Goal: Contribute content: Add original content to the website for others to see

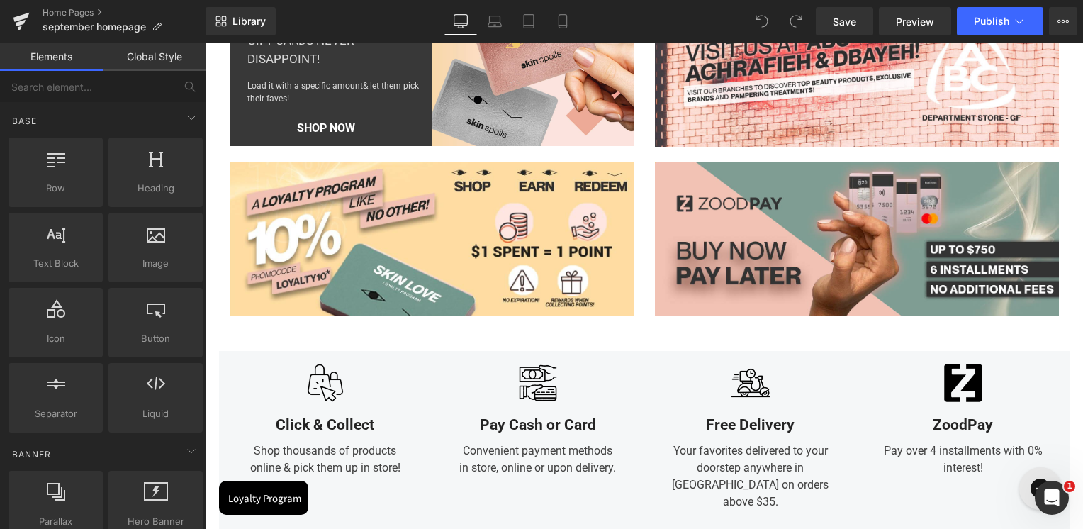
scroll to position [5814, 0]
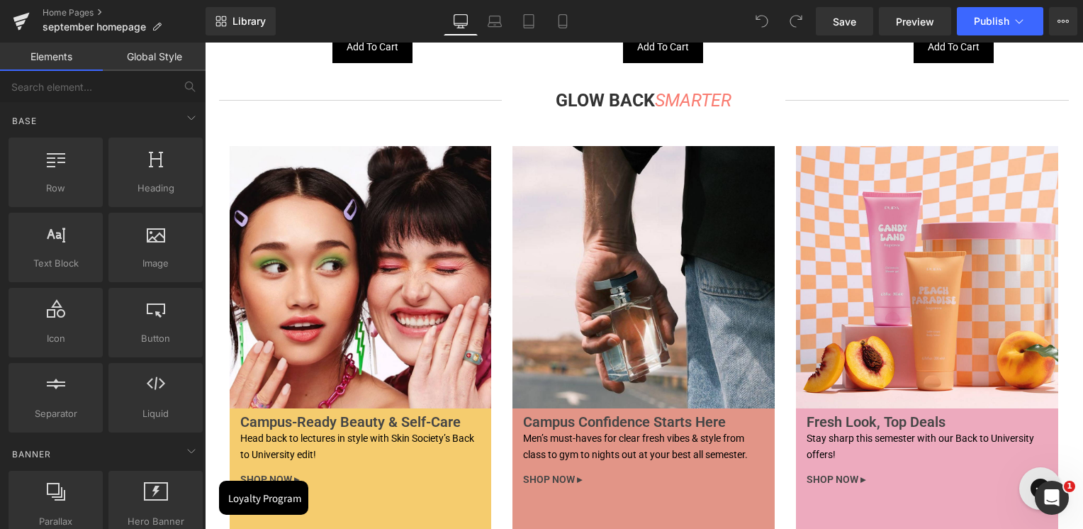
scroll to position [4041, 0]
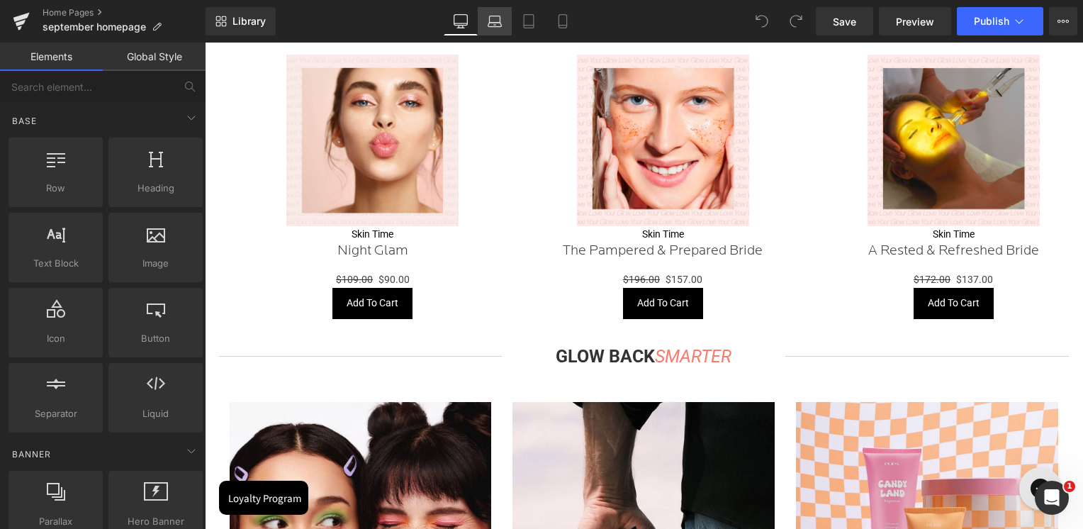
click at [485, 21] on link "Laptop" at bounding box center [495, 21] width 34 height 28
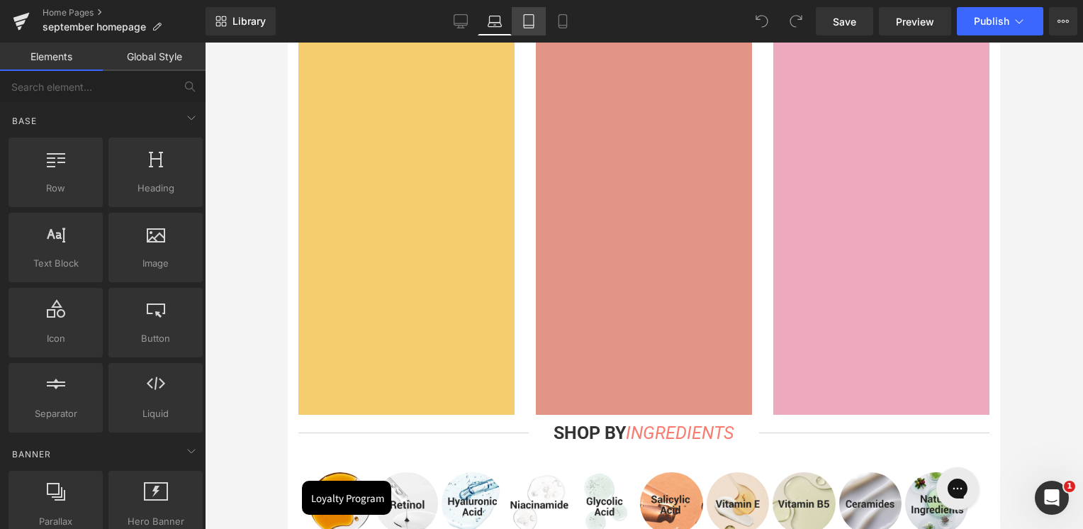
scroll to position [3327, 0]
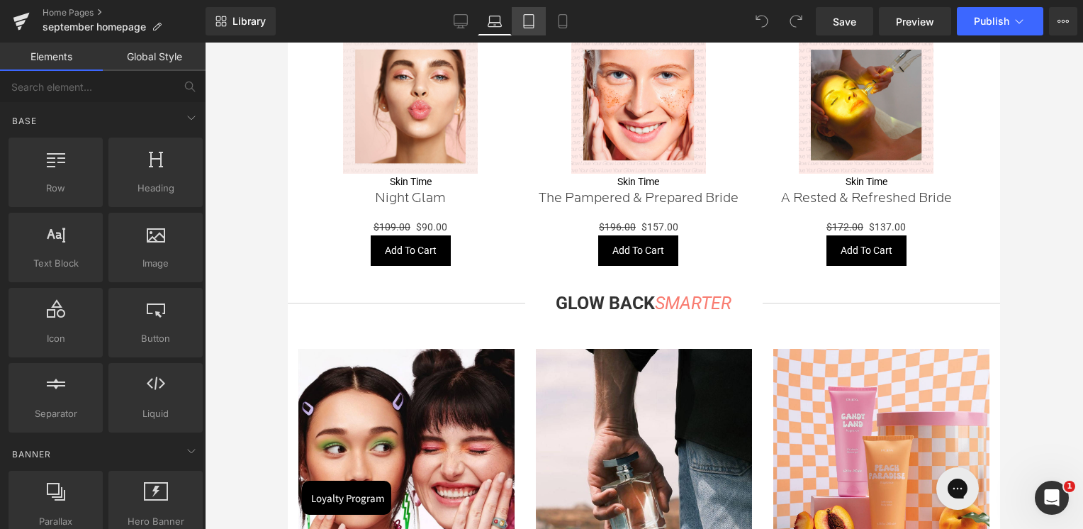
click at [533, 16] on icon at bounding box center [529, 21] width 14 height 14
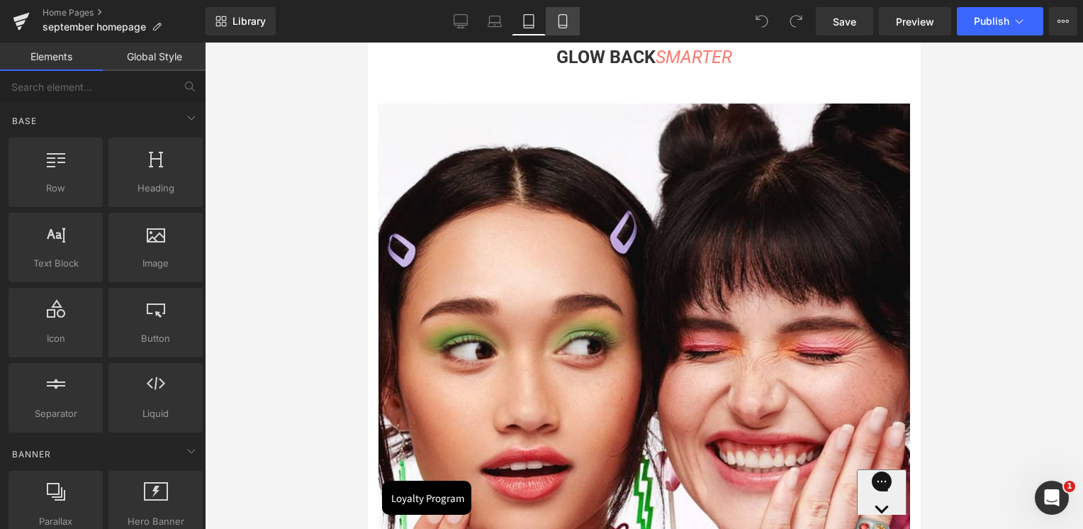
click at [557, 14] on icon at bounding box center [563, 21] width 14 height 14
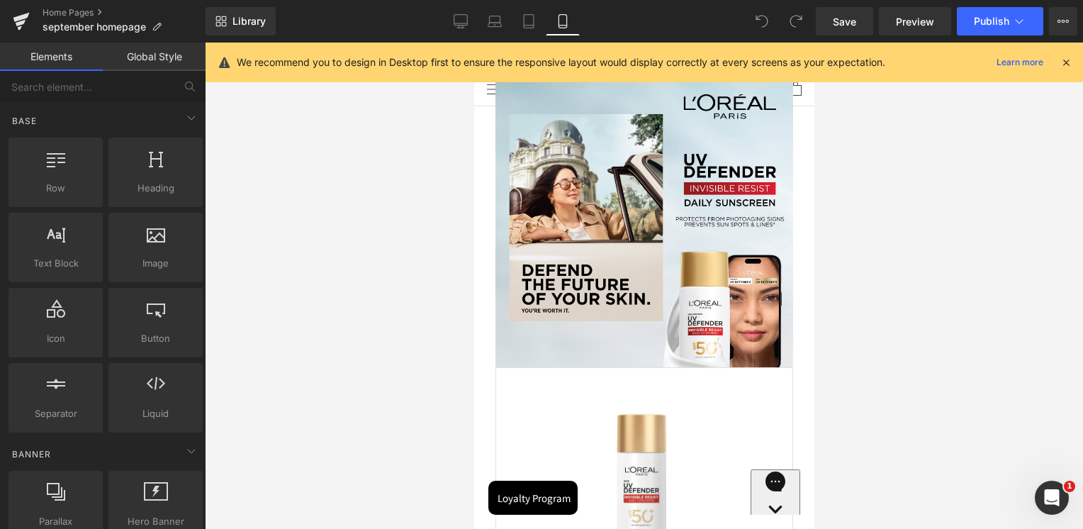
scroll to position [3295, 0]
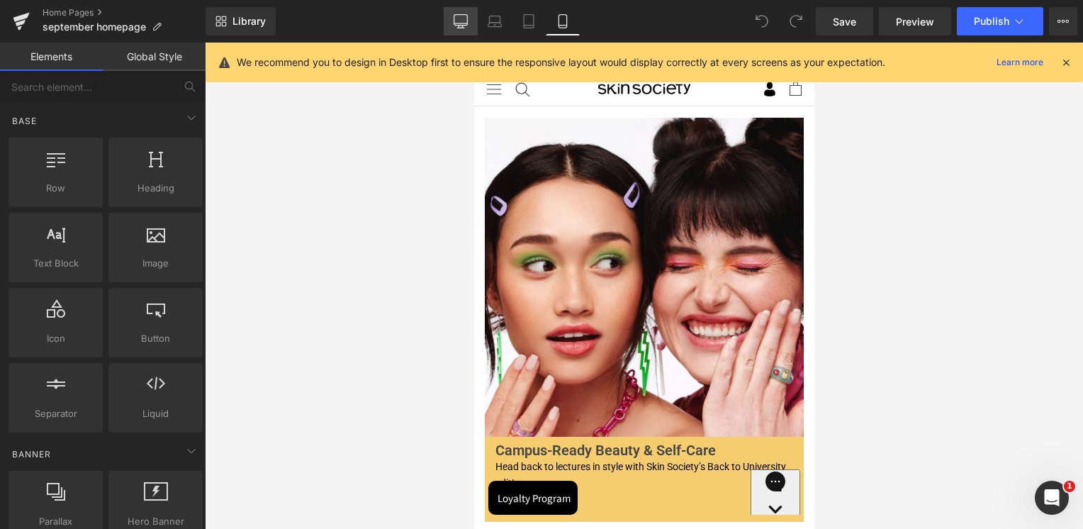
click at [469, 24] on link "Desktop" at bounding box center [461, 21] width 34 height 28
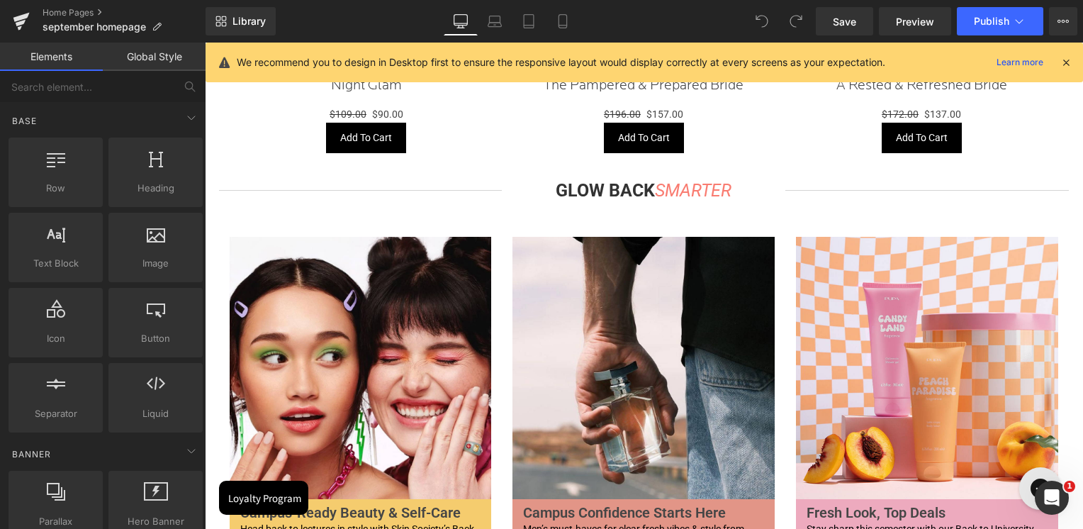
scroll to position [4301, 0]
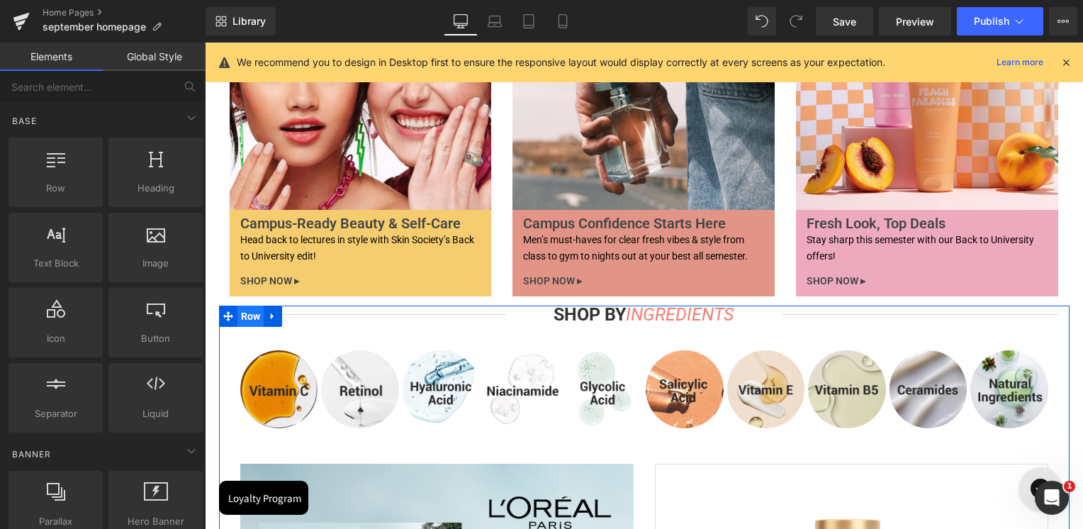
click at [238, 322] on span "Row" at bounding box center [251, 316] width 27 height 21
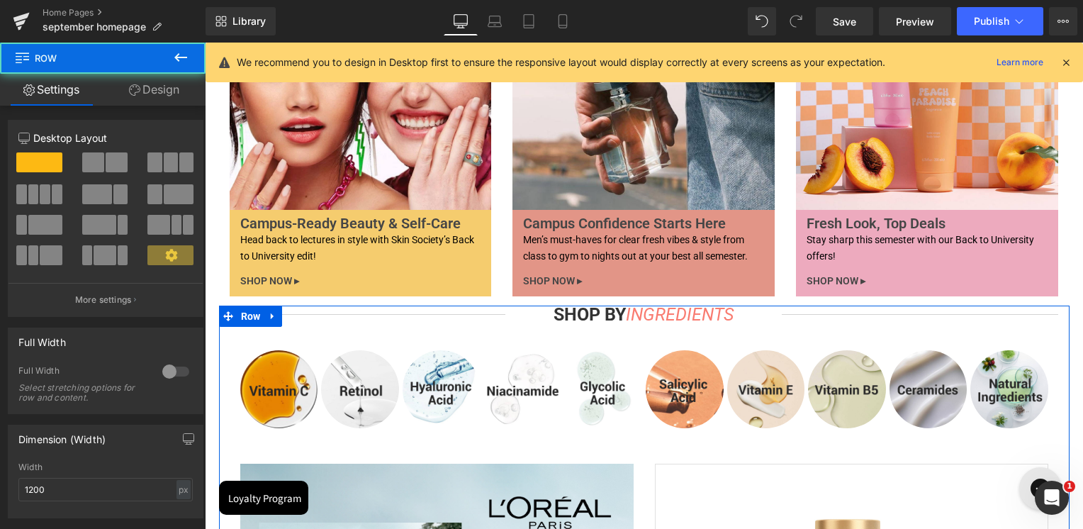
click at [147, 96] on link "Design" at bounding box center [154, 90] width 103 height 32
click at [0, 0] on div "Spacing" at bounding box center [0, 0] width 0 height 0
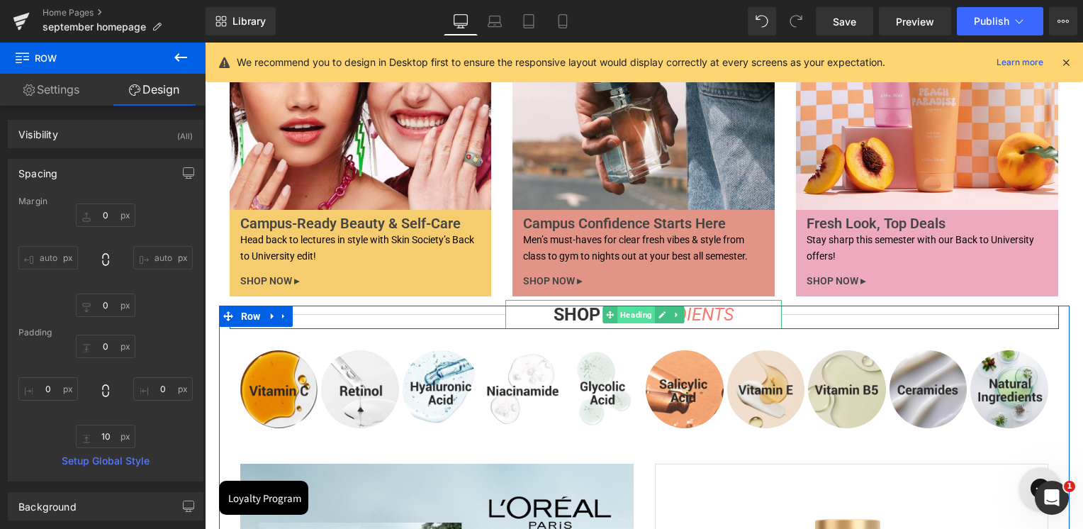
click at [630, 319] on span "Heading" at bounding box center [637, 314] width 38 height 17
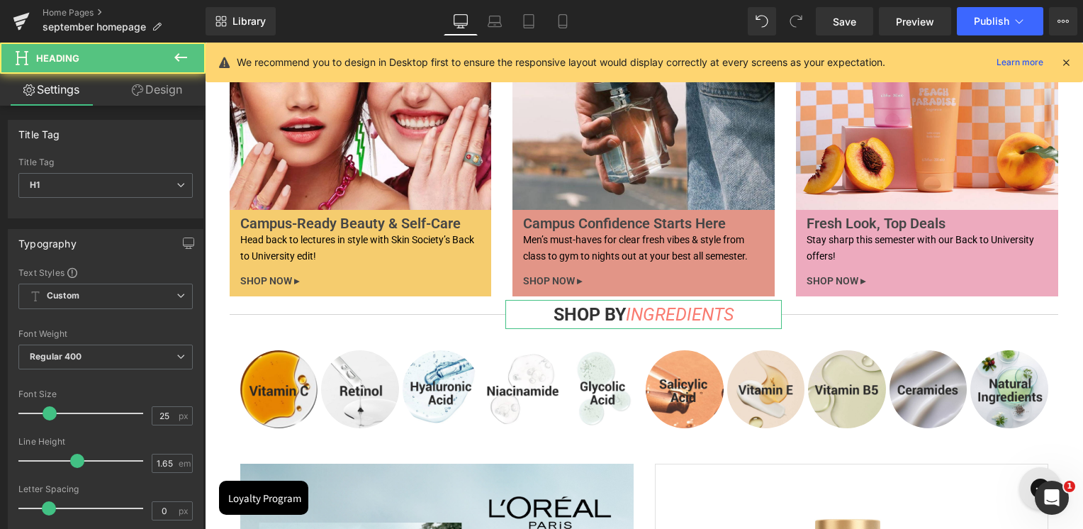
click at [169, 90] on link "Design" at bounding box center [157, 90] width 103 height 32
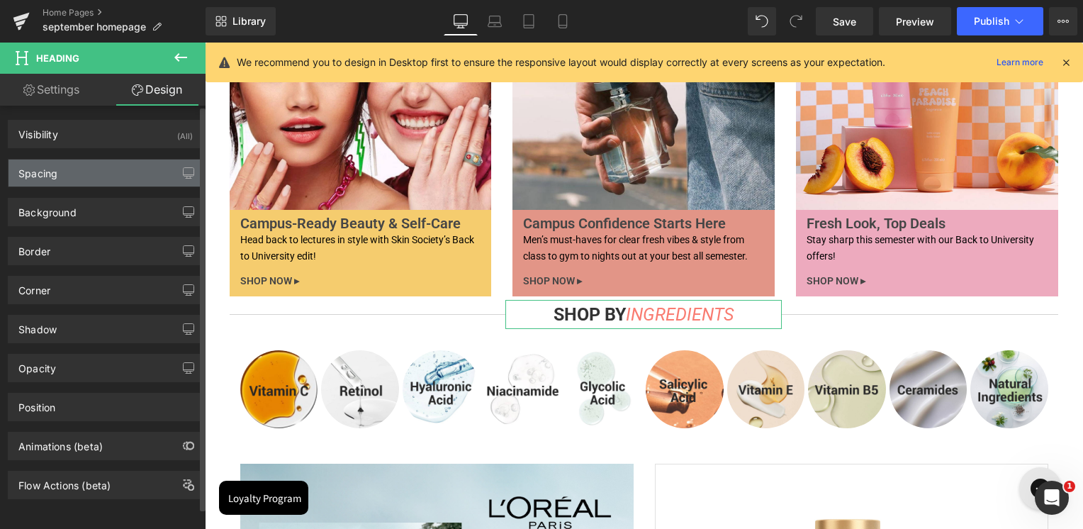
click at [77, 181] on div "Spacing" at bounding box center [106, 173] width 194 height 27
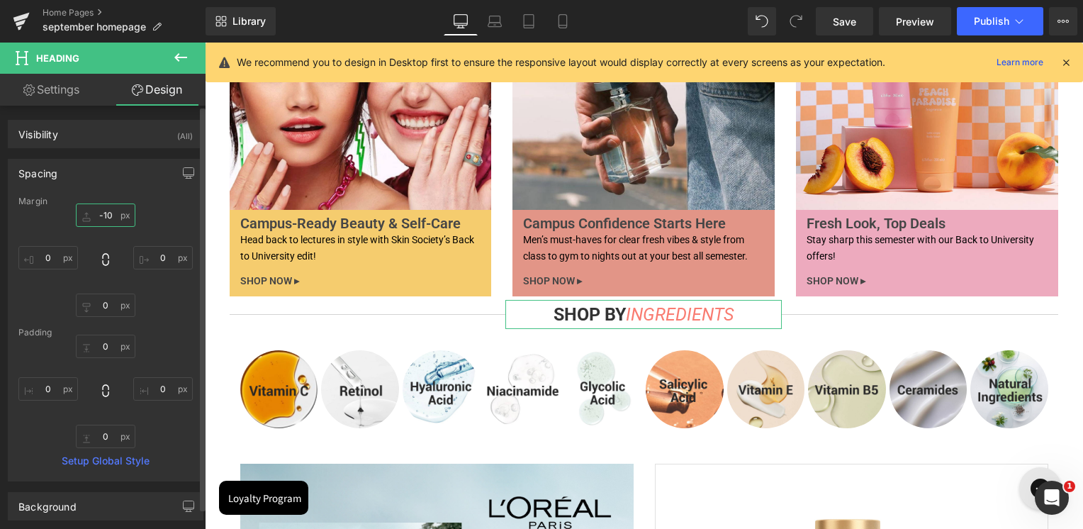
click at [94, 211] on input "text" at bounding box center [106, 214] width 60 height 23
type input "-10"
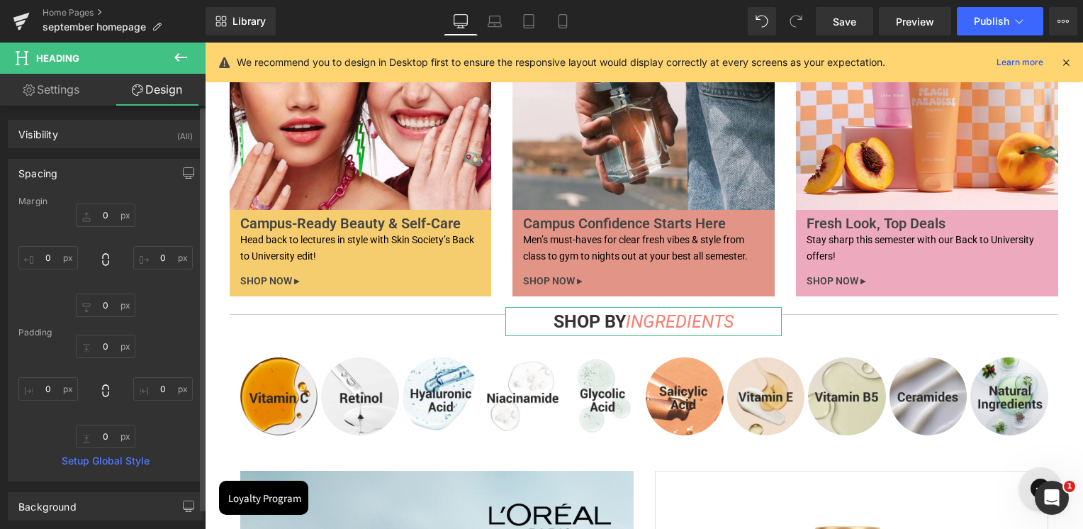
click at [107, 189] on div "Spacing [GEOGRAPHIC_DATA] [GEOGRAPHIC_DATA] Setup Global Style" at bounding box center [106, 320] width 196 height 323
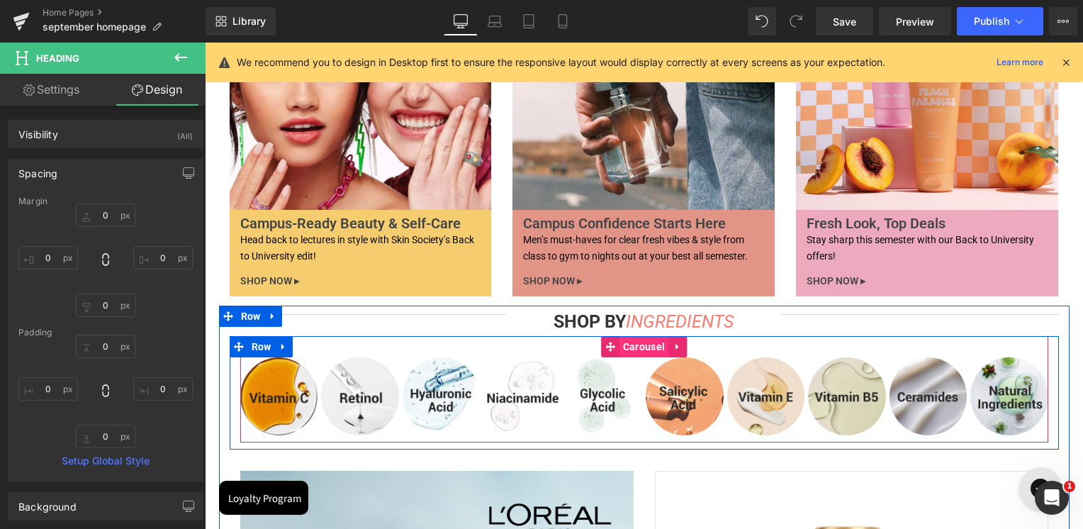
click at [644, 350] on span "Carousel" at bounding box center [644, 346] width 49 height 21
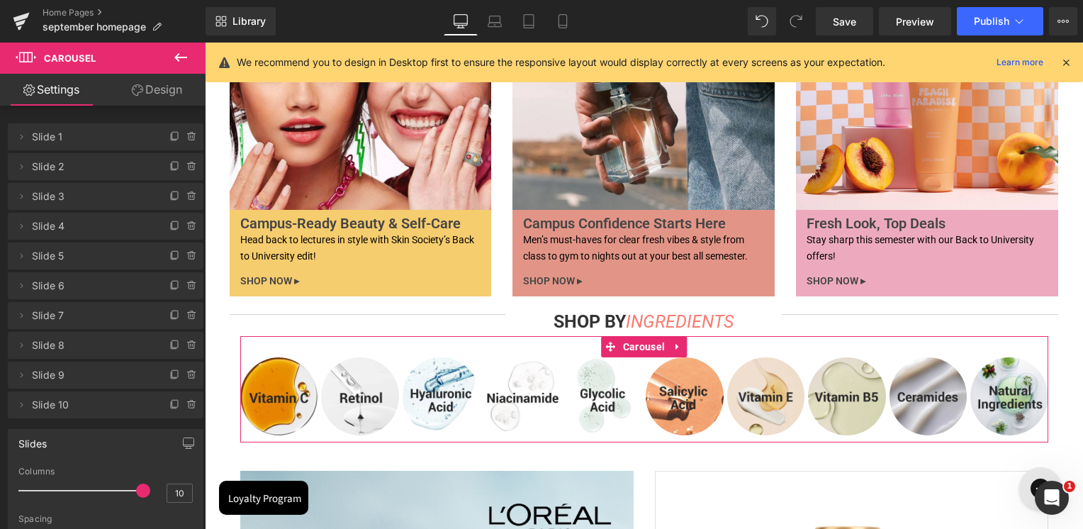
click at [146, 89] on link "Design" at bounding box center [157, 90] width 103 height 32
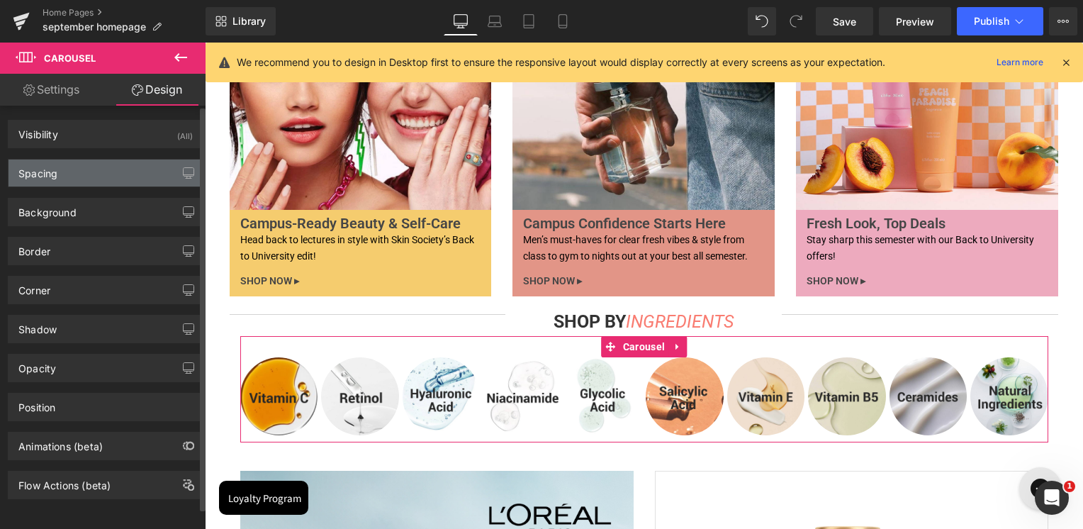
click at [58, 169] on div "Spacing" at bounding box center [106, 173] width 194 height 27
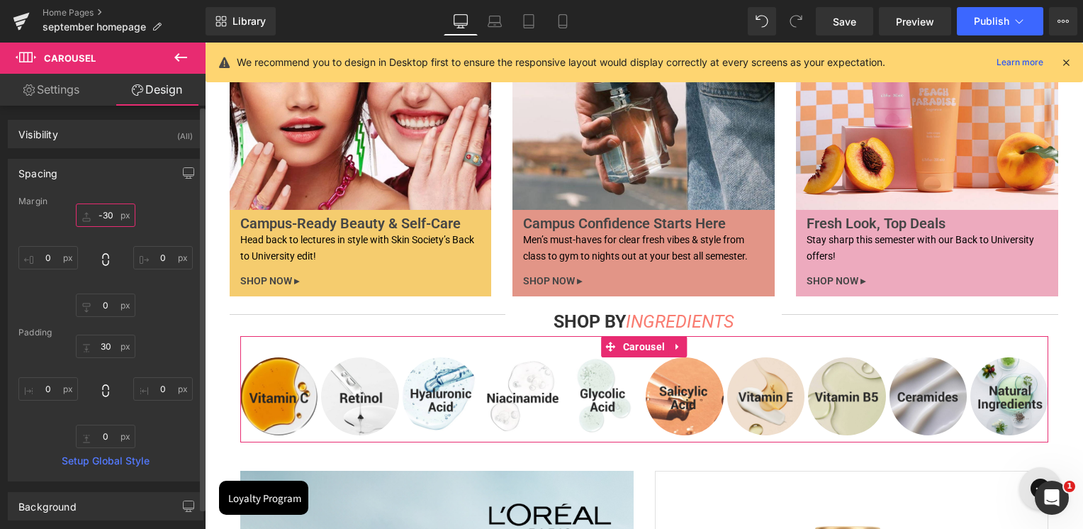
click at [97, 215] on input "text" at bounding box center [106, 214] width 60 height 23
type input "-30"
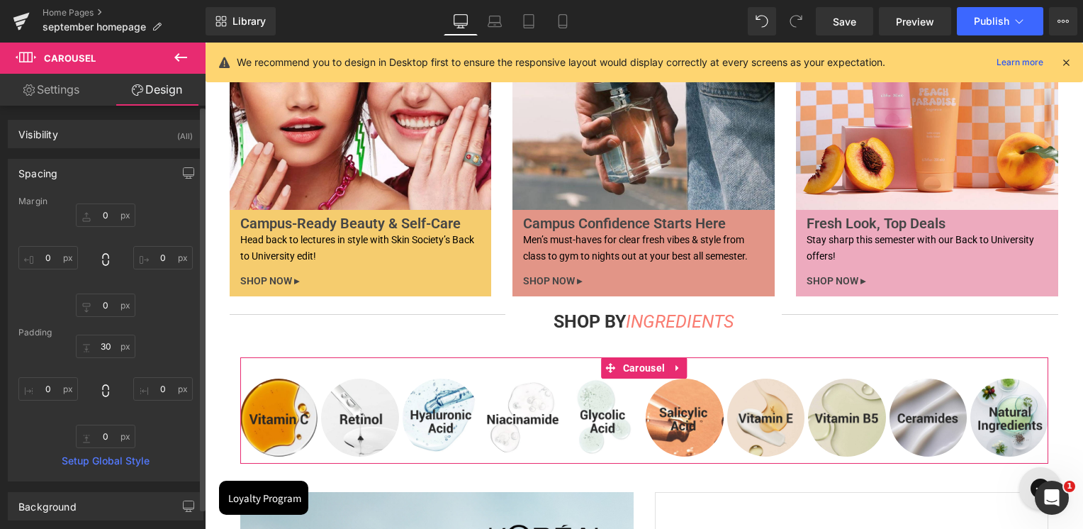
click at [184, 203] on div "Margin" at bounding box center [105, 201] width 174 height 10
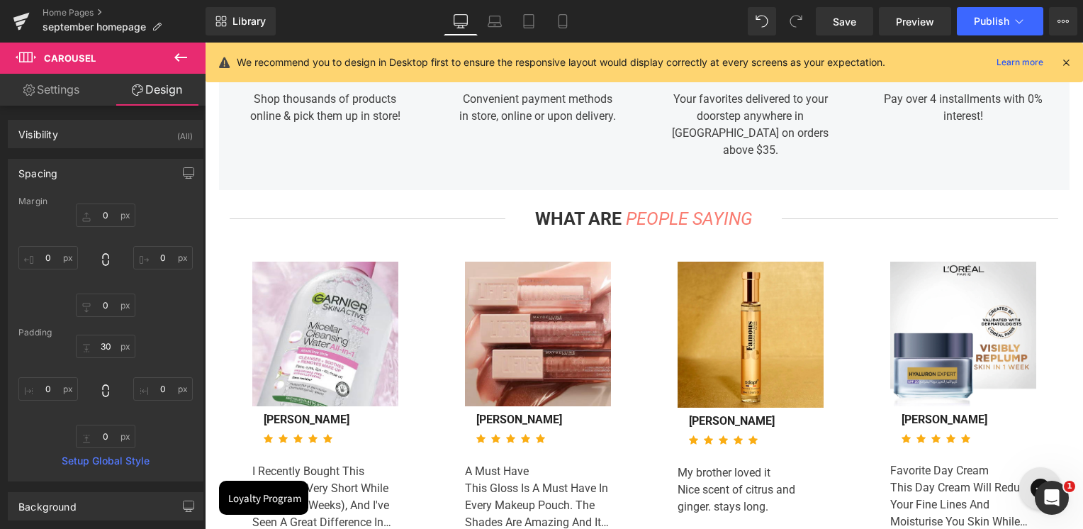
scroll to position [5860, 0]
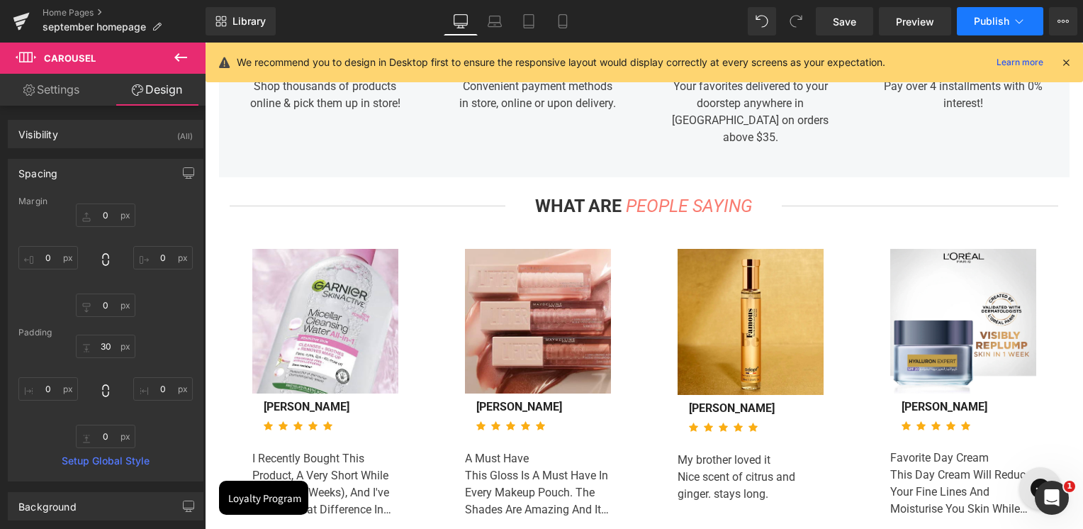
click at [990, 23] on span "Publish" at bounding box center [991, 21] width 35 height 11
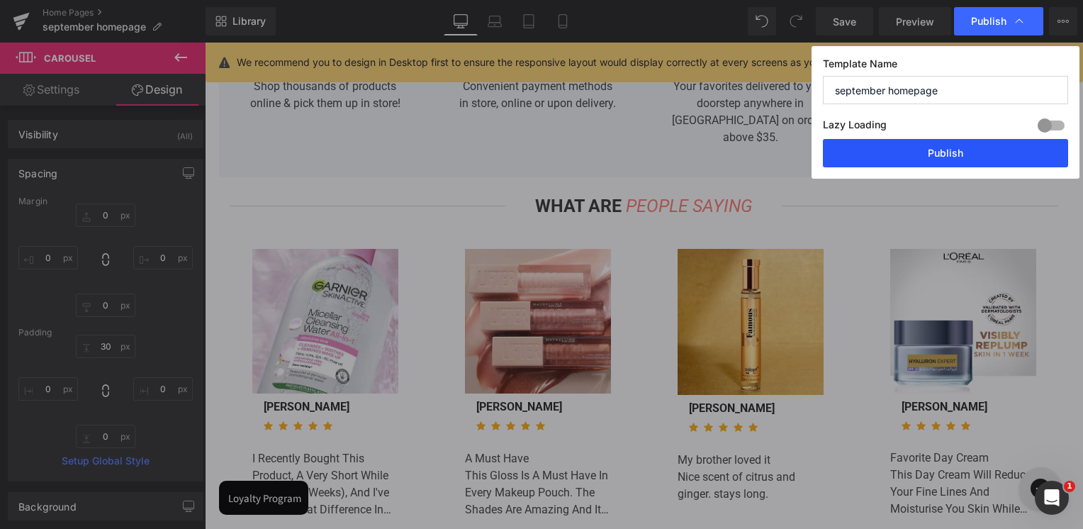
click at [915, 151] on button "Publish" at bounding box center [945, 153] width 245 height 28
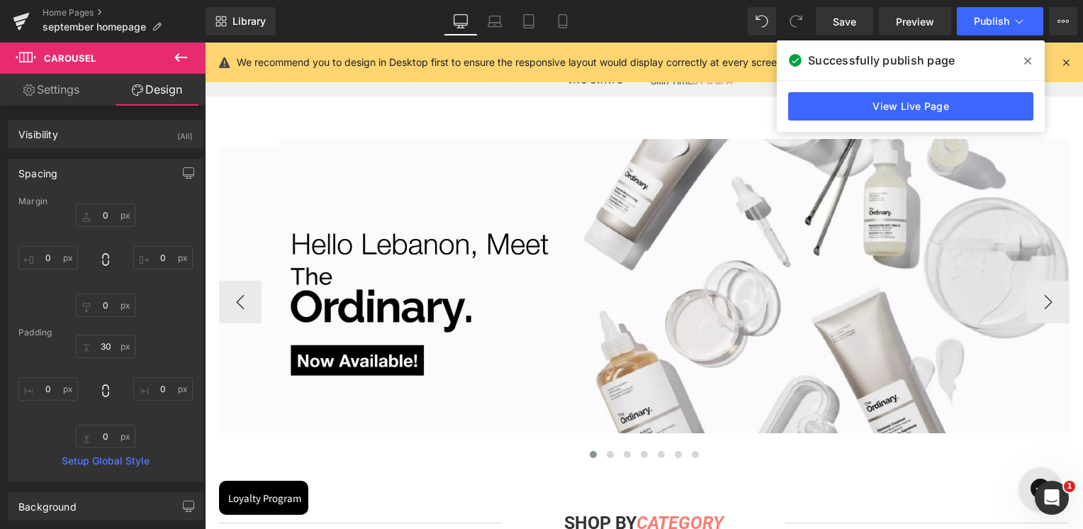
scroll to position [213, 0]
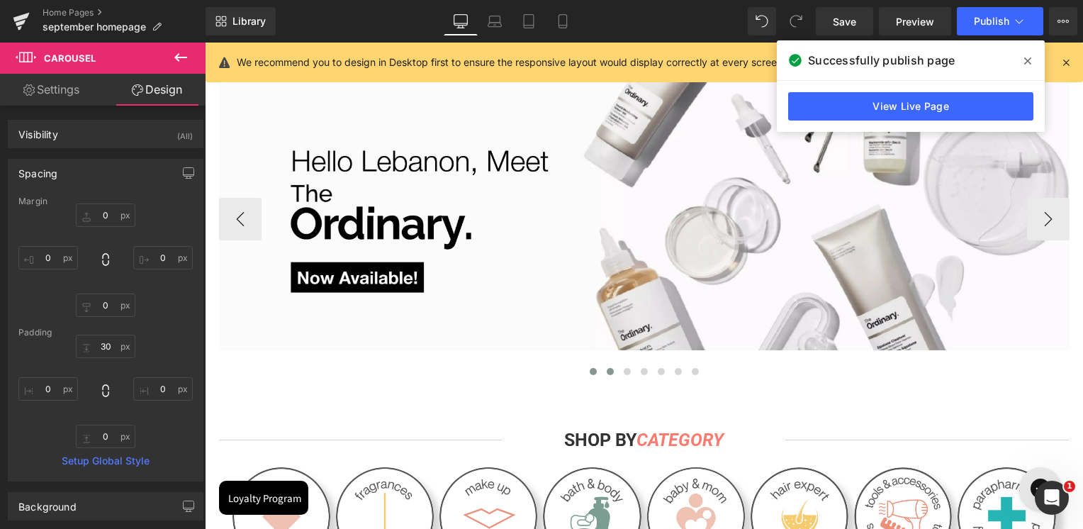
click at [602, 373] on button at bounding box center [610, 371] width 17 height 14
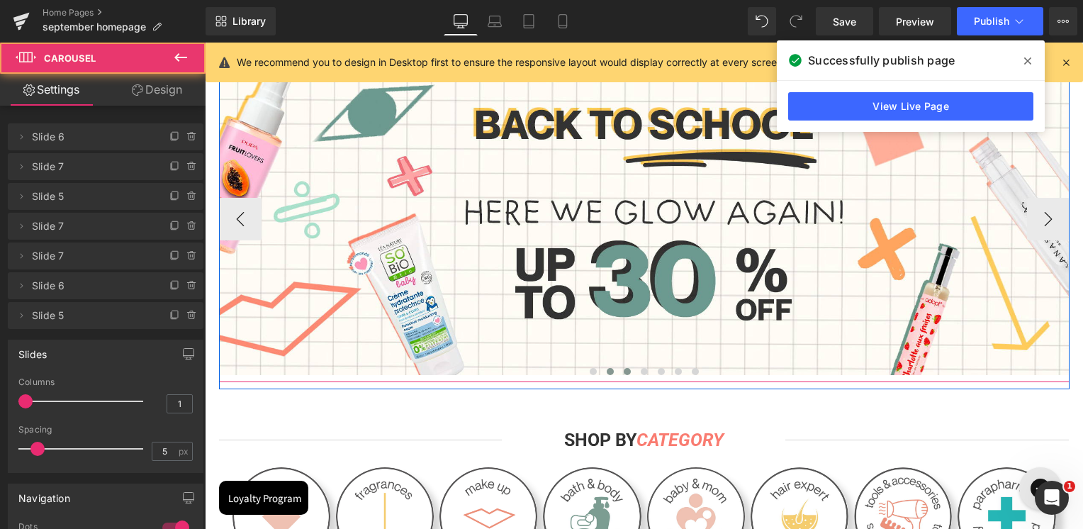
click at [624, 374] on span at bounding box center [627, 371] width 7 height 7
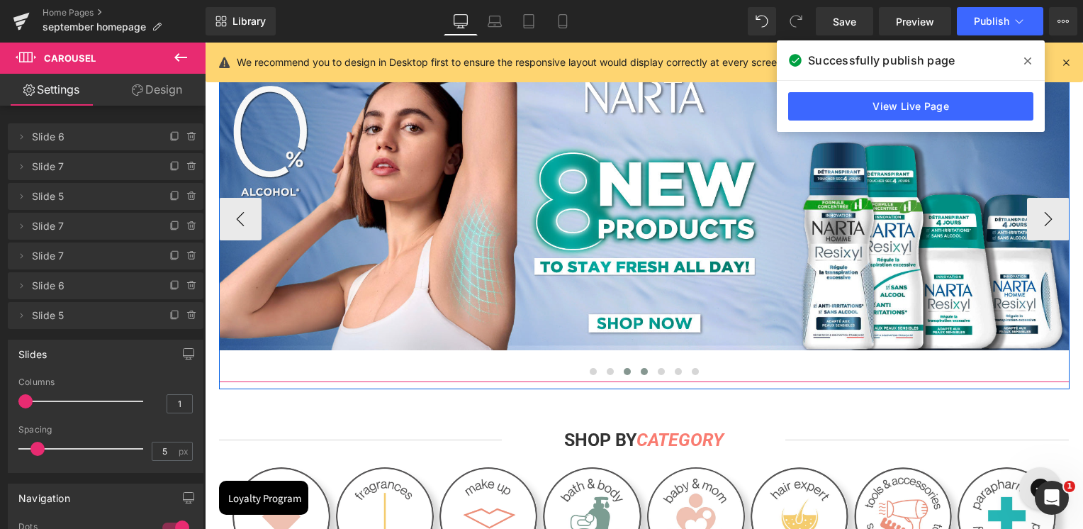
click at [641, 371] on span at bounding box center [644, 371] width 7 height 7
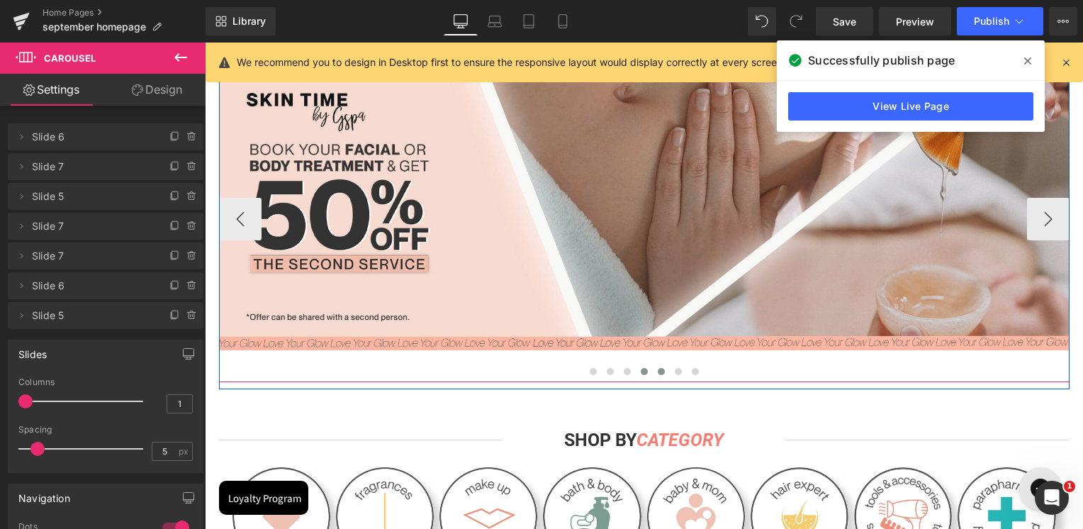
click at [658, 374] on span at bounding box center [661, 371] width 7 height 7
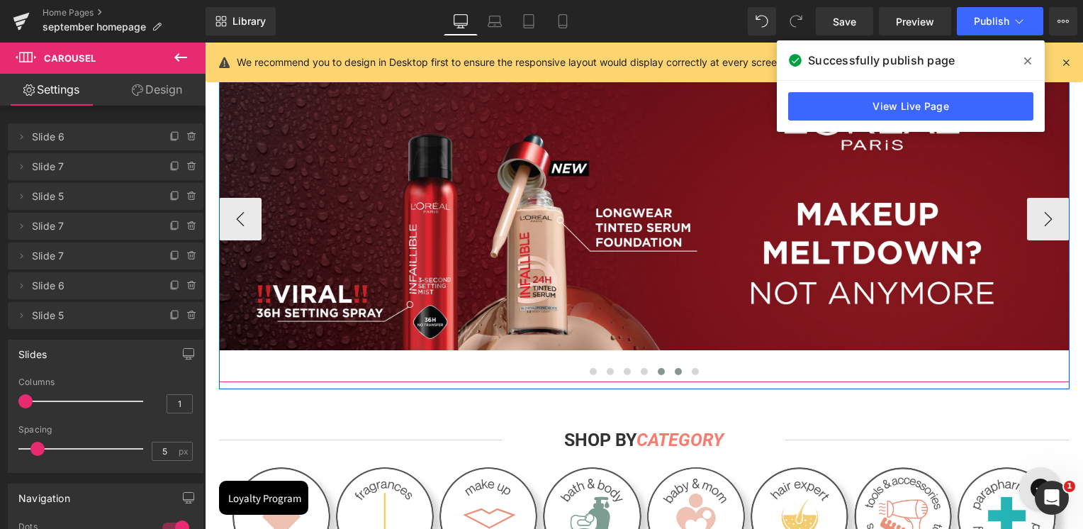
click at [675, 372] on span at bounding box center [678, 371] width 7 height 7
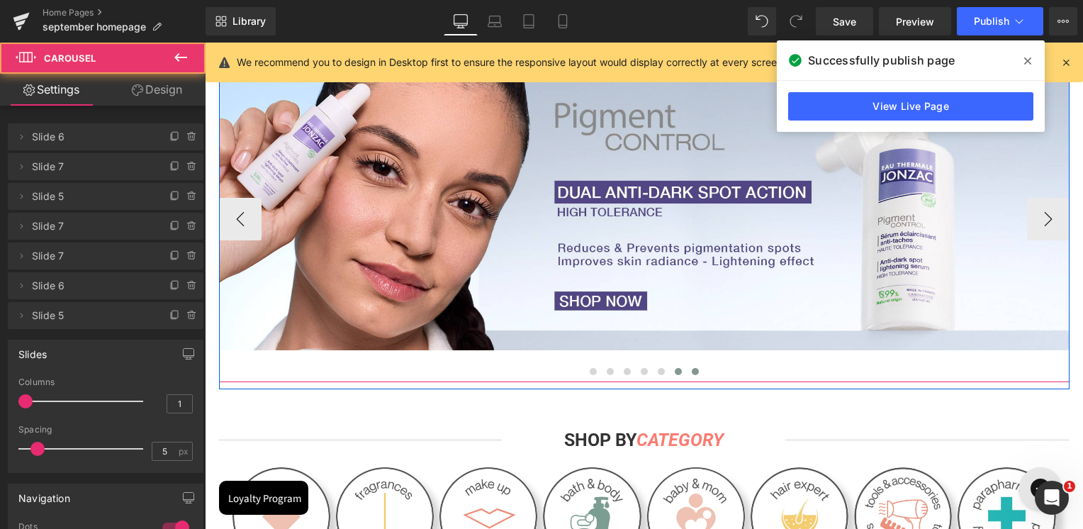
click at [687, 375] on button at bounding box center [695, 371] width 17 height 14
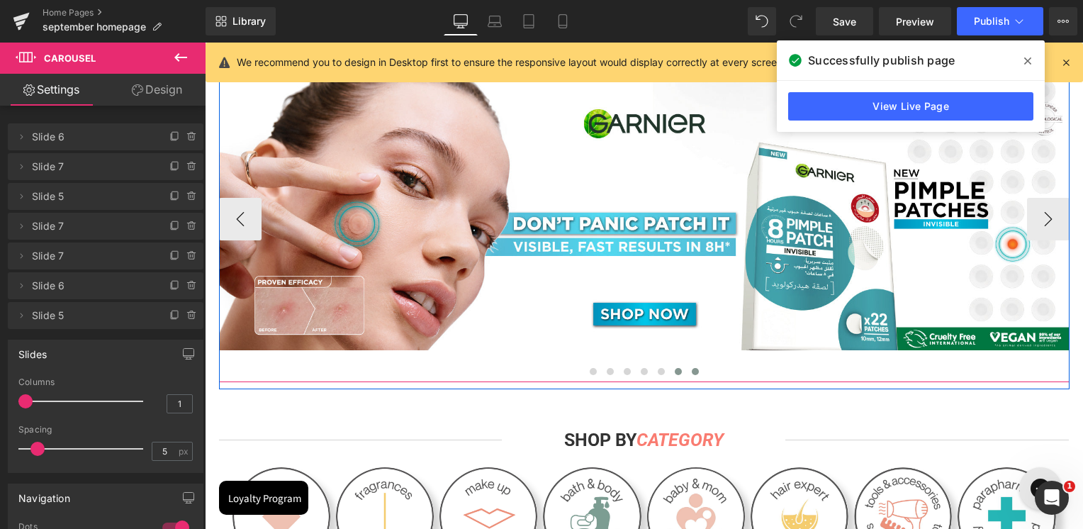
click at [675, 373] on span at bounding box center [678, 371] width 7 height 7
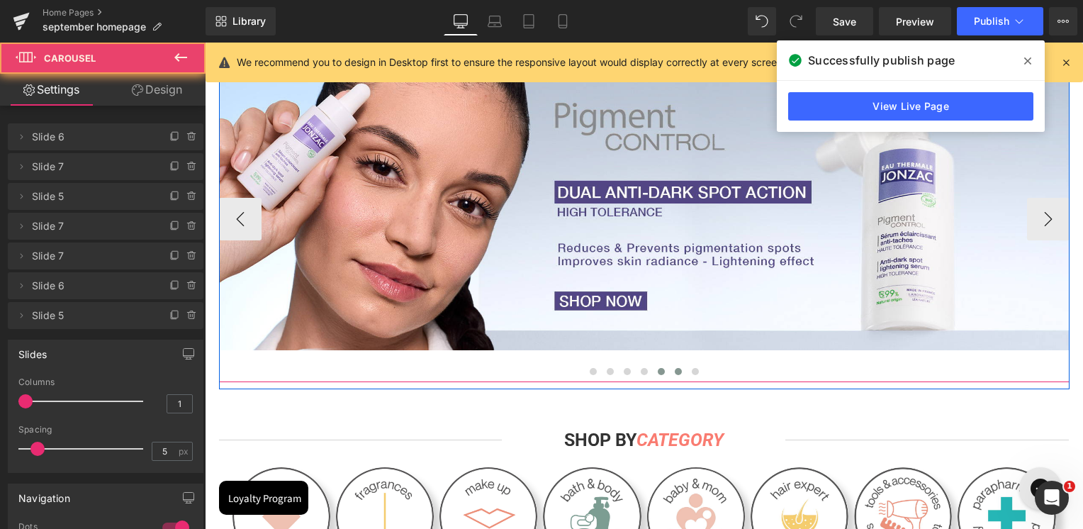
click at [658, 373] on span at bounding box center [661, 371] width 7 height 7
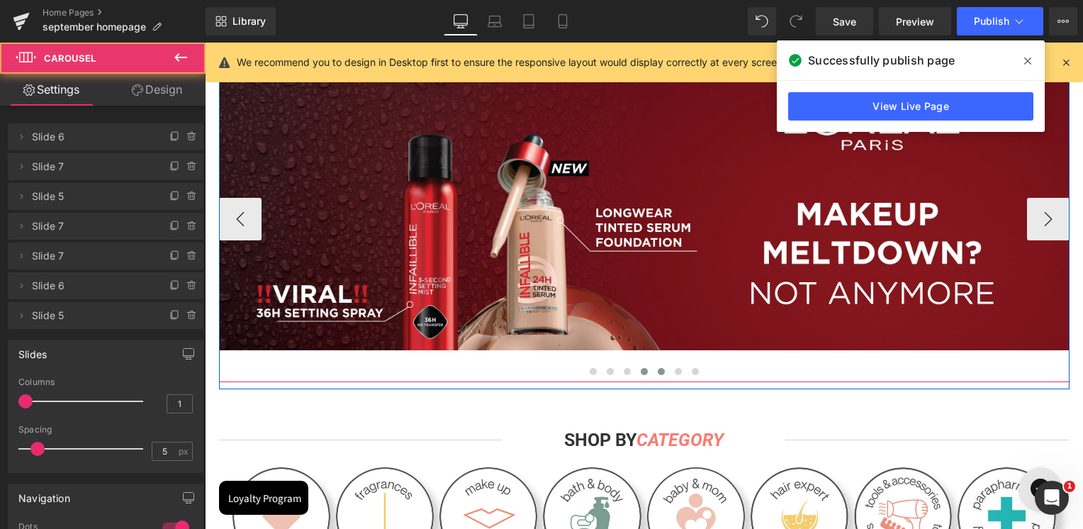
click at [641, 372] on span at bounding box center [644, 371] width 7 height 7
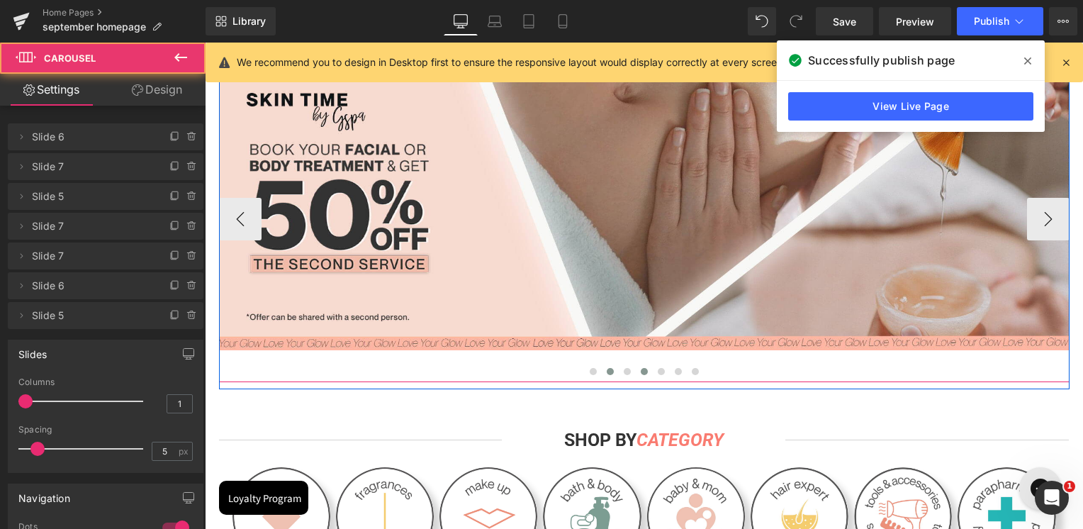
click at [607, 372] on span at bounding box center [610, 371] width 7 height 7
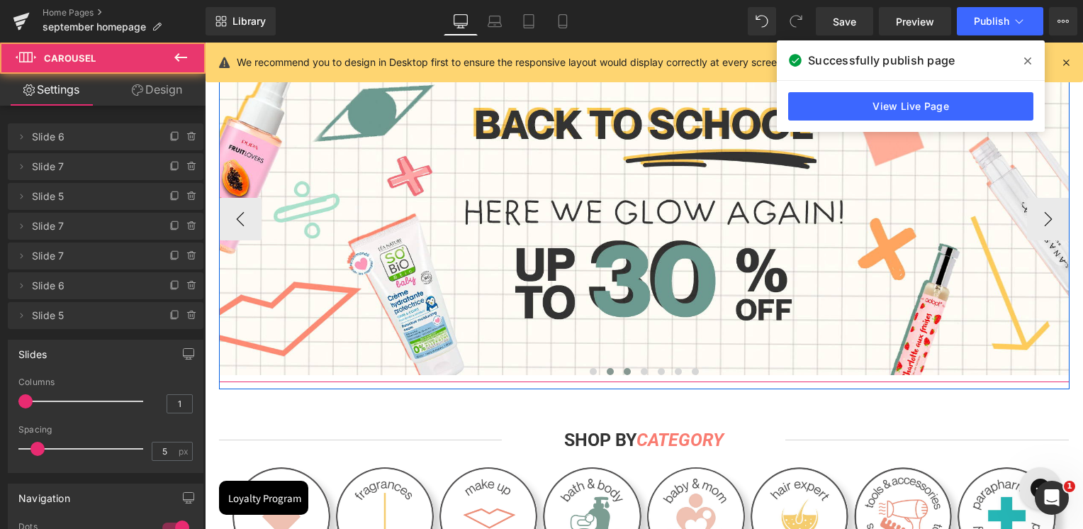
click at [624, 370] on span at bounding box center [627, 371] width 7 height 7
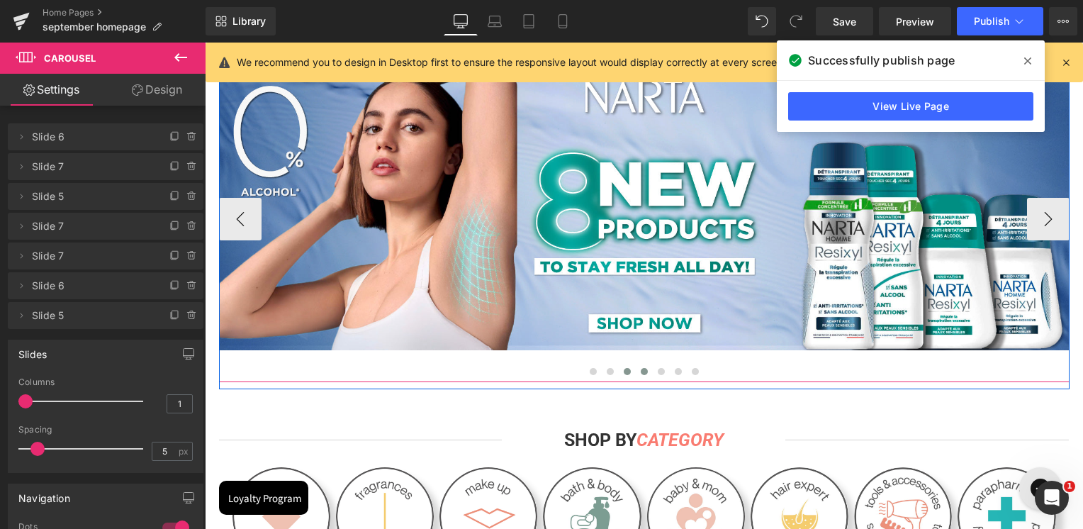
click at [641, 373] on span at bounding box center [644, 371] width 7 height 7
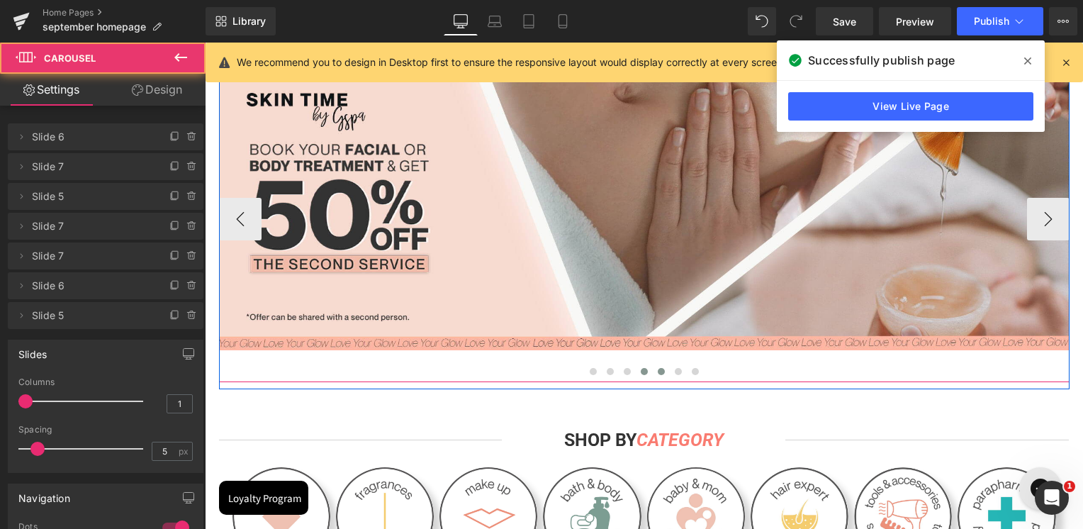
click at [658, 372] on span at bounding box center [661, 371] width 7 height 7
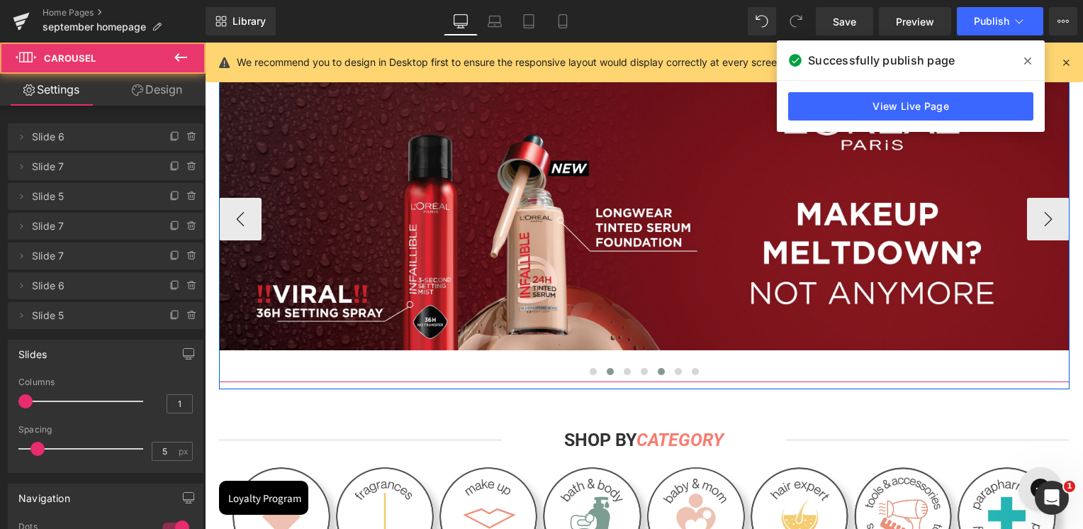
click at [609, 368] on button at bounding box center [610, 371] width 17 height 14
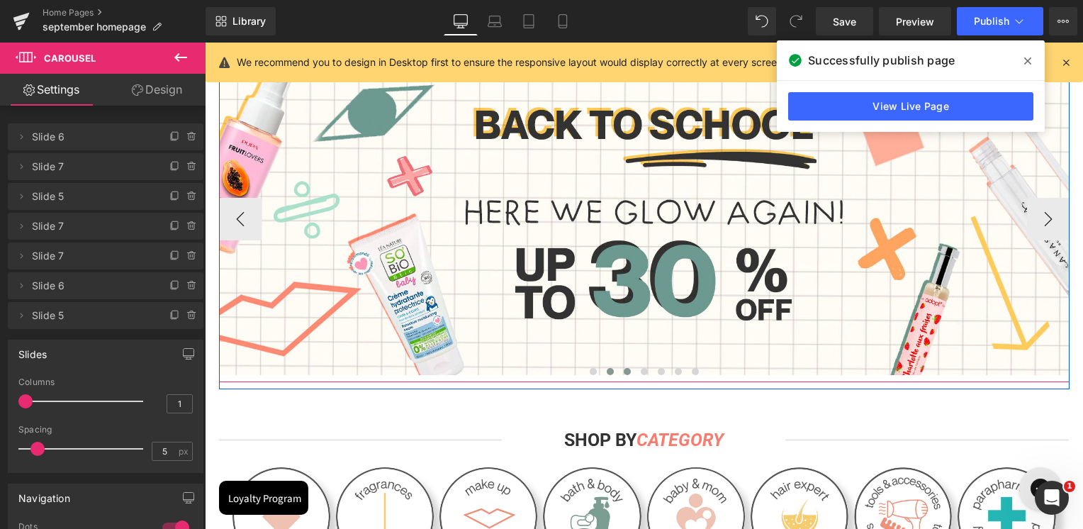
click at [625, 369] on button at bounding box center [627, 371] width 17 height 14
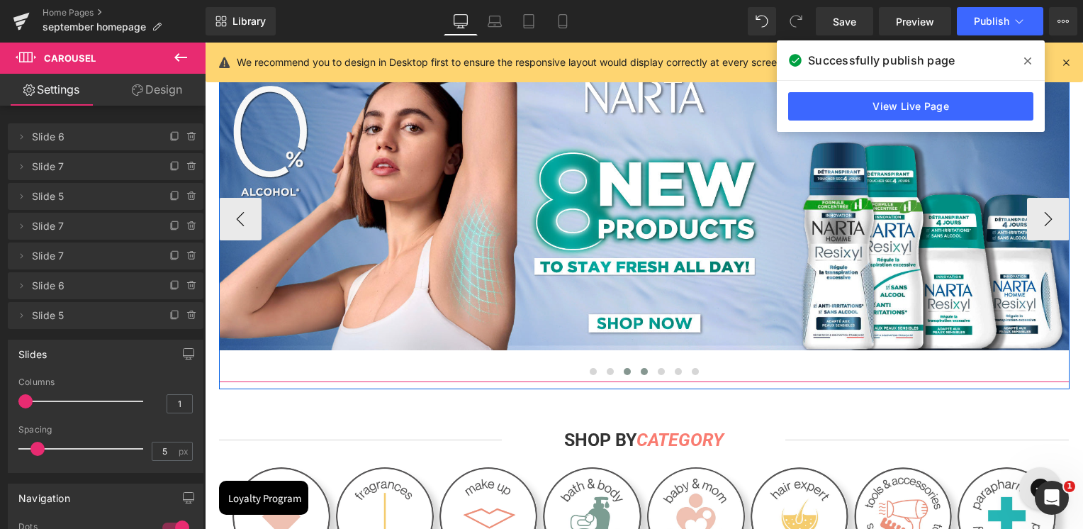
click at [644, 376] on button at bounding box center [644, 371] width 17 height 14
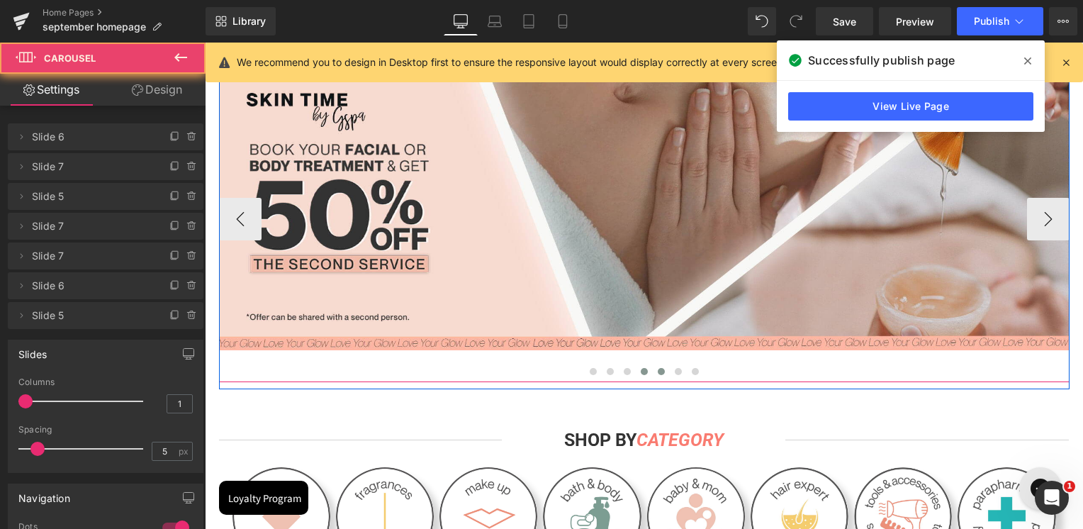
click at [658, 372] on span at bounding box center [661, 371] width 7 height 7
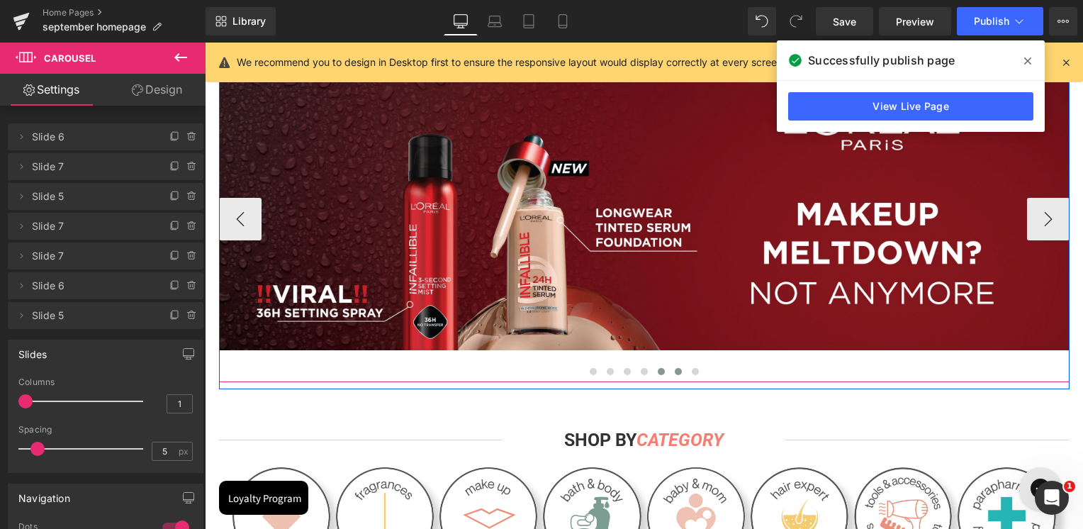
click at [675, 371] on span at bounding box center [678, 371] width 7 height 7
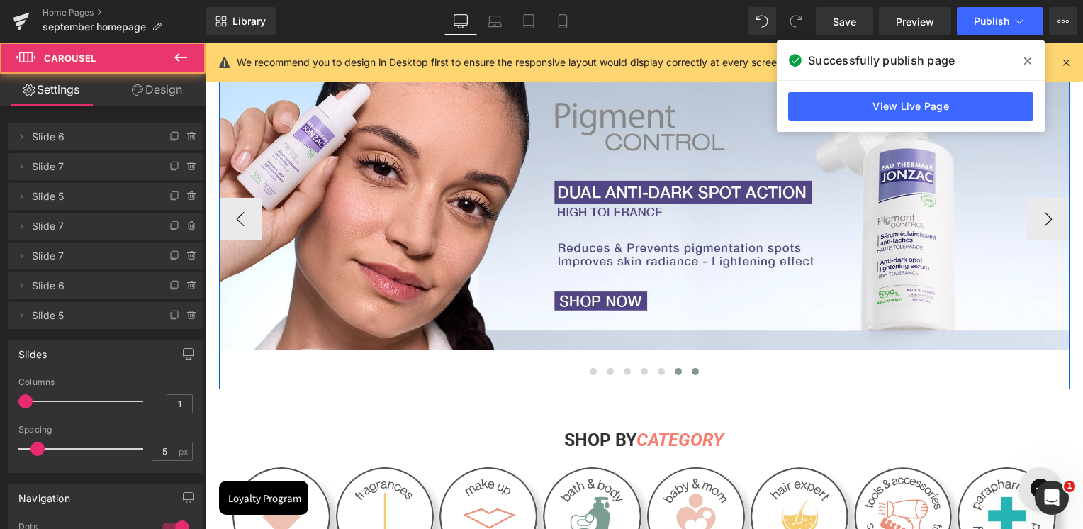
click at [692, 372] on span at bounding box center [695, 371] width 7 height 7
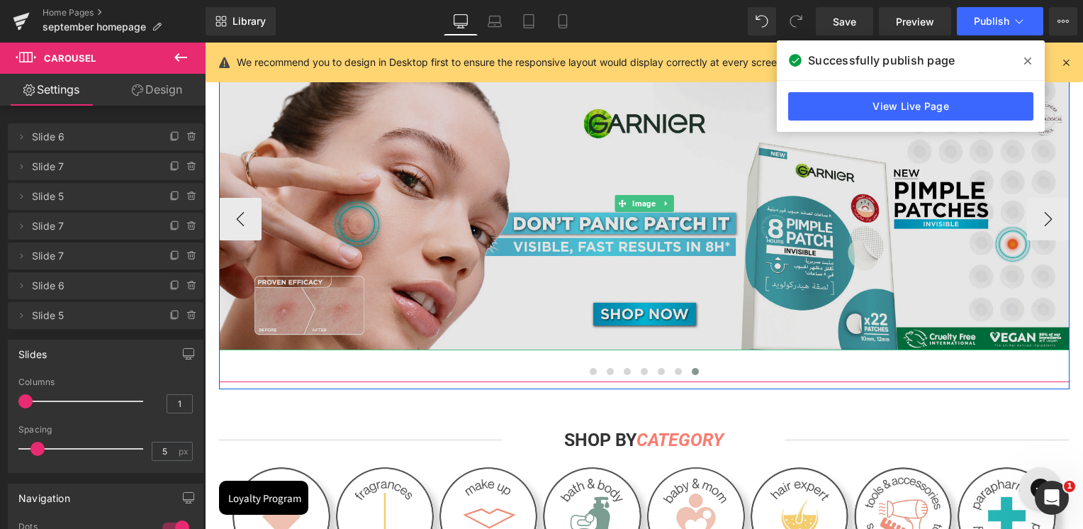
click at [692, 303] on img at bounding box center [644, 203] width 851 height 294
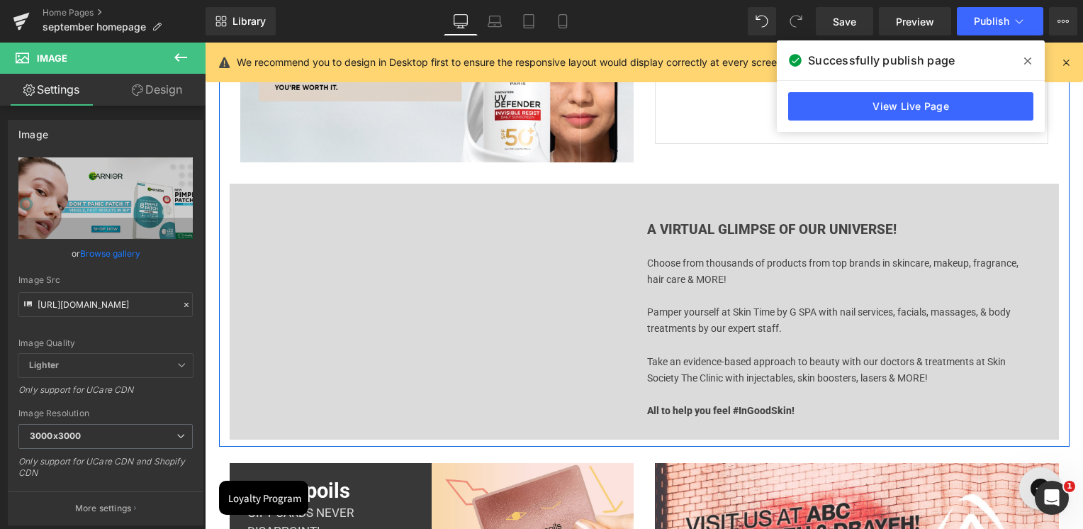
scroll to position [5176, 0]
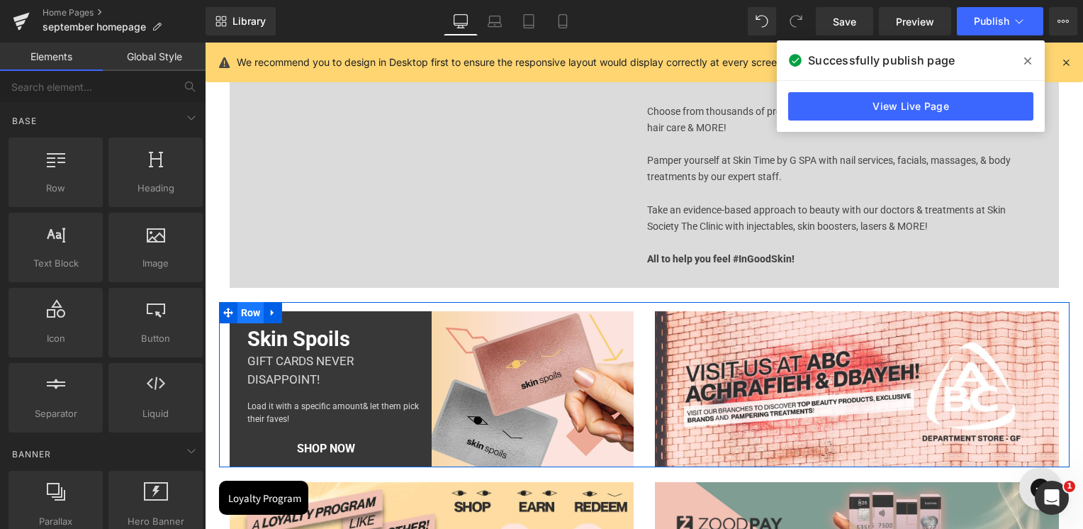
click at [238, 308] on span "Row" at bounding box center [251, 312] width 27 height 21
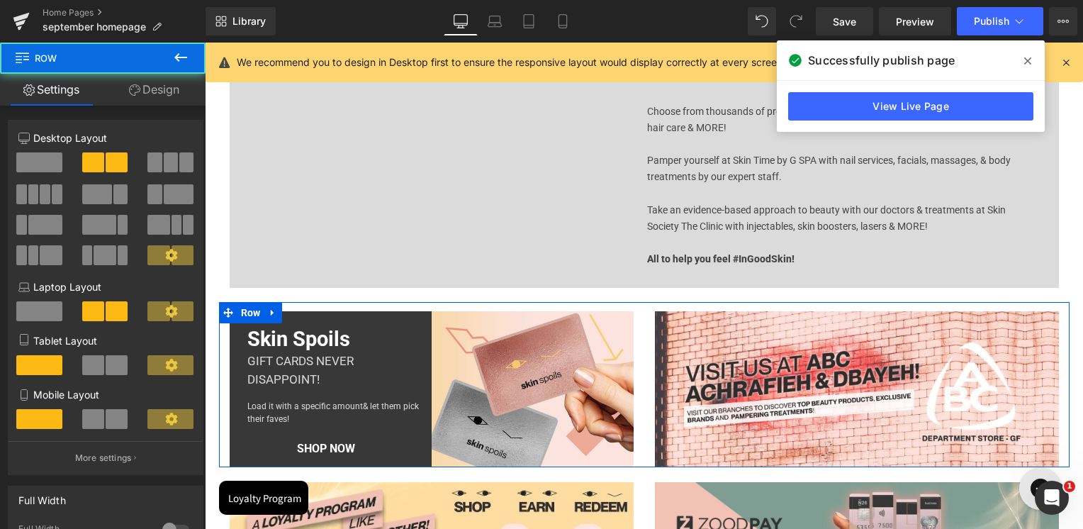
click at [143, 104] on link "Design" at bounding box center [154, 90] width 103 height 32
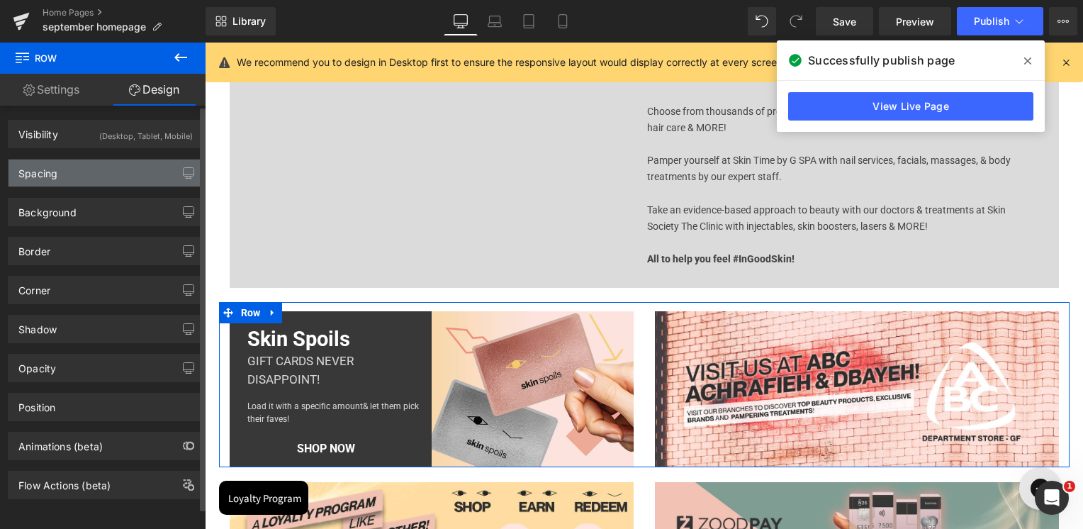
click at [57, 175] on div "Spacing" at bounding box center [37, 170] width 39 height 20
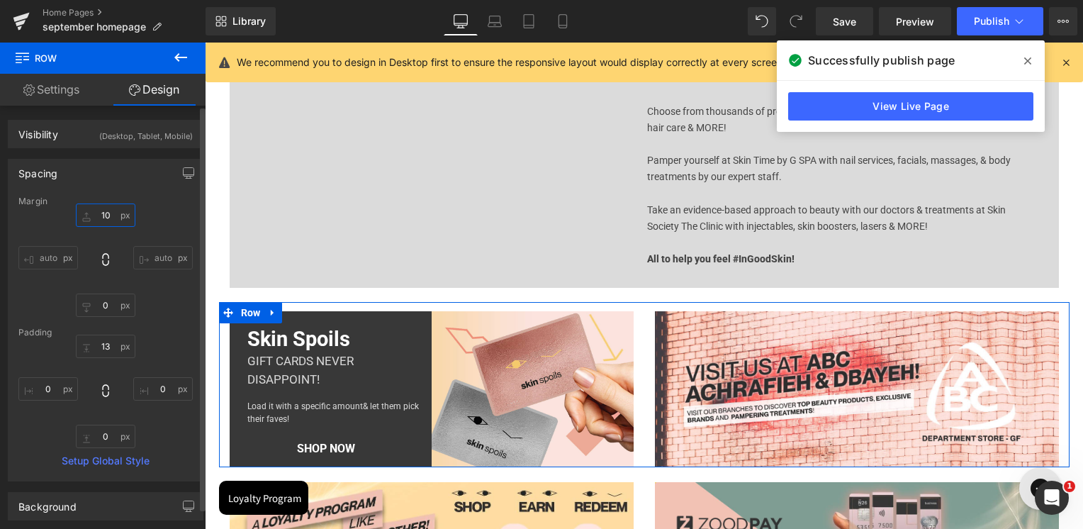
click at [99, 206] on input "10" at bounding box center [106, 214] width 60 height 23
click at [116, 186] on div "Spacing" at bounding box center [106, 173] width 194 height 27
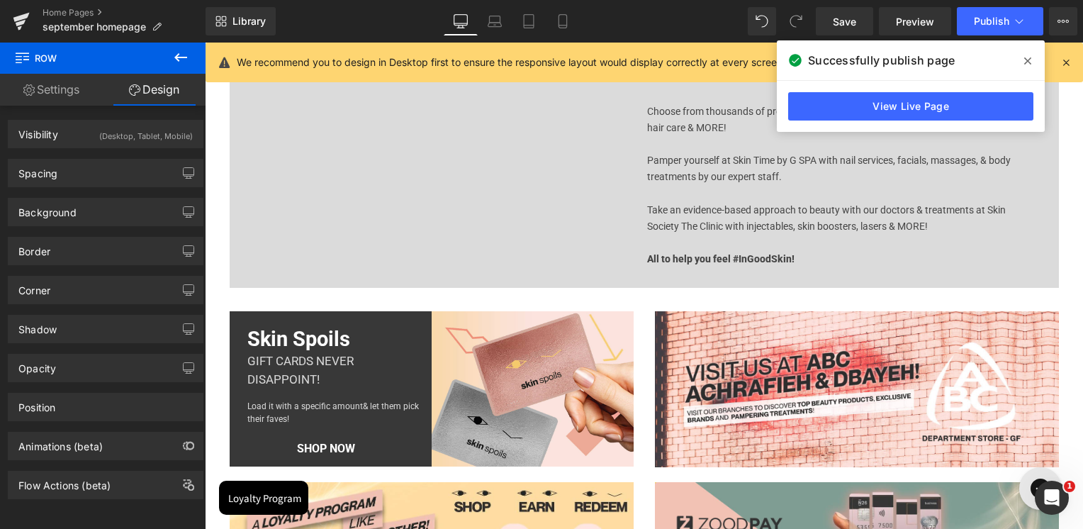
click at [176, 51] on icon at bounding box center [180, 57] width 17 height 17
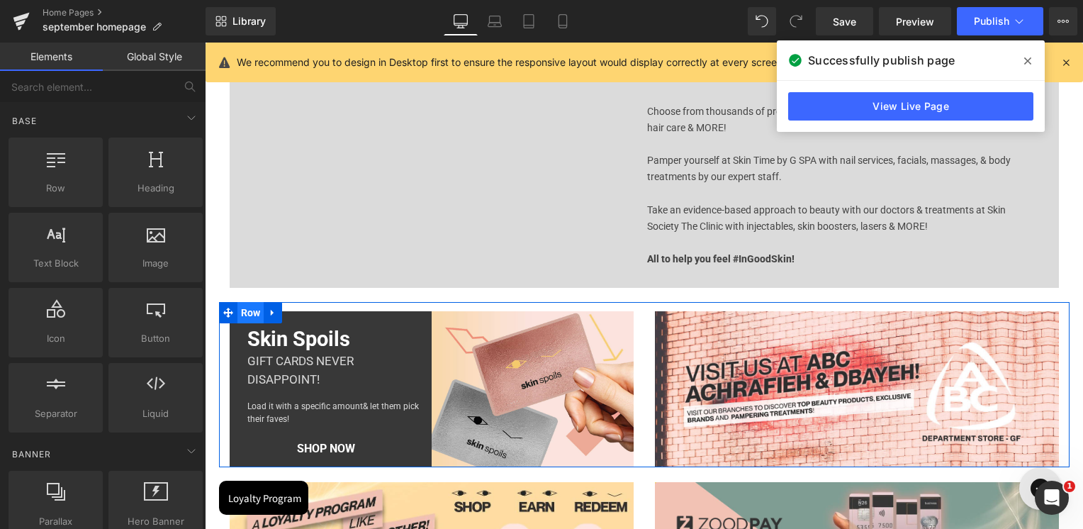
click at [246, 308] on span "Row" at bounding box center [251, 312] width 27 height 21
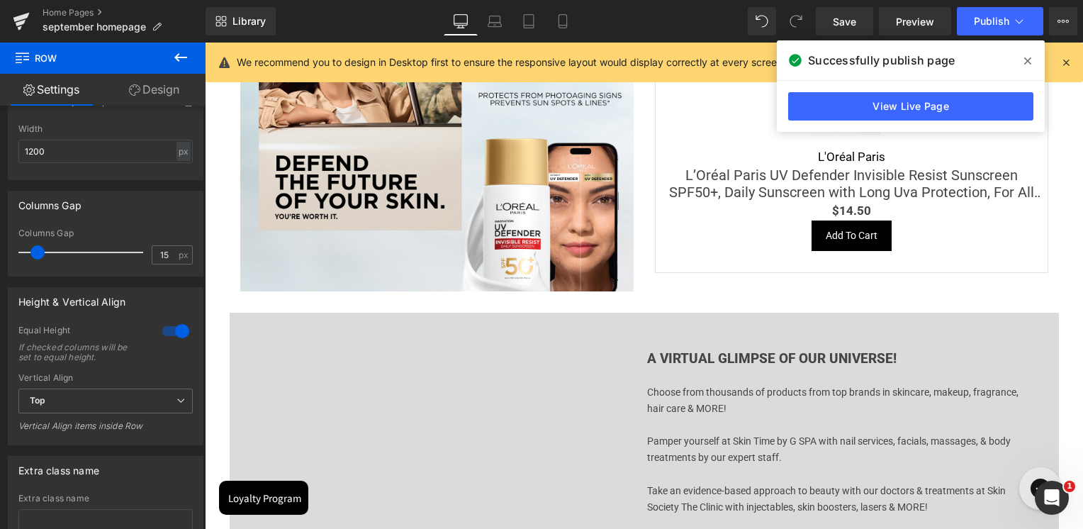
scroll to position [4892, 0]
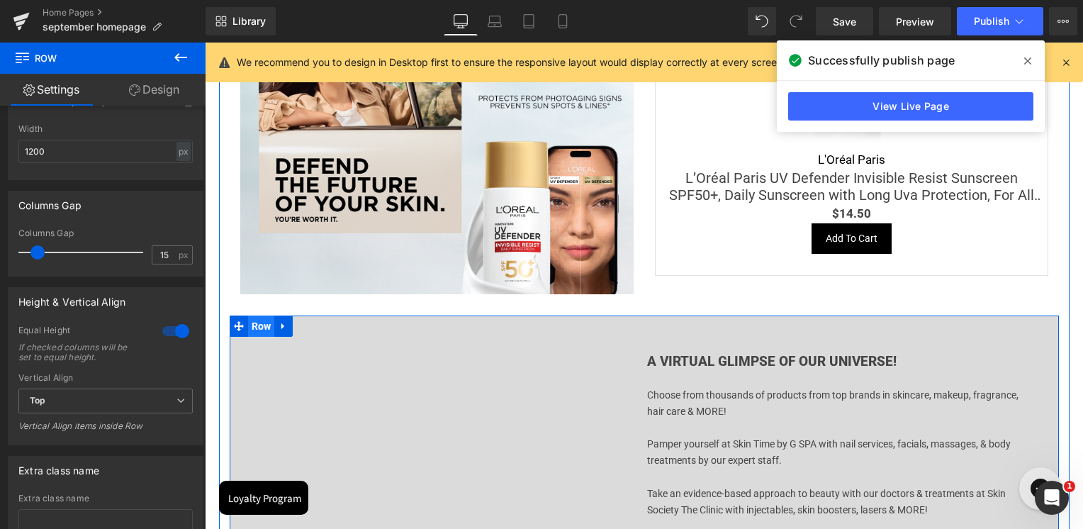
click at [252, 326] on span "Row" at bounding box center [261, 325] width 27 height 21
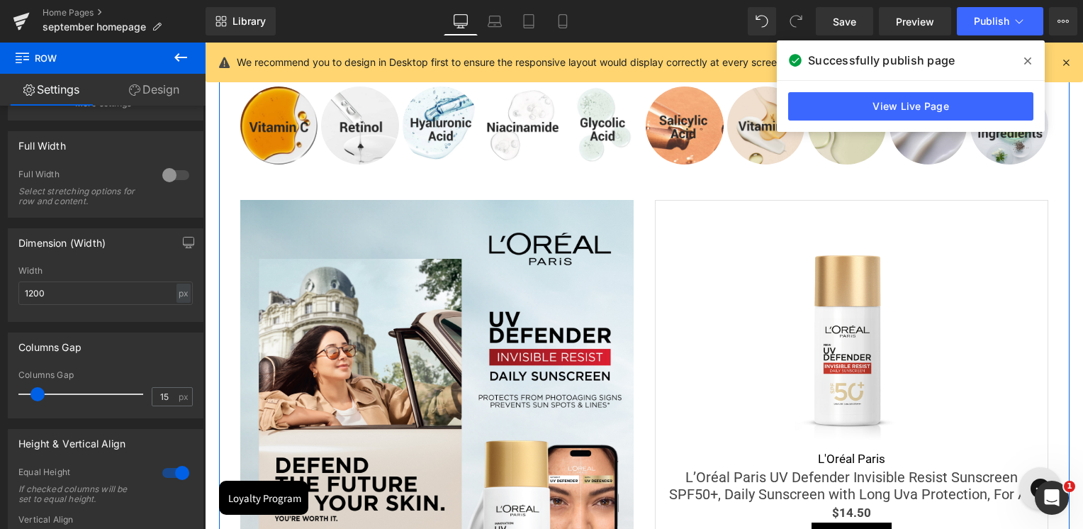
scroll to position [4467, 0]
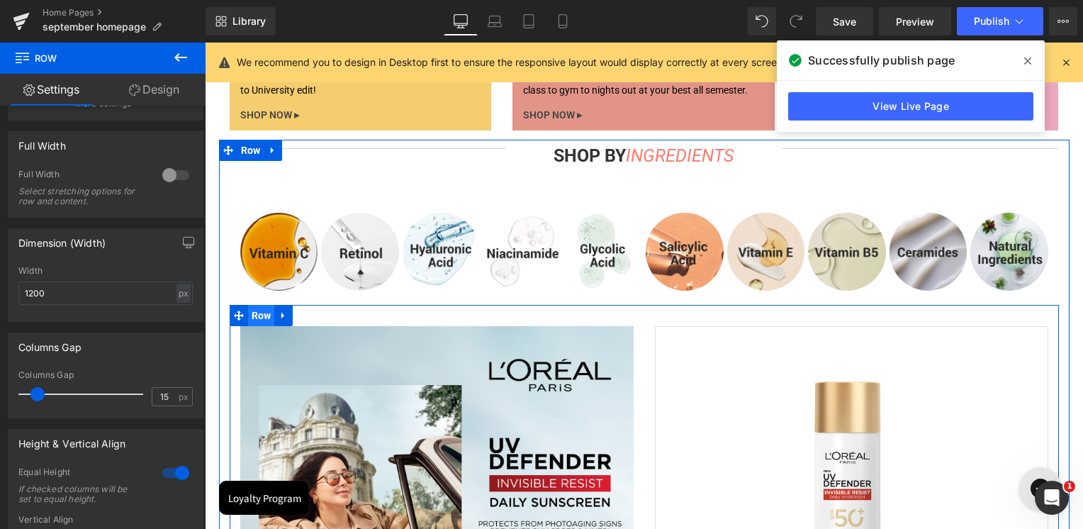
click at [254, 319] on span "Row" at bounding box center [261, 315] width 27 height 21
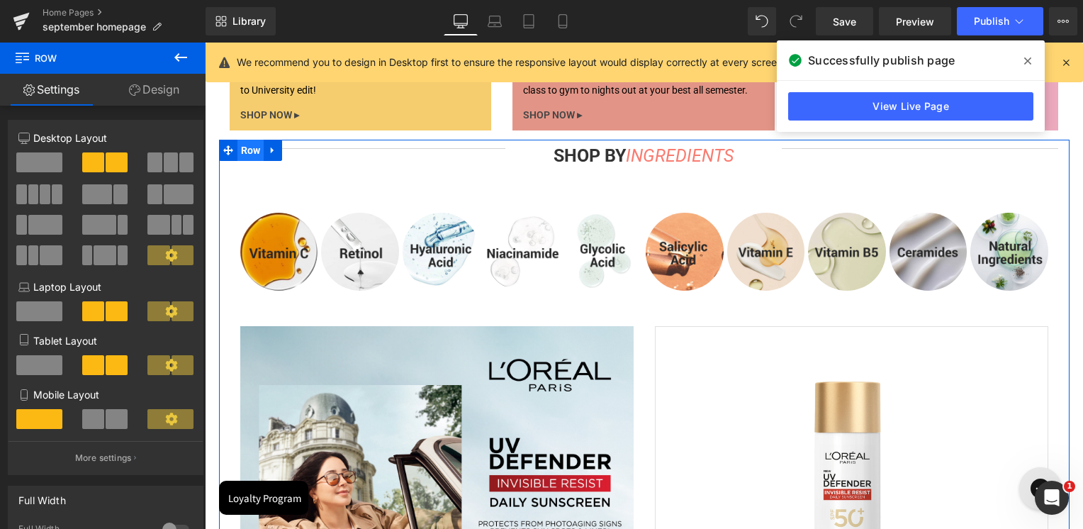
click at [247, 153] on span "Row" at bounding box center [251, 150] width 27 height 21
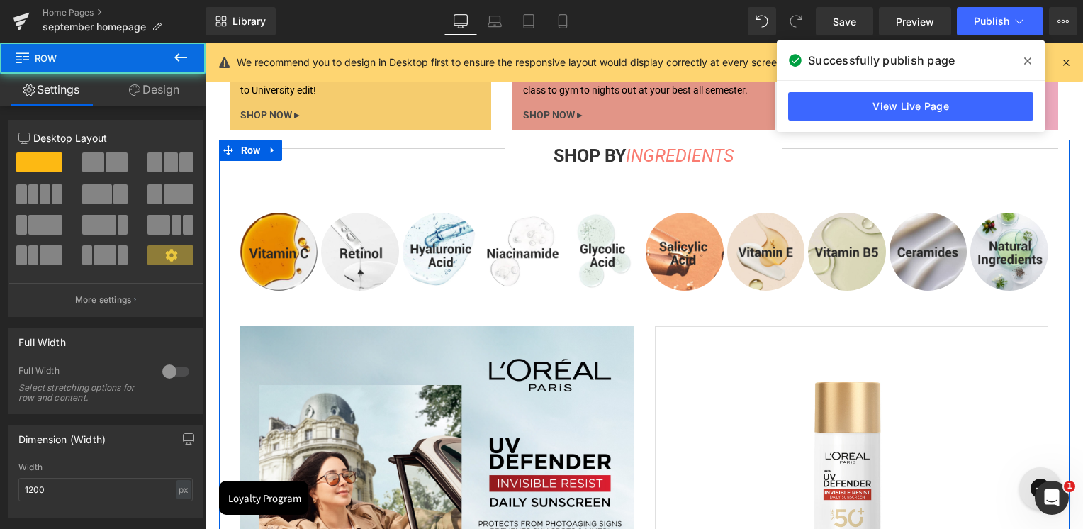
click at [167, 96] on link "Design" at bounding box center [154, 90] width 103 height 32
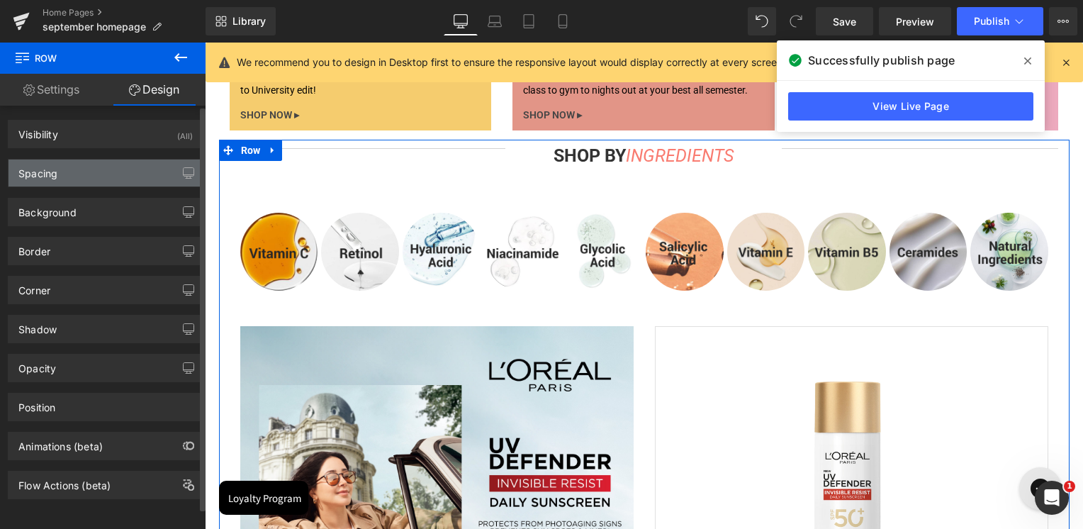
click at [80, 179] on div "Spacing" at bounding box center [106, 173] width 194 height 27
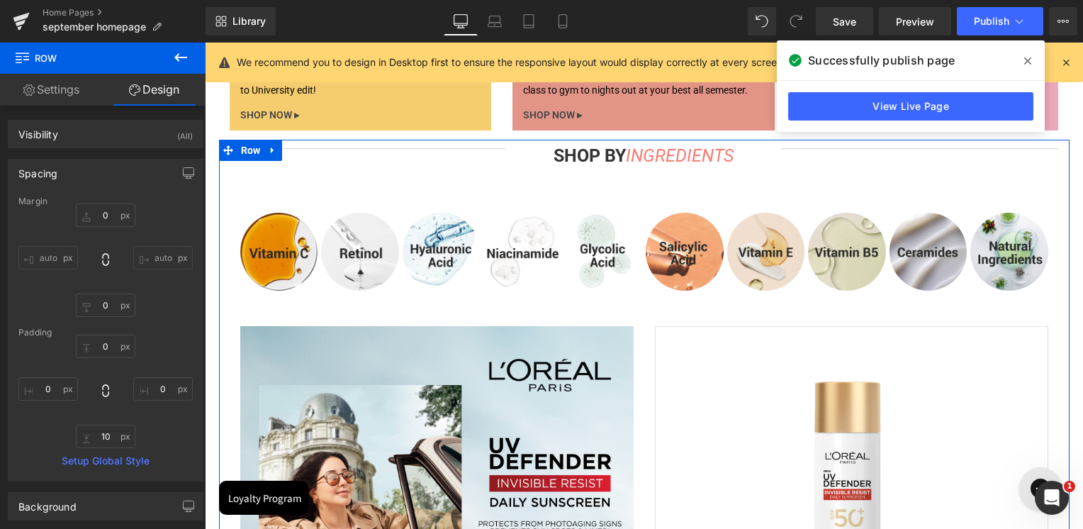
click at [157, 87] on link "Design" at bounding box center [154, 90] width 103 height 32
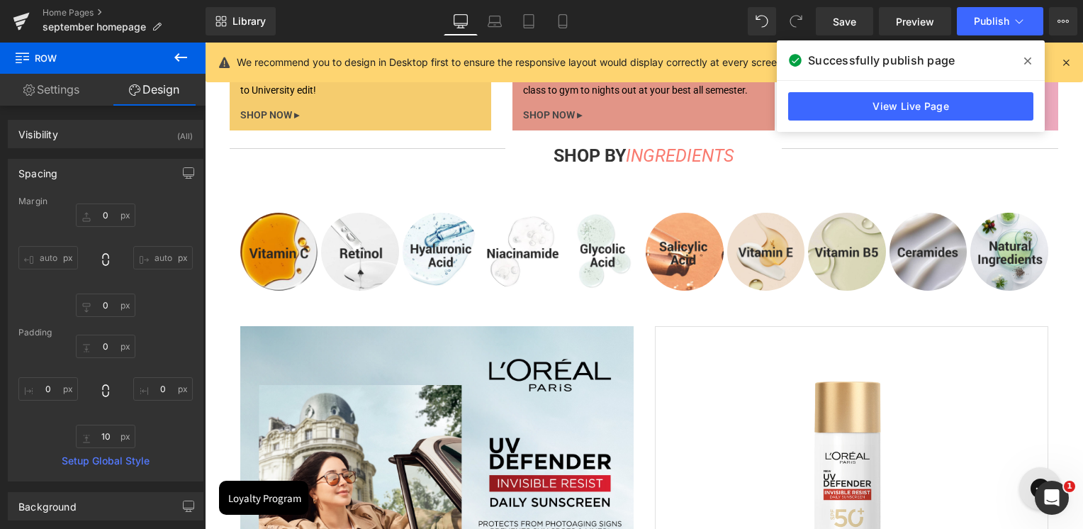
click at [188, 52] on icon at bounding box center [180, 57] width 17 height 17
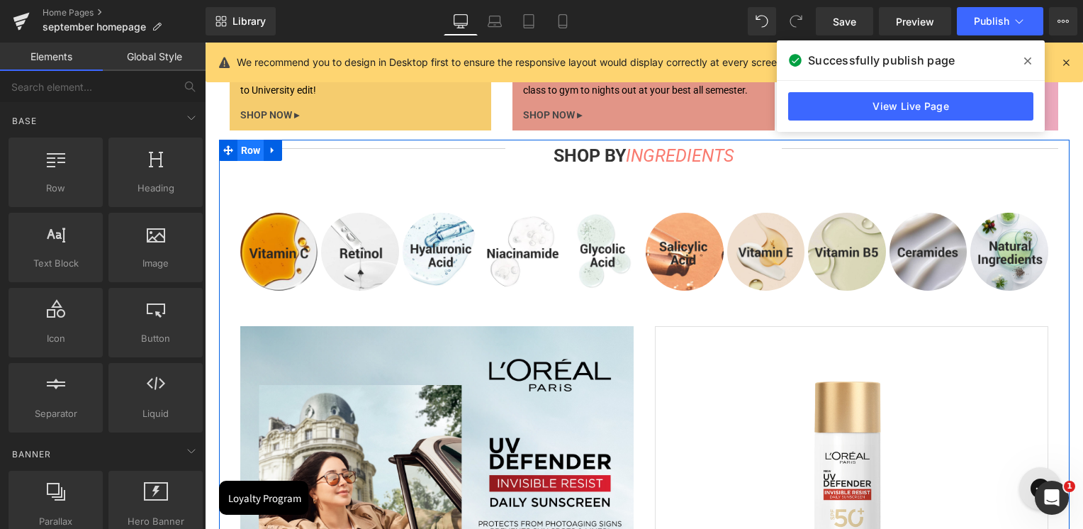
click at [244, 154] on span "Row" at bounding box center [251, 150] width 27 height 21
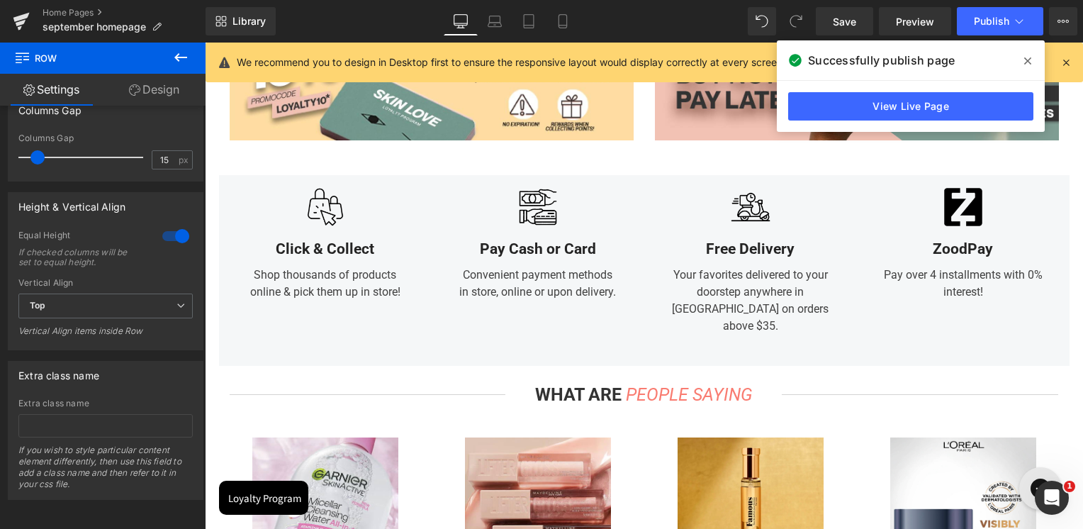
scroll to position [5246, 0]
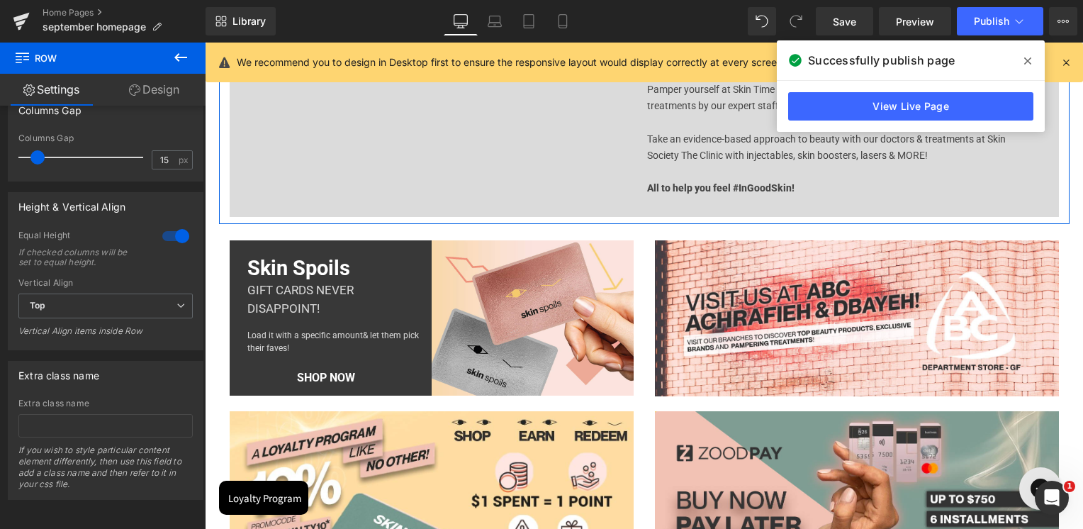
click at [167, 79] on link "Design" at bounding box center [154, 90] width 103 height 32
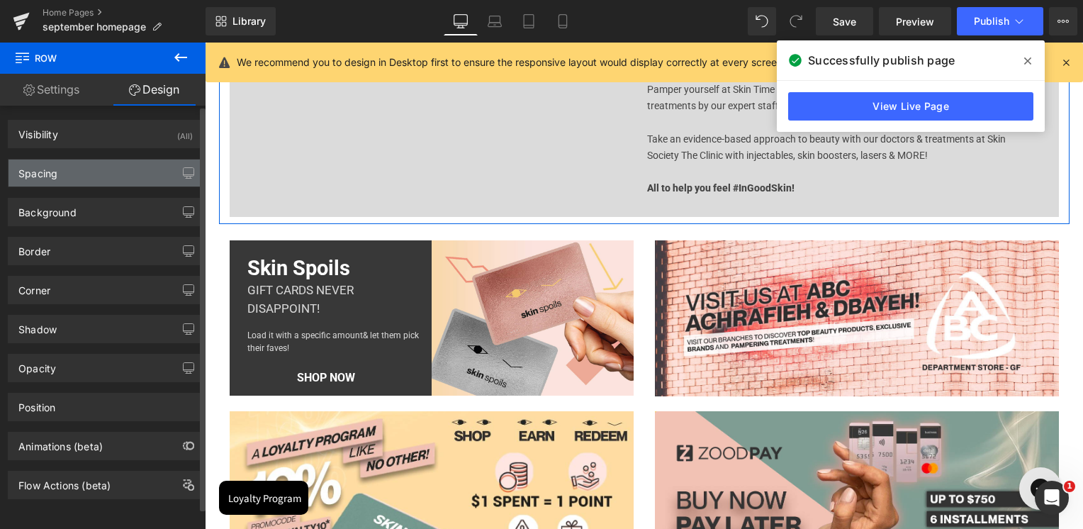
click at [47, 171] on div "Spacing" at bounding box center [37, 170] width 39 height 20
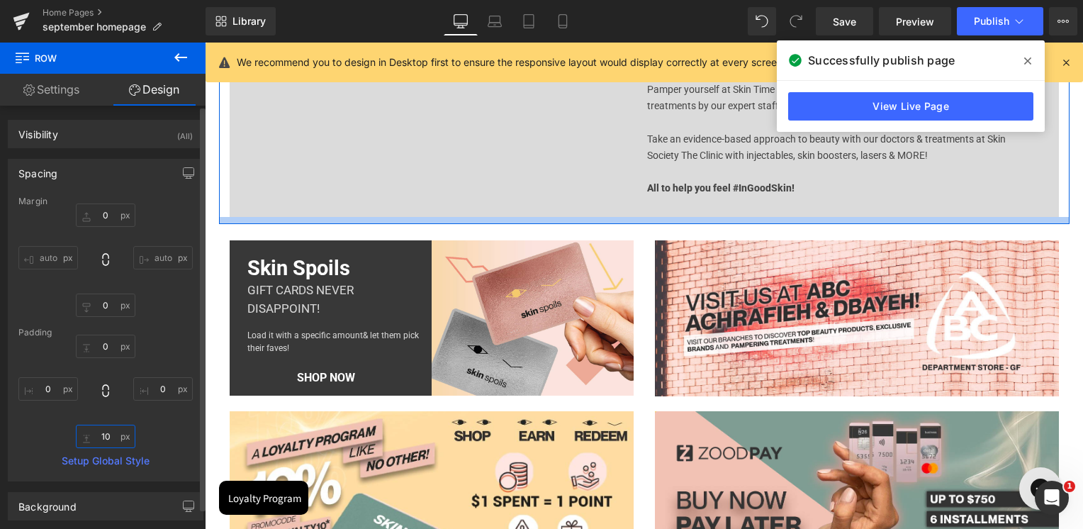
click at [101, 435] on input "text" at bounding box center [106, 436] width 60 height 23
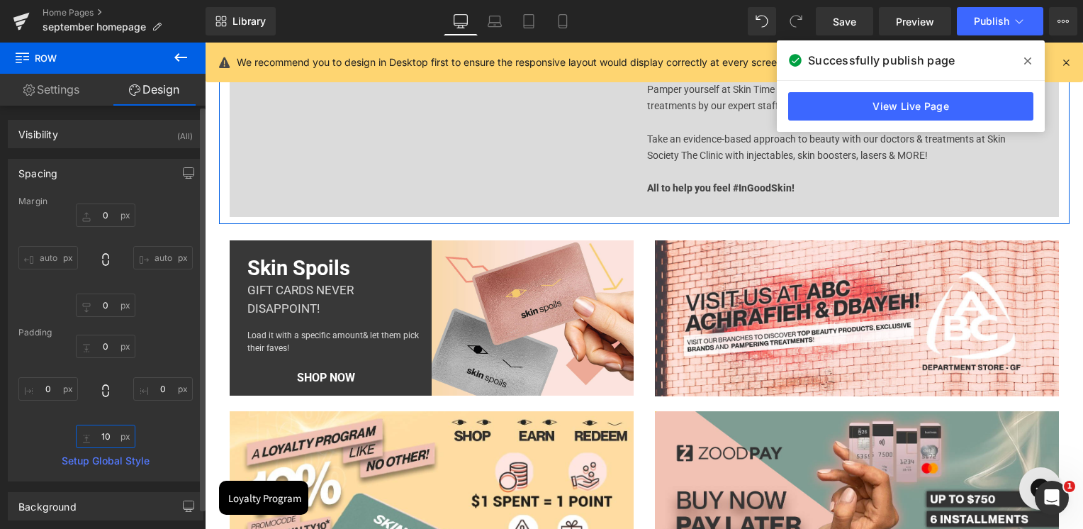
click at [101, 435] on input "text" at bounding box center [106, 436] width 60 height 23
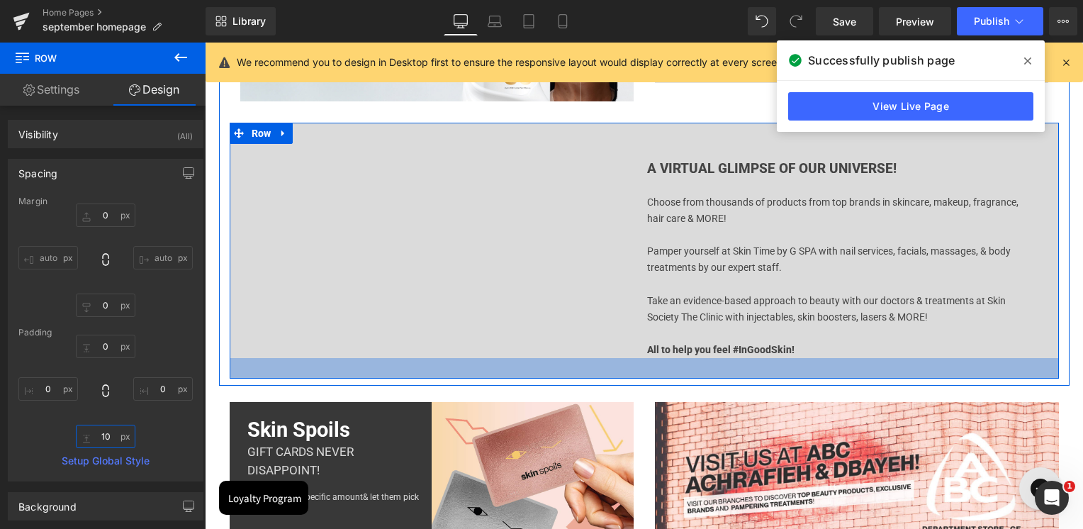
scroll to position [4963, 0]
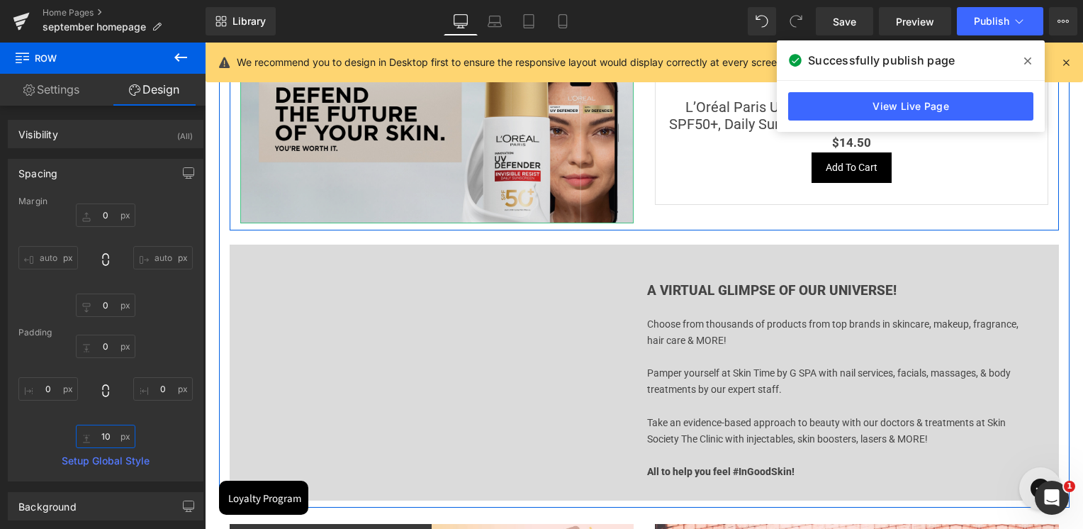
type input "10"
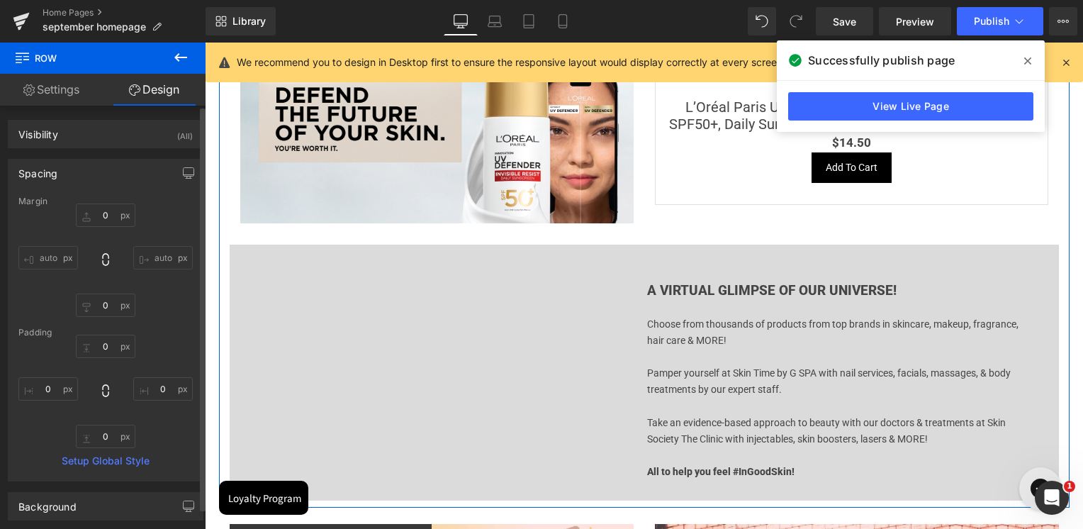
click at [147, 438] on div at bounding box center [105, 391] width 174 height 113
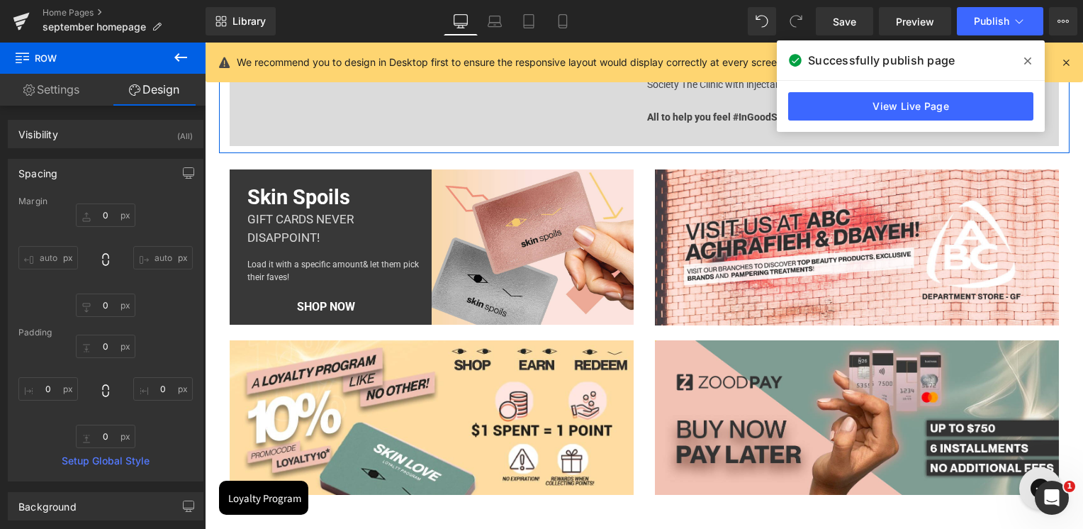
scroll to position [5176, 0]
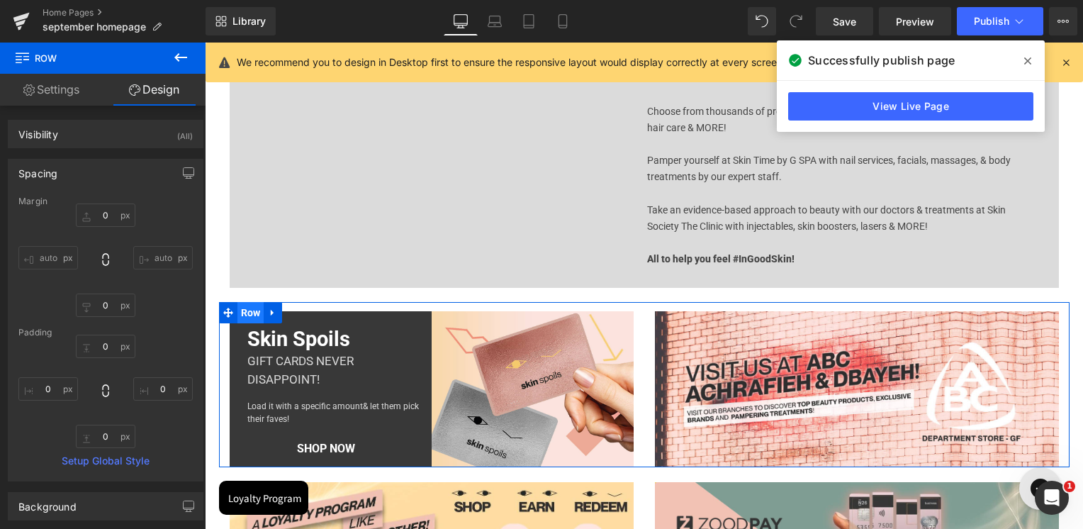
click at [238, 311] on span "Row" at bounding box center [251, 312] width 27 height 21
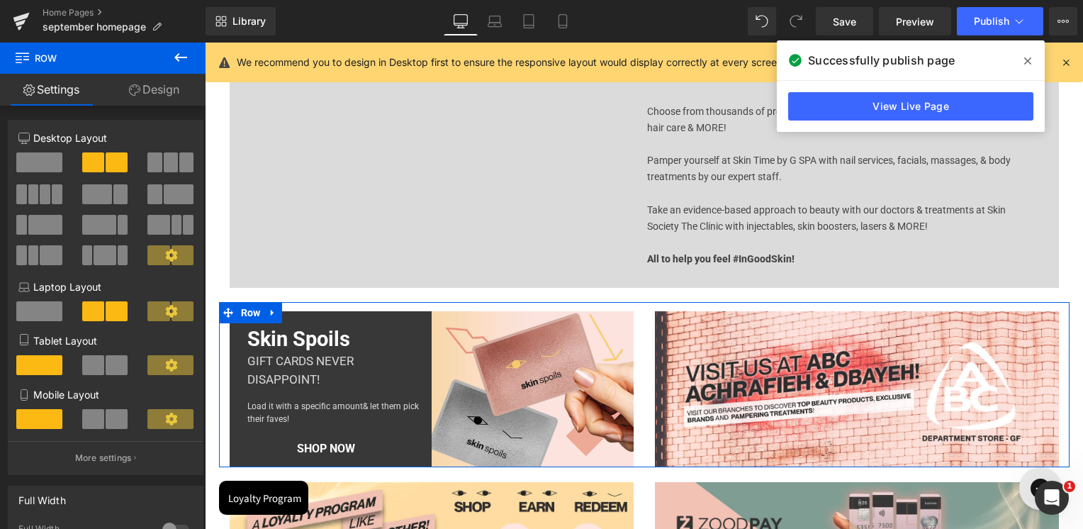
click at [143, 82] on link "Design" at bounding box center [154, 90] width 103 height 32
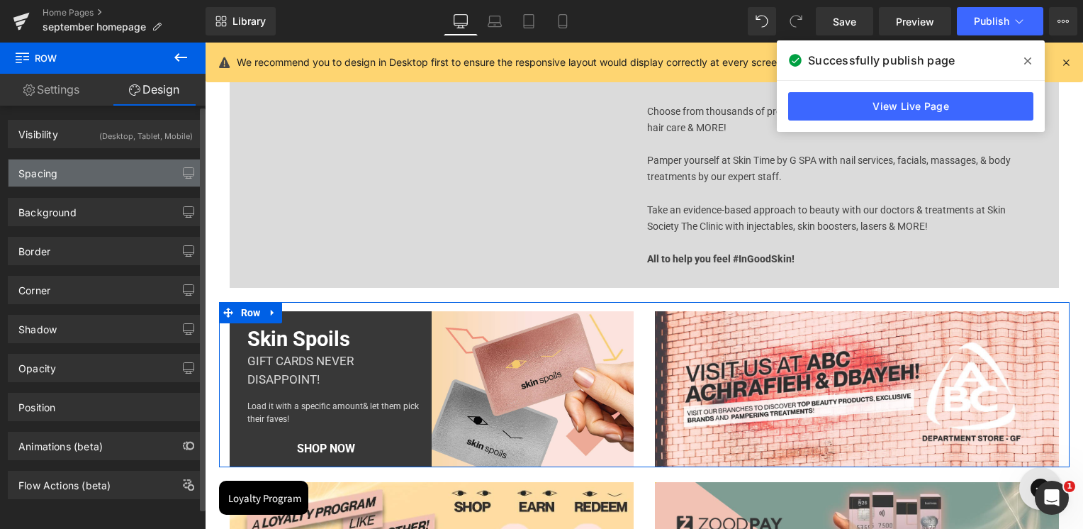
click at [69, 177] on div "Spacing" at bounding box center [106, 173] width 194 height 27
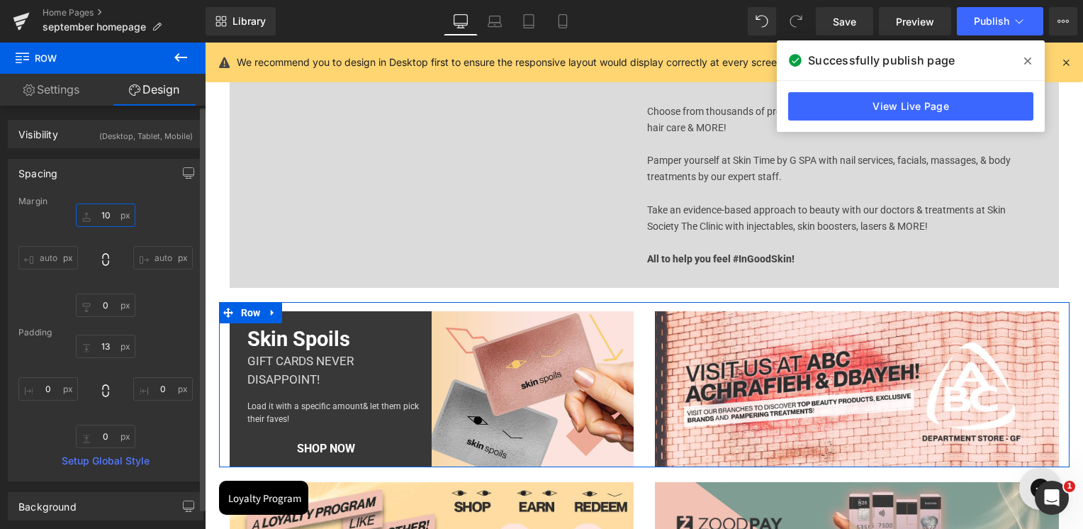
click at [104, 219] on input "text" at bounding box center [106, 214] width 60 height 23
type input "10"
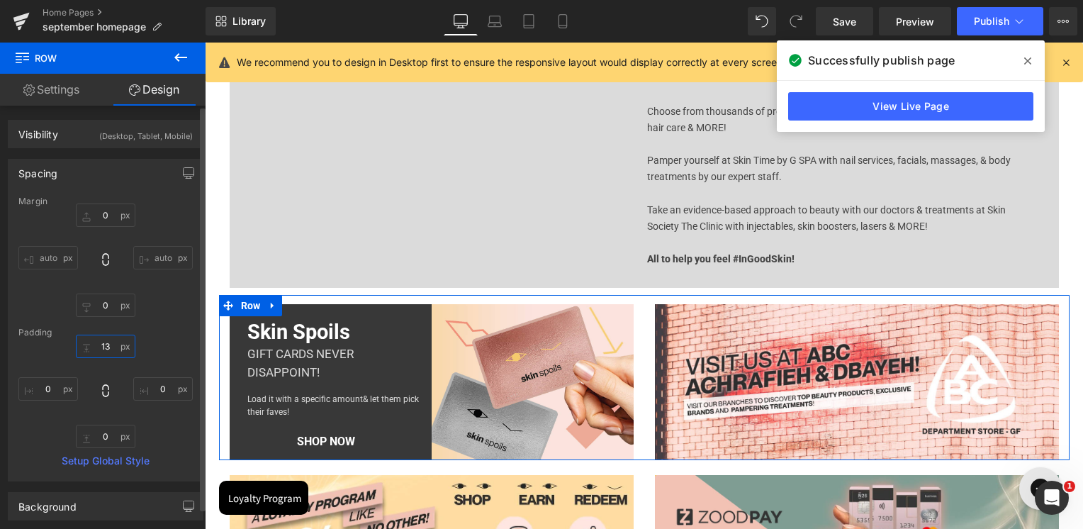
click at [101, 353] on input "text" at bounding box center [106, 346] width 60 height 23
type input "13"
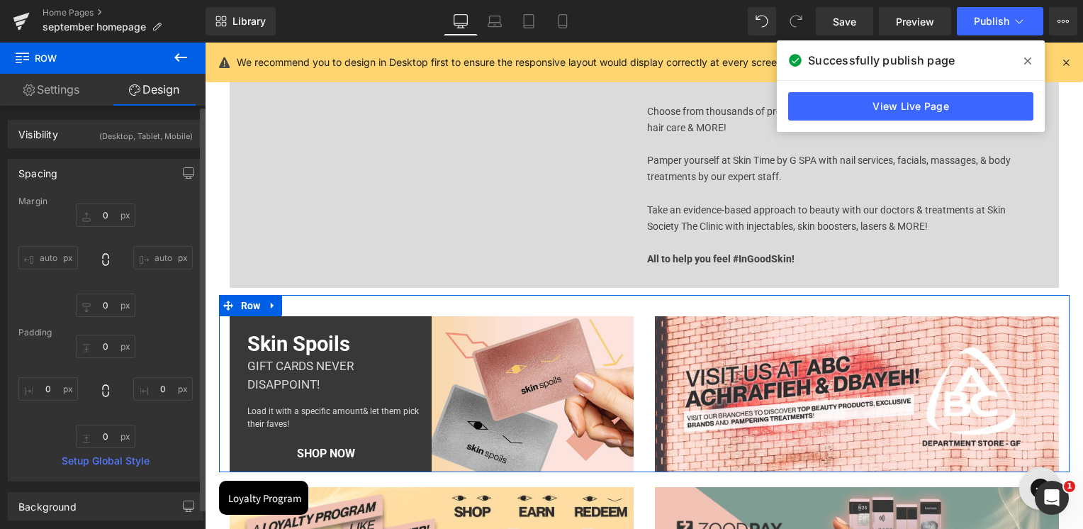
click at [153, 311] on div "auto auto" at bounding box center [105, 259] width 174 height 113
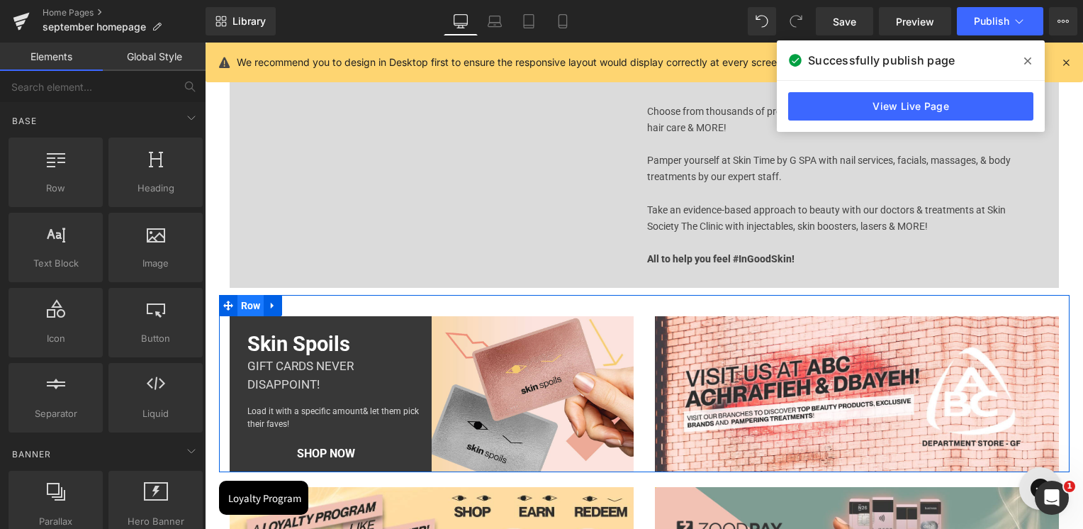
click at [252, 305] on span "Row" at bounding box center [251, 305] width 27 height 21
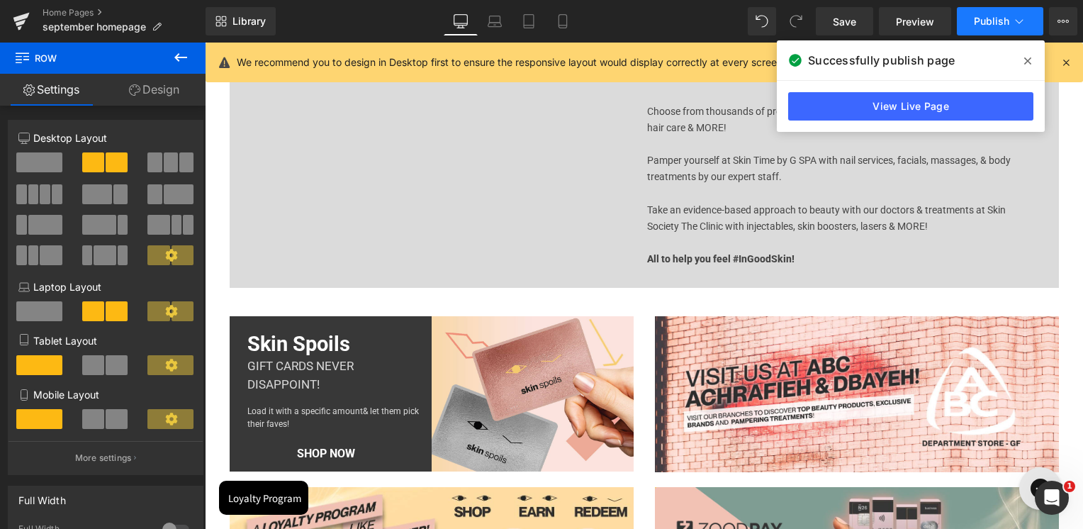
click at [1000, 21] on span "Publish" at bounding box center [991, 21] width 35 height 11
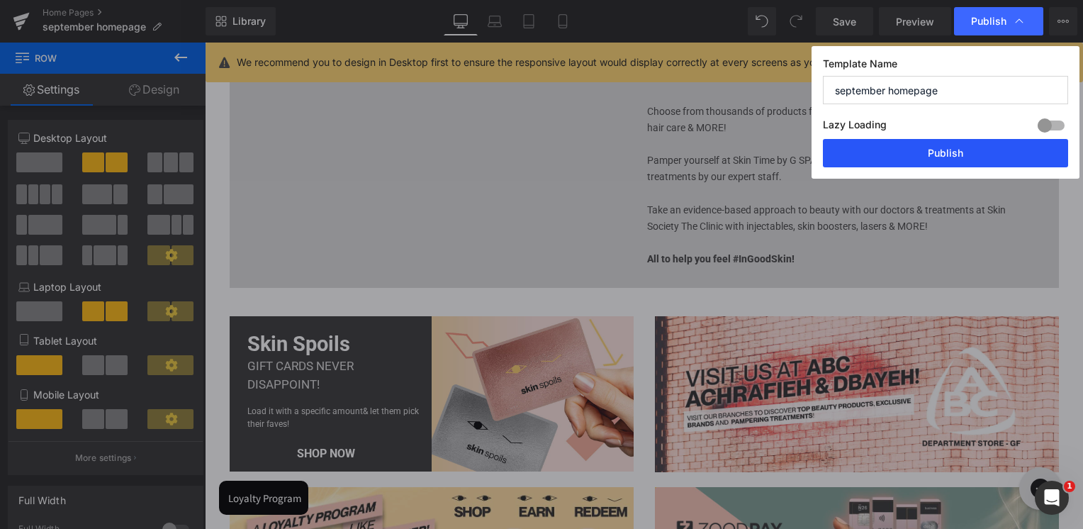
click at [950, 155] on button "Publish" at bounding box center [945, 153] width 245 height 28
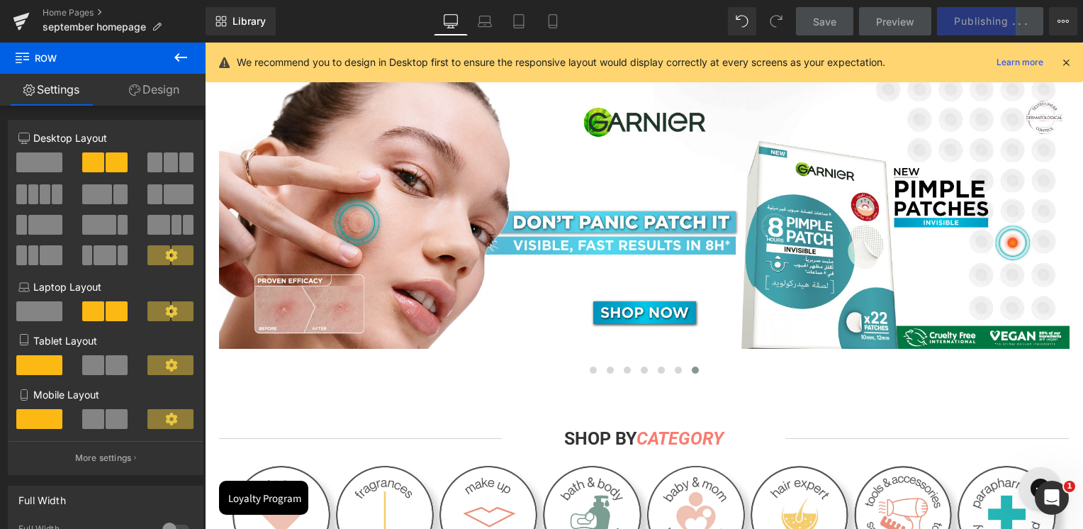
scroll to position [284, 0]
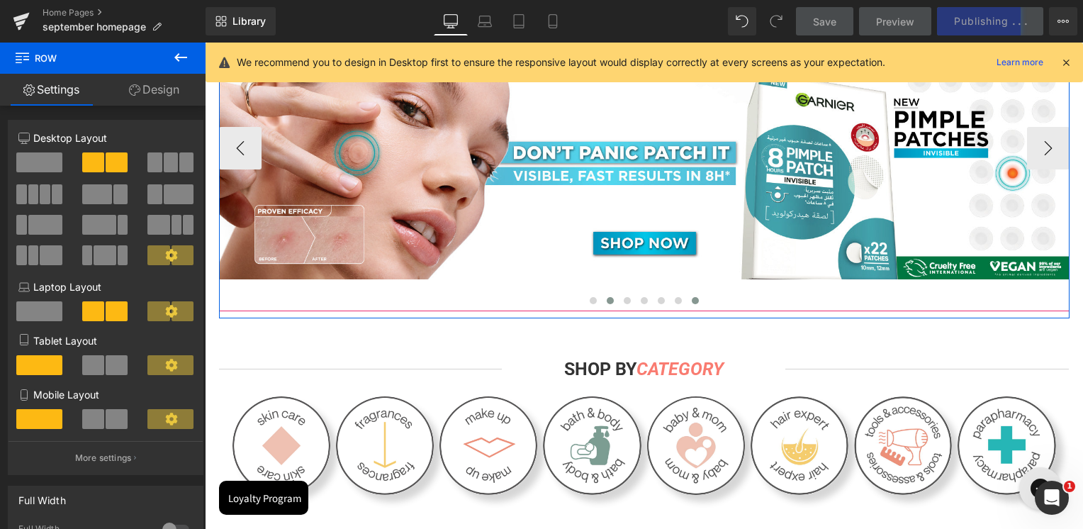
click at [607, 302] on span at bounding box center [610, 300] width 7 height 7
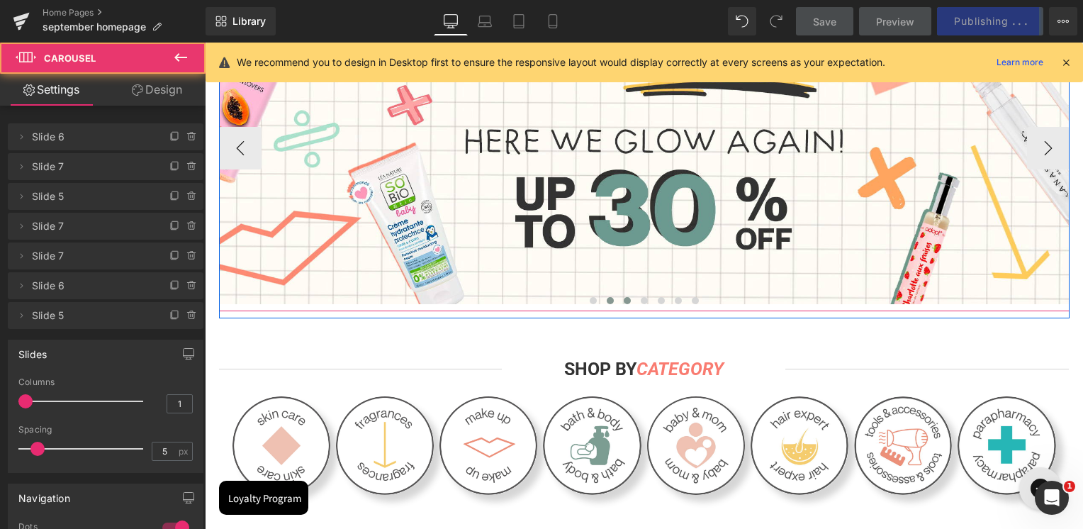
click at [625, 298] on button at bounding box center [627, 301] width 17 height 14
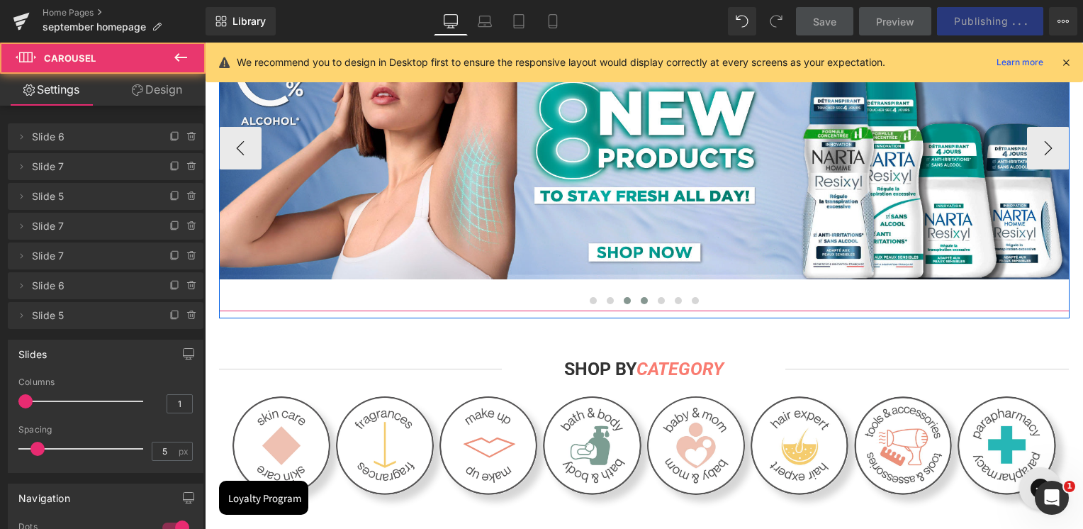
click at [641, 301] on span at bounding box center [644, 300] width 7 height 7
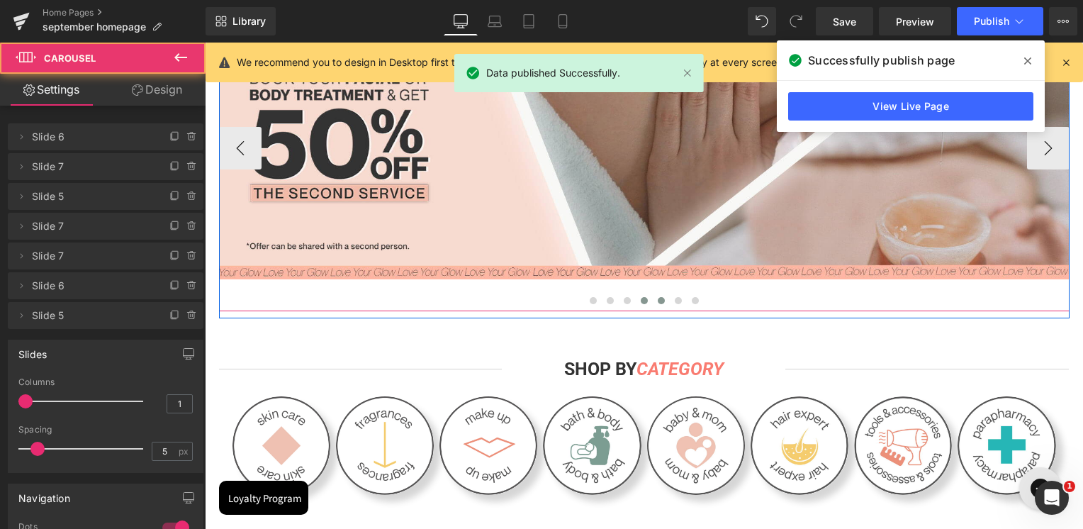
click at [658, 302] on span at bounding box center [661, 300] width 7 height 7
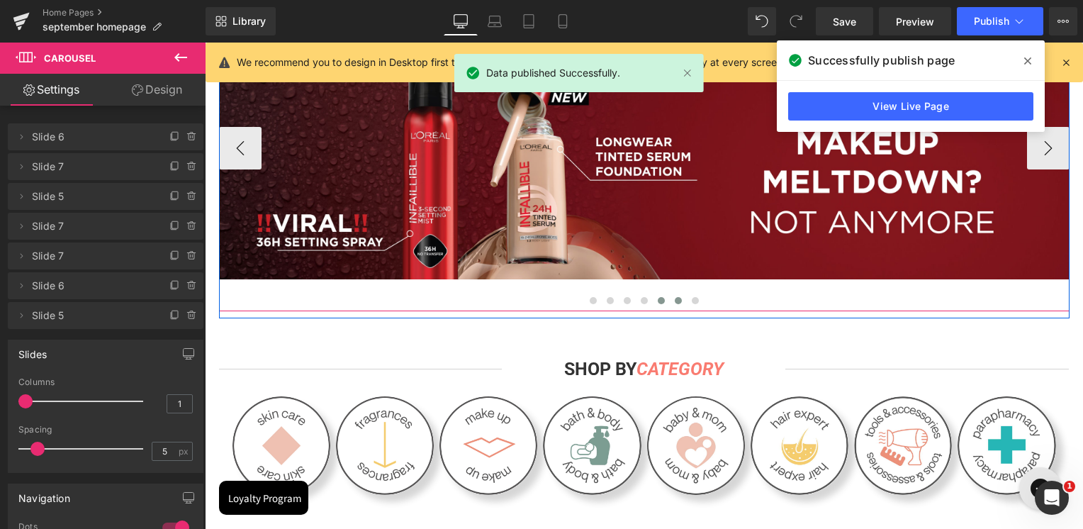
click at [670, 304] on button at bounding box center [678, 301] width 17 height 14
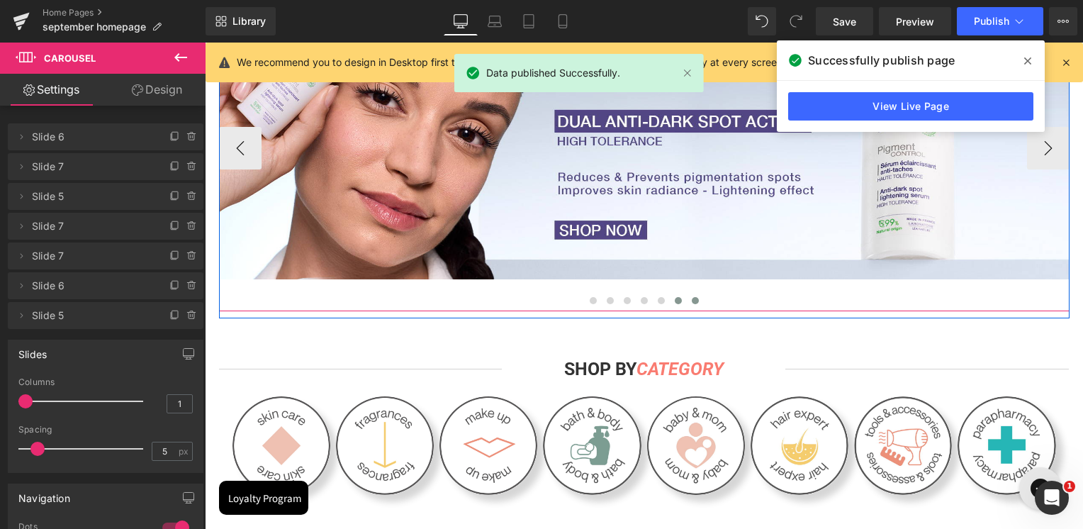
click at [687, 304] on button at bounding box center [695, 301] width 17 height 14
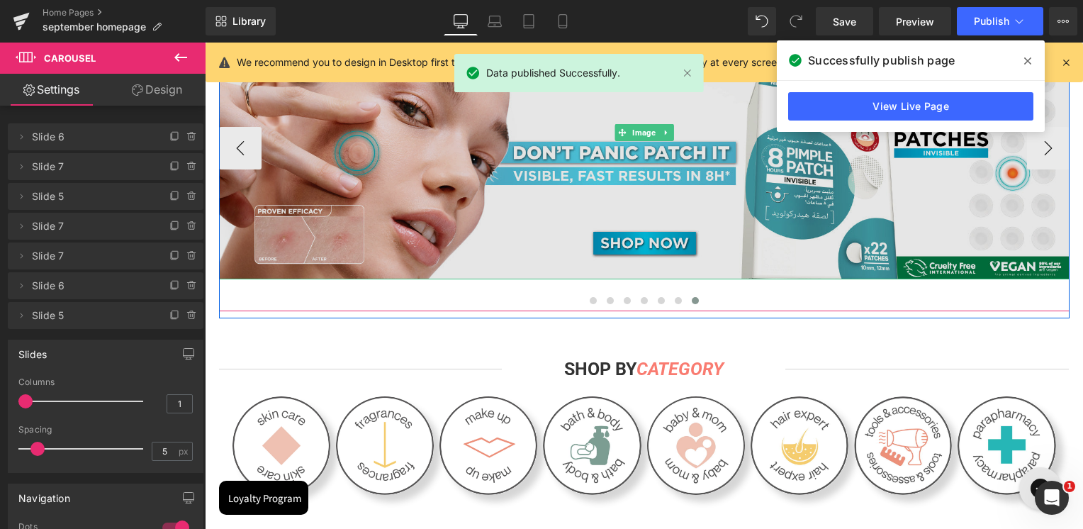
click at [672, 230] on img at bounding box center [644, 132] width 851 height 294
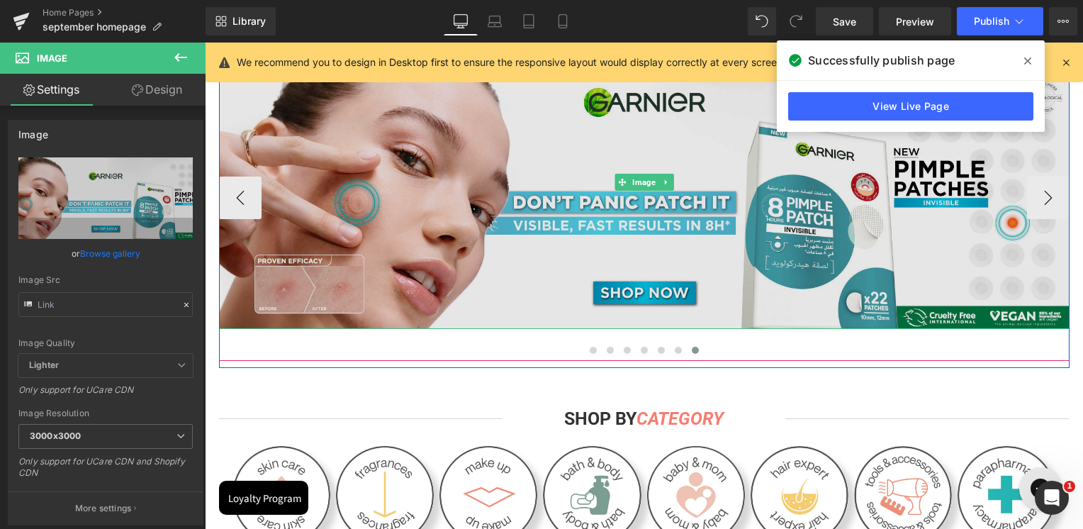
scroll to position [213, 0]
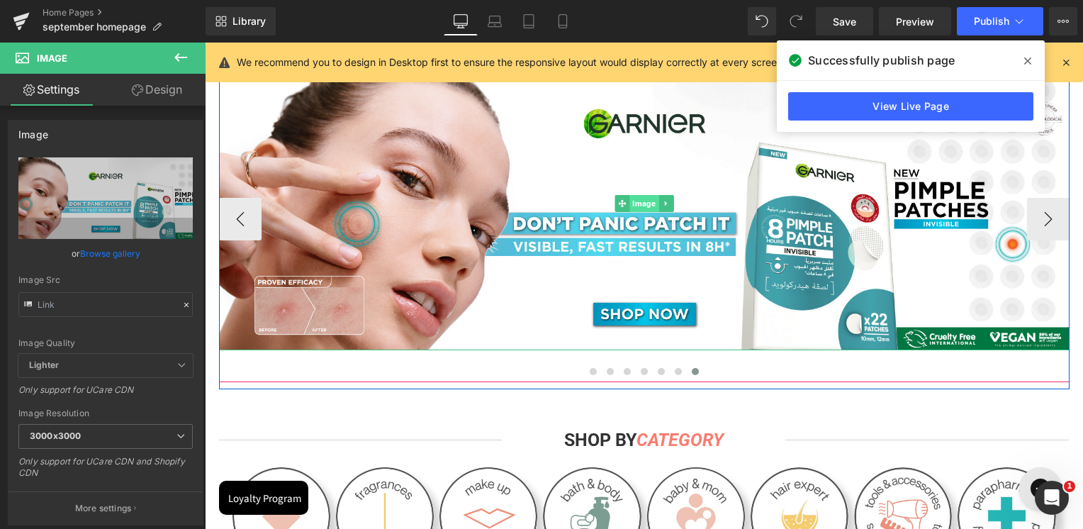
click at [639, 200] on span "Image" at bounding box center [644, 203] width 29 height 17
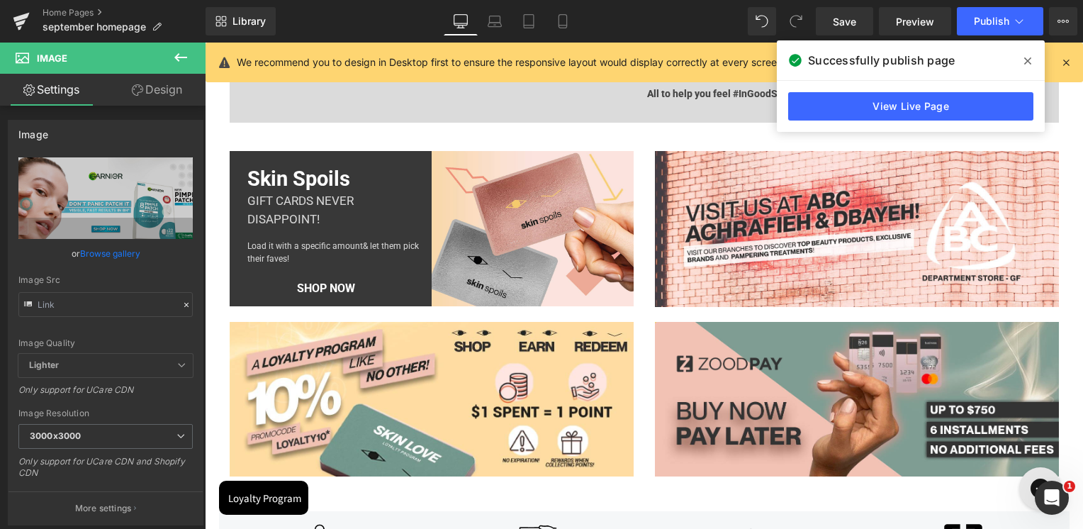
scroll to position [5246, 0]
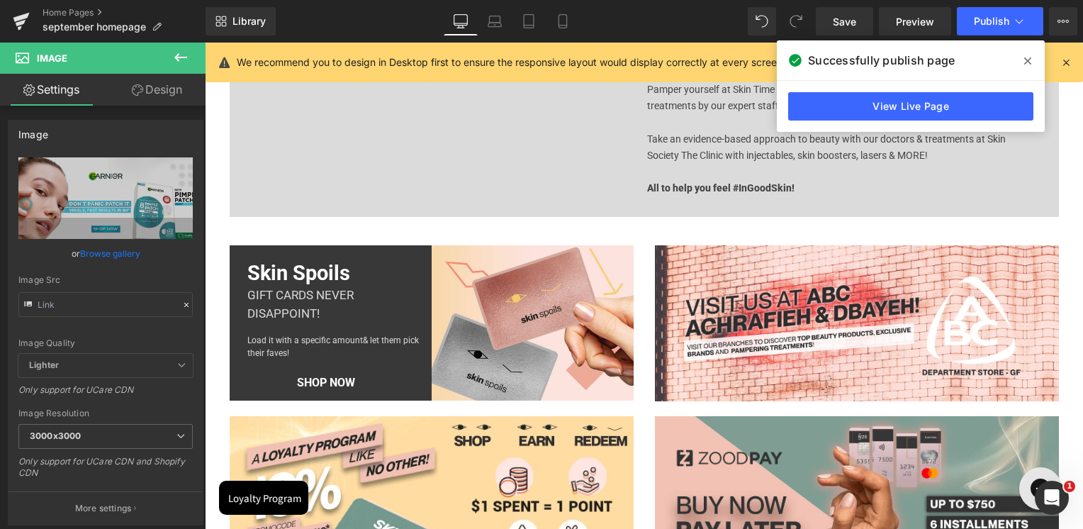
drag, startPoint x: 524, startPoint y: 235, endPoint x: 507, endPoint y: 235, distance: 17.0
click at [524, 235] on div "Skin Spoils Heading GIFT CARDS never disappoint! Heading Load it with a specifi…" at bounding box center [644, 312] width 851 height 177
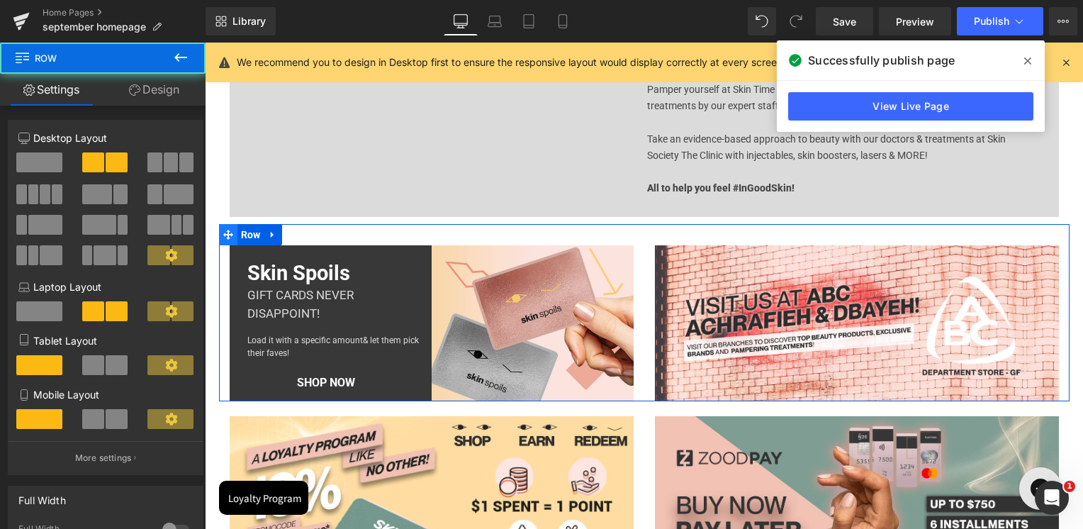
click at [230, 235] on span at bounding box center [228, 234] width 18 height 21
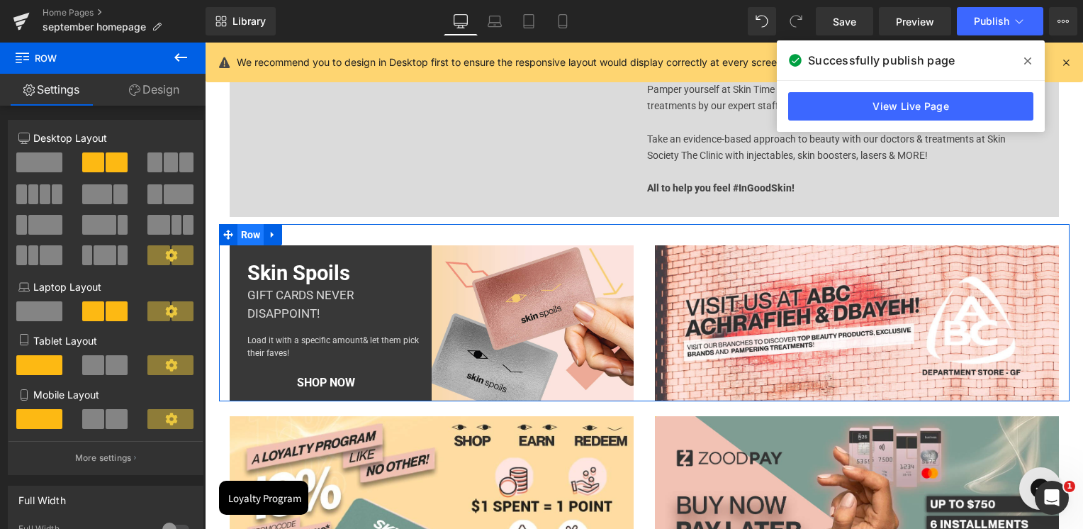
click at [240, 231] on span "Row" at bounding box center [251, 234] width 27 height 21
click at [242, 233] on span "Row" at bounding box center [251, 234] width 27 height 21
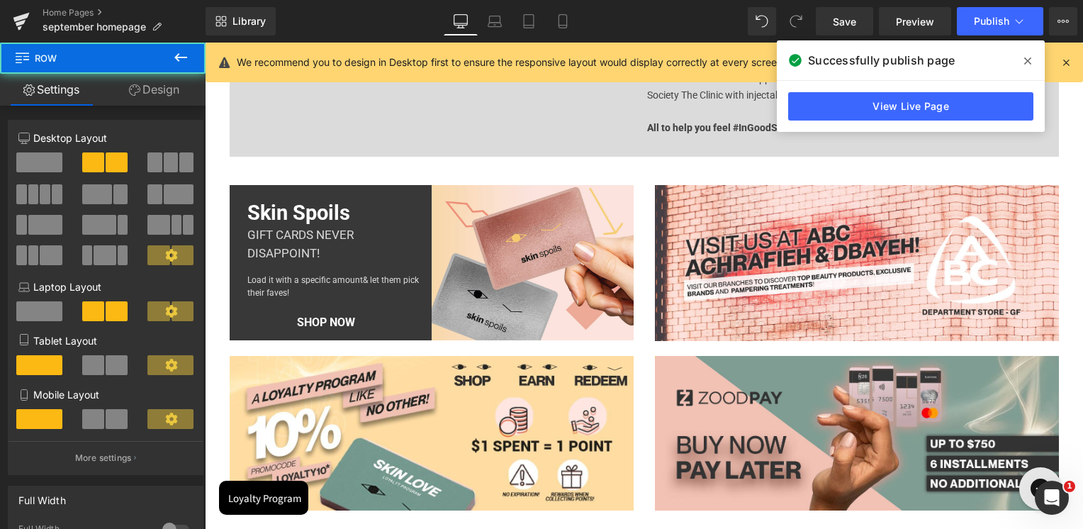
scroll to position [5459, 0]
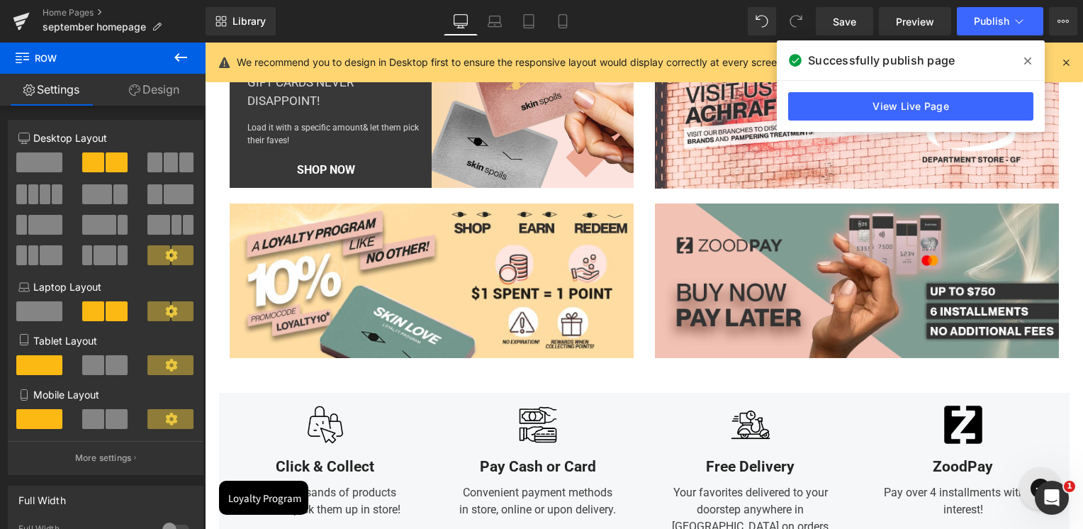
click at [155, 87] on link "Design" at bounding box center [154, 90] width 103 height 32
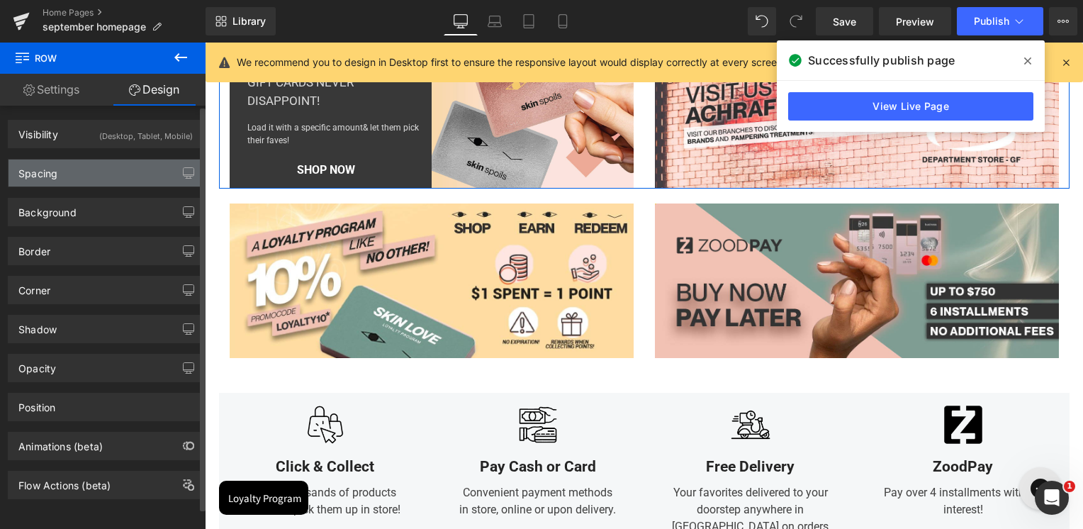
click at [95, 172] on div "Spacing" at bounding box center [106, 173] width 194 height 27
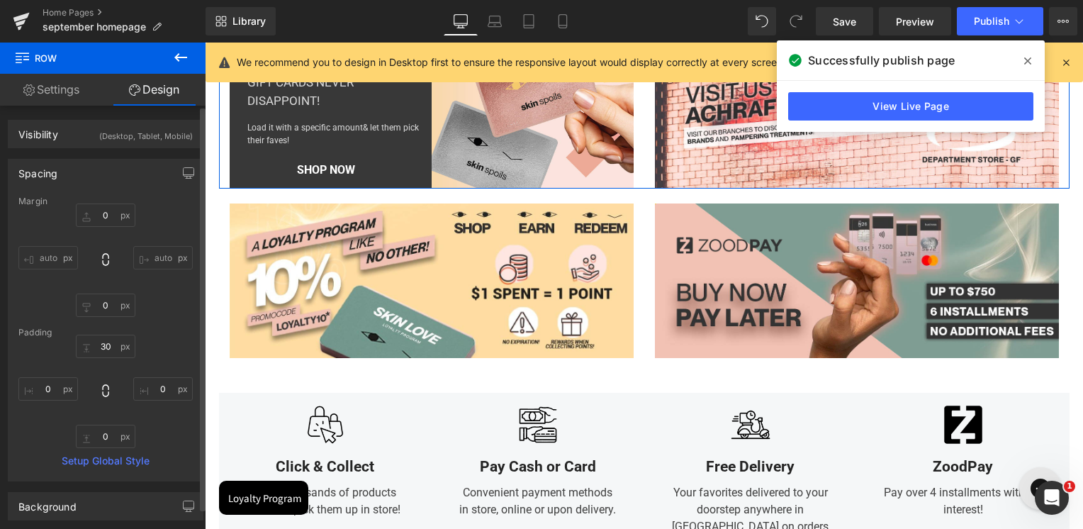
click at [91, 228] on div "auto auto" at bounding box center [105, 259] width 174 height 113
click at [93, 218] on input "text" at bounding box center [106, 214] width 60 height 23
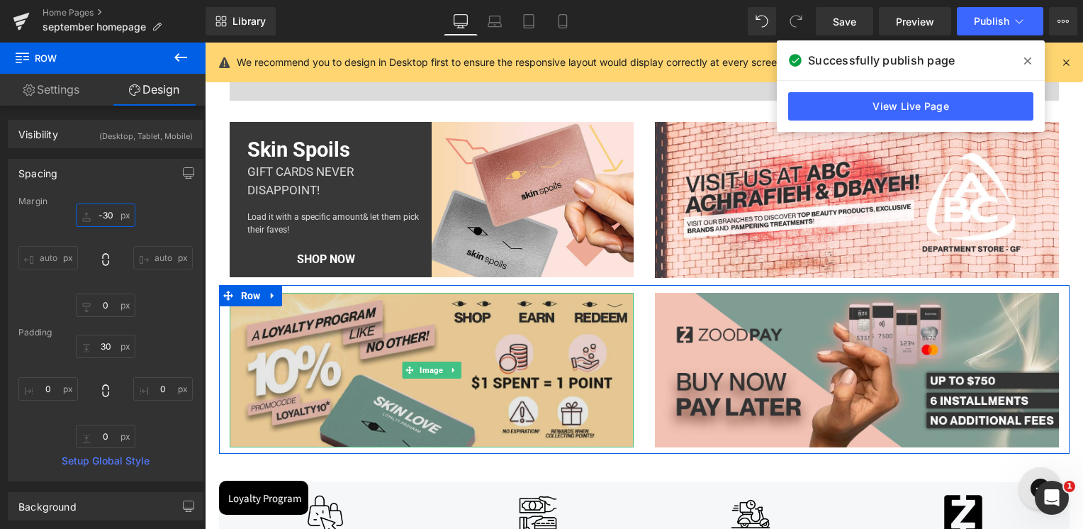
scroll to position [5246, 0]
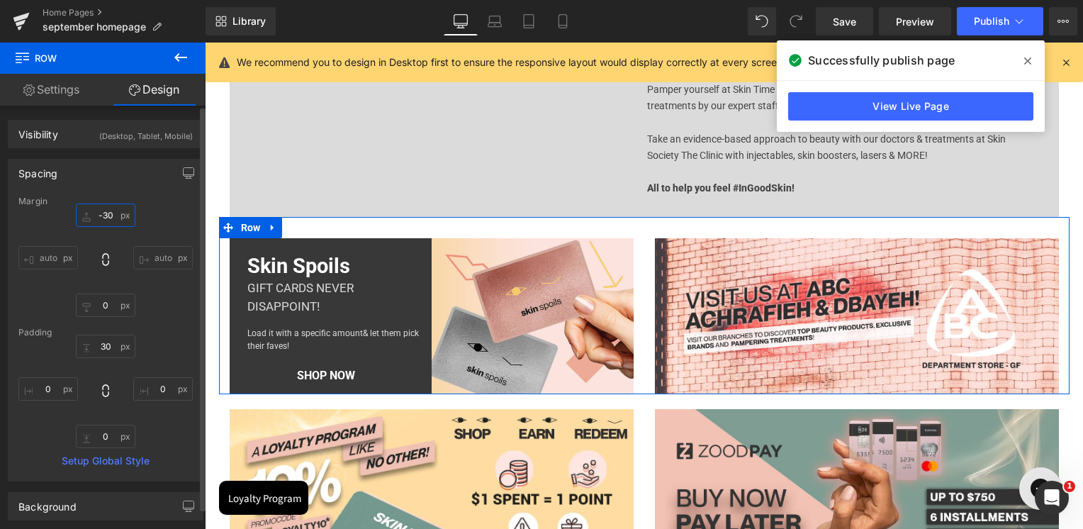
type input "-30"
click at [147, 211] on div "-30 auto auto" at bounding box center [105, 259] width 174 height 113
click at [101, 346] on input "text" at bounding box center [106, 346] width 60 height 23
type input "30"
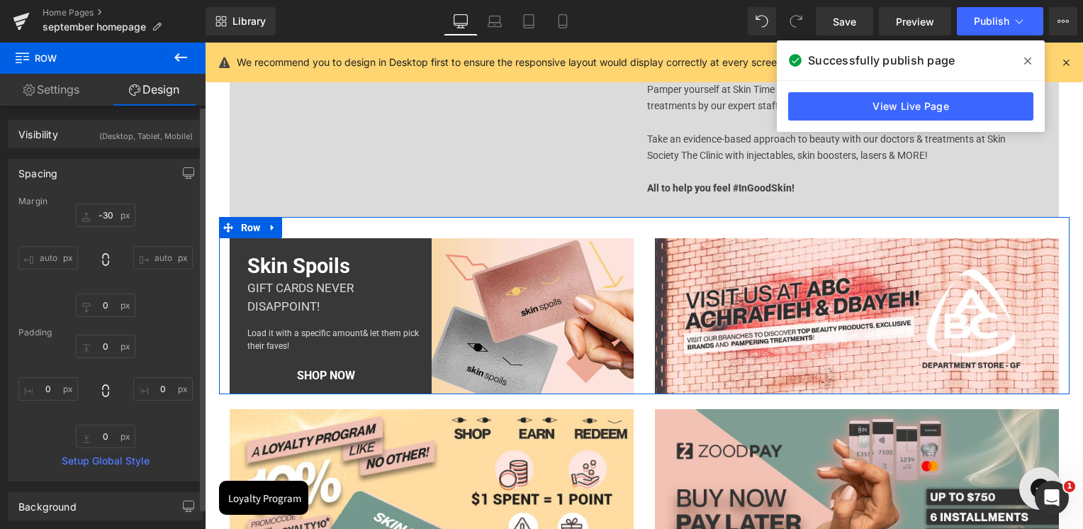
click at [156, 330] on div "Padding" at bounding box center [105, 333] width 174 height 10
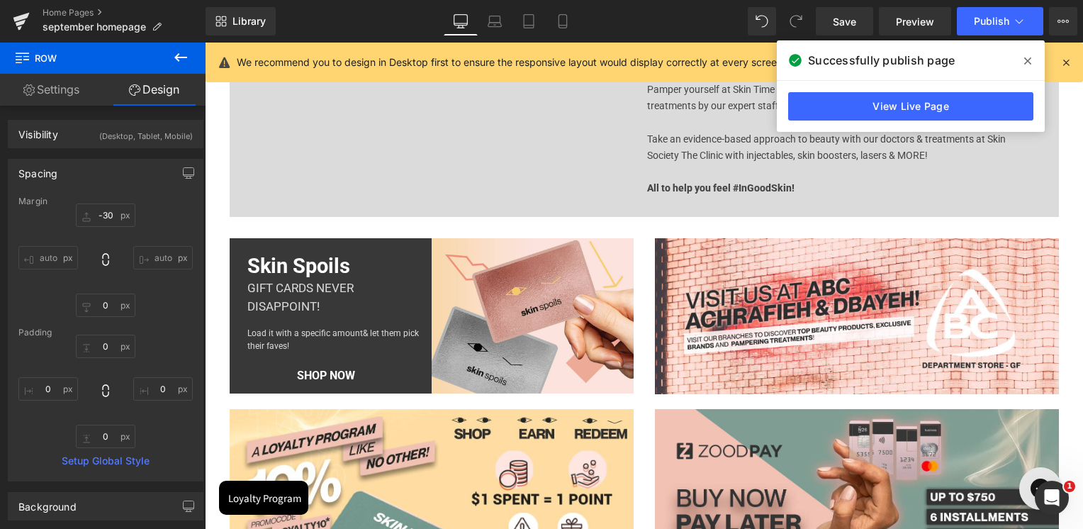
drag, startPoint x: 988, startPoint y: 12, endPoint x: 50, endPoint y: 18, distance: 938.0
click at [988, 12] on button "Publish" at bounding box center [1000, 21] width 86 height 28
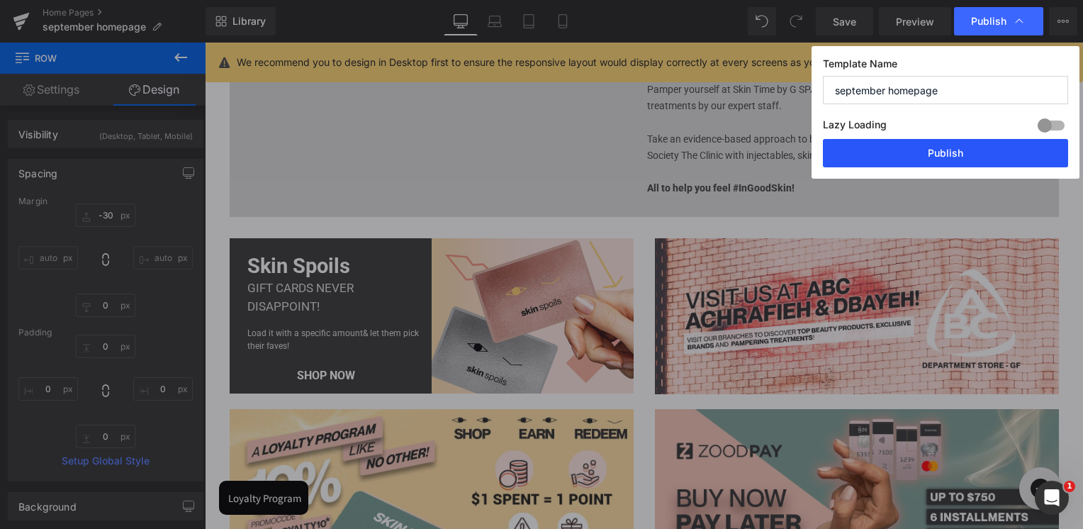
click at [952, 166] on button "Publish" at bounding box center [945, 153] width 245 height 28
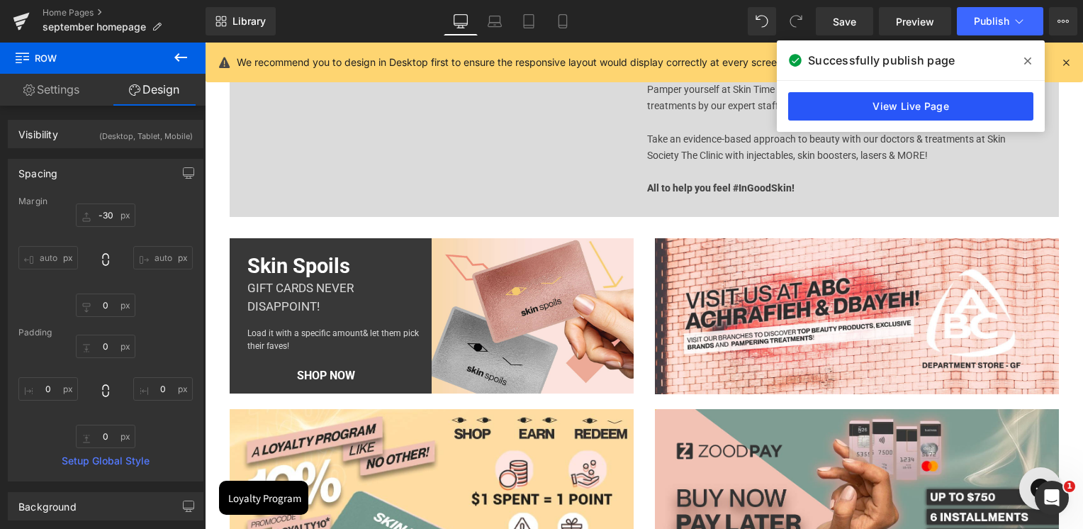
click at [873, 98] on link "View Live Page" at bounding box center [910, 106] width 245 height 28
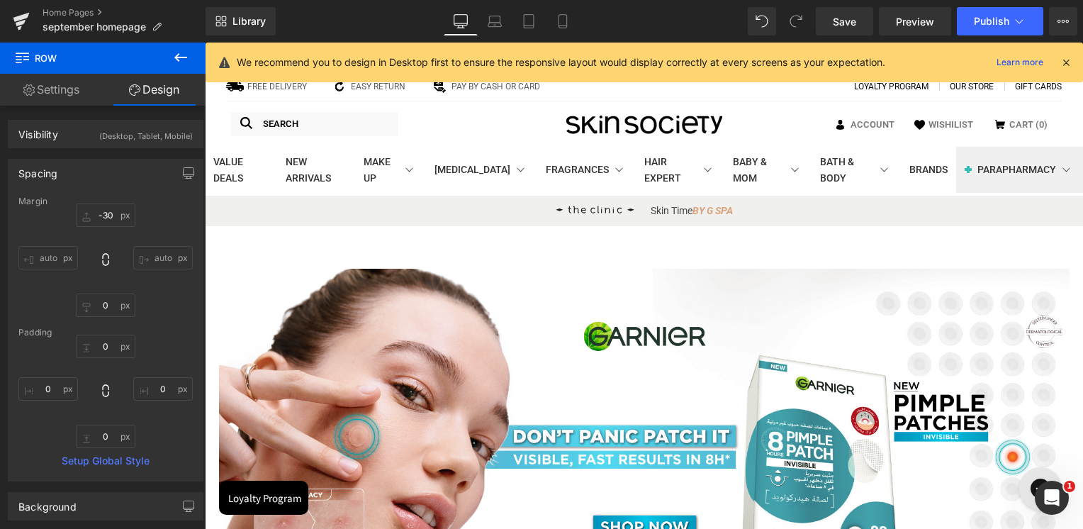
scroll to position [213, 0]
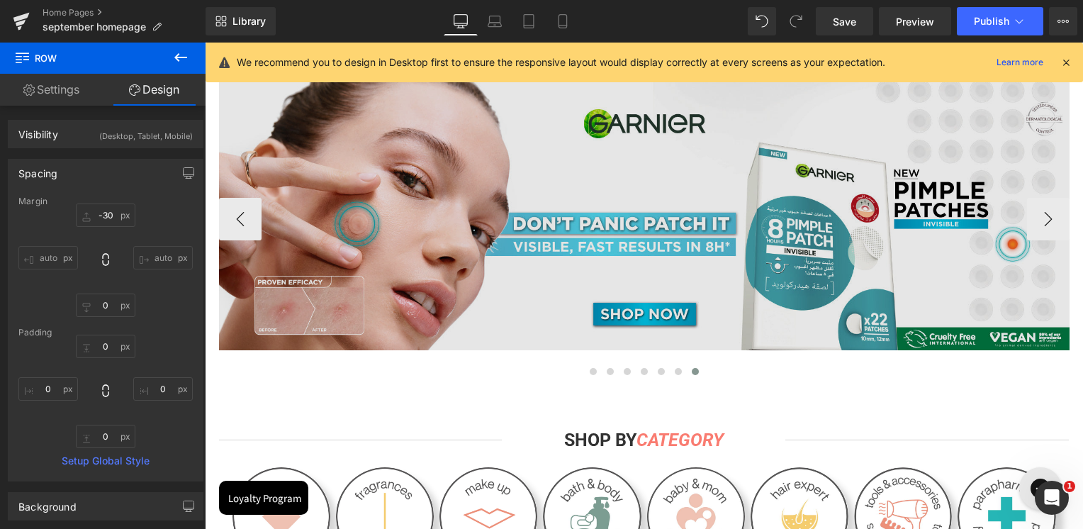
click at [784, 250] on img at bounding box center [644, 203] width 851 height 294
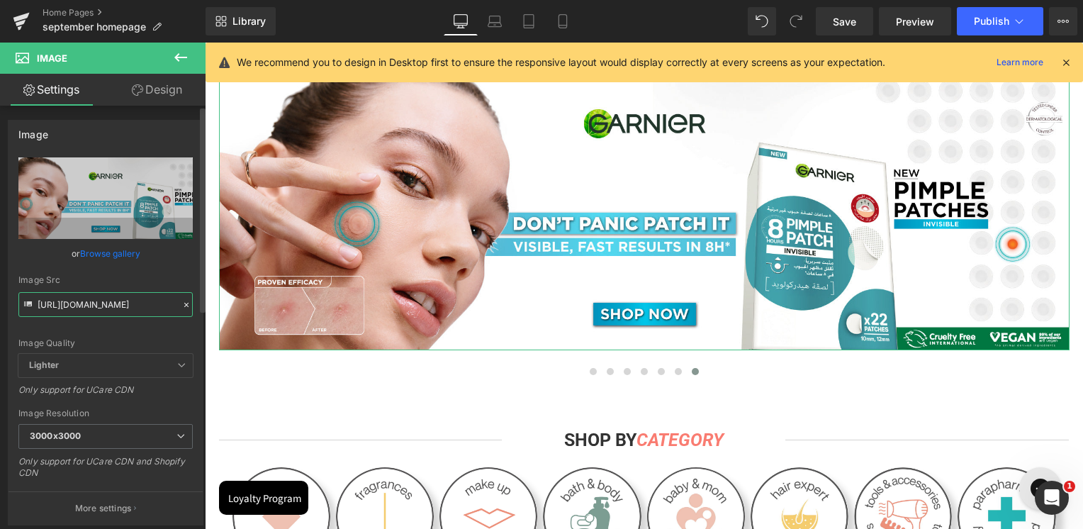
click at [90, 294] on input "[URL][DOMAIN_NAME]" at bounding box center [105, 304] width 174 height 25
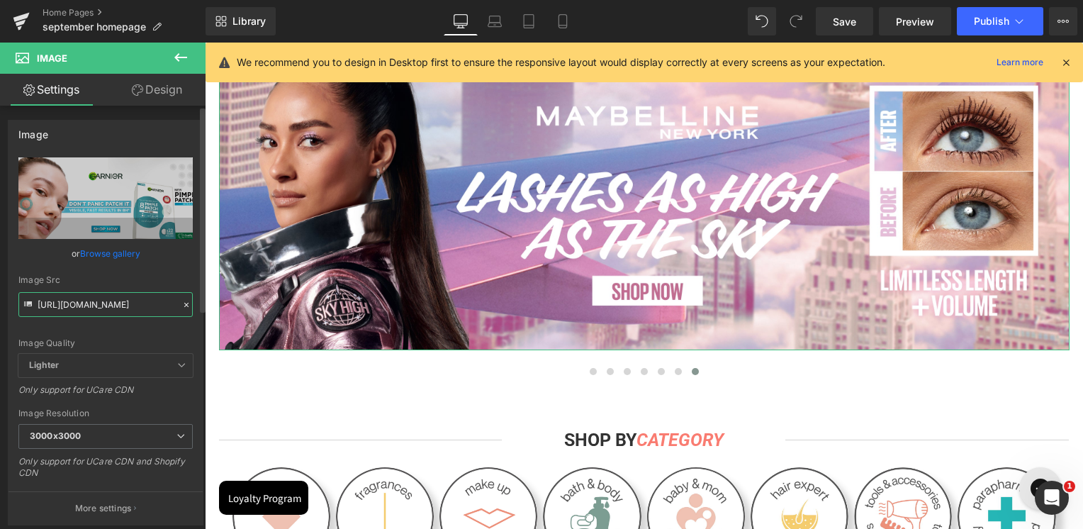
type input "[URL][DOMAIN_NAME]"
click at [116, 281] on div "Image Src" at bounding box center [105, 280] width 174 height 10
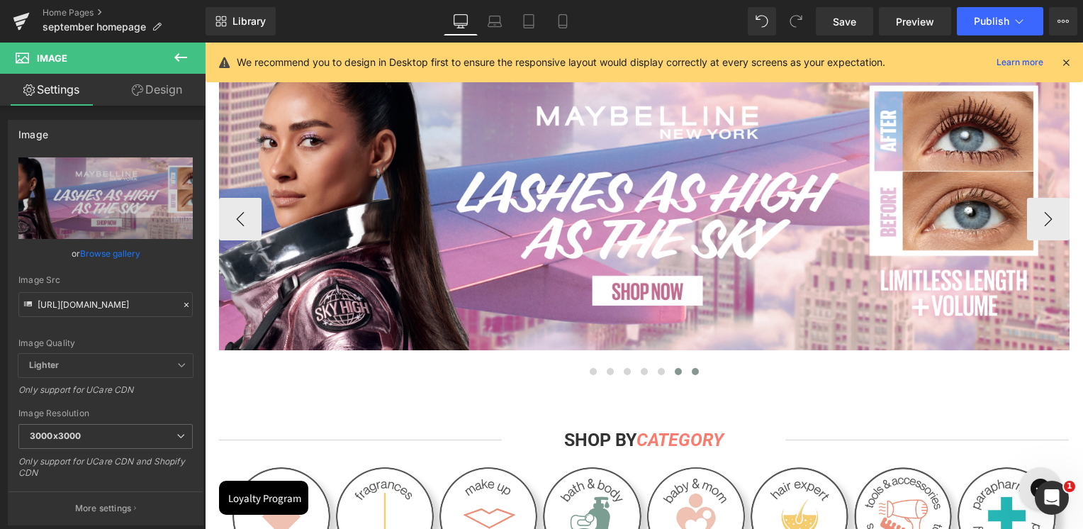
click at [678, 374] on button at bounding box center [678, 371] width 17 height 14
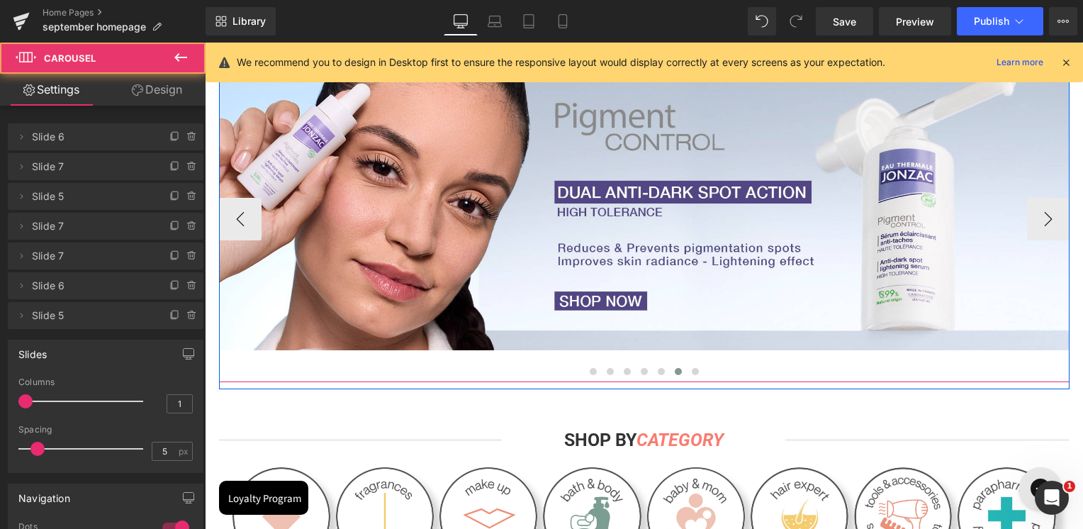
click at [677, 370] on button at bounding box center [678, 371] width 17 height 14
click at [692, 369] on span at bounding box center [695, 371] width 7 height 7
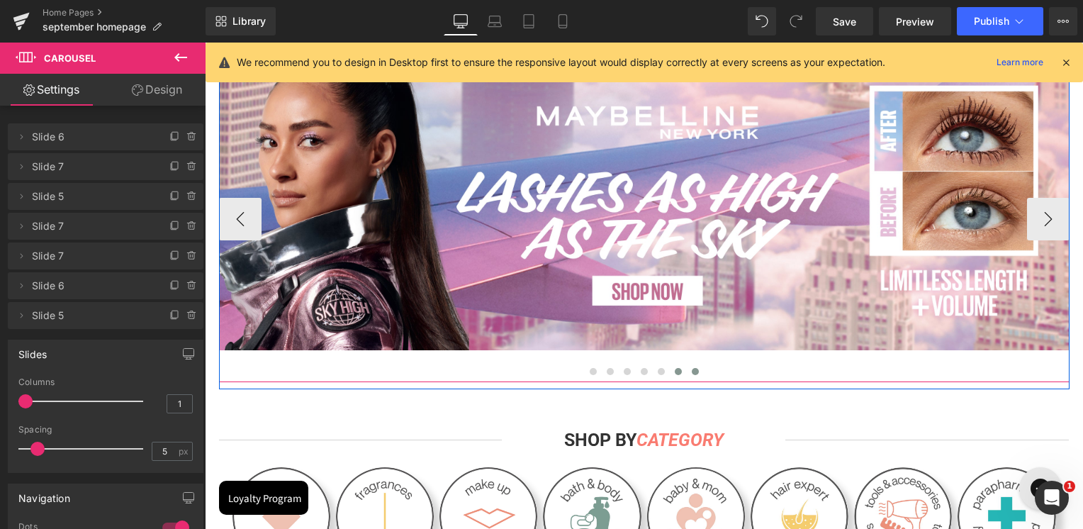
click at [675, 370] on span at bounding box center [678, 371] width 7 height 7
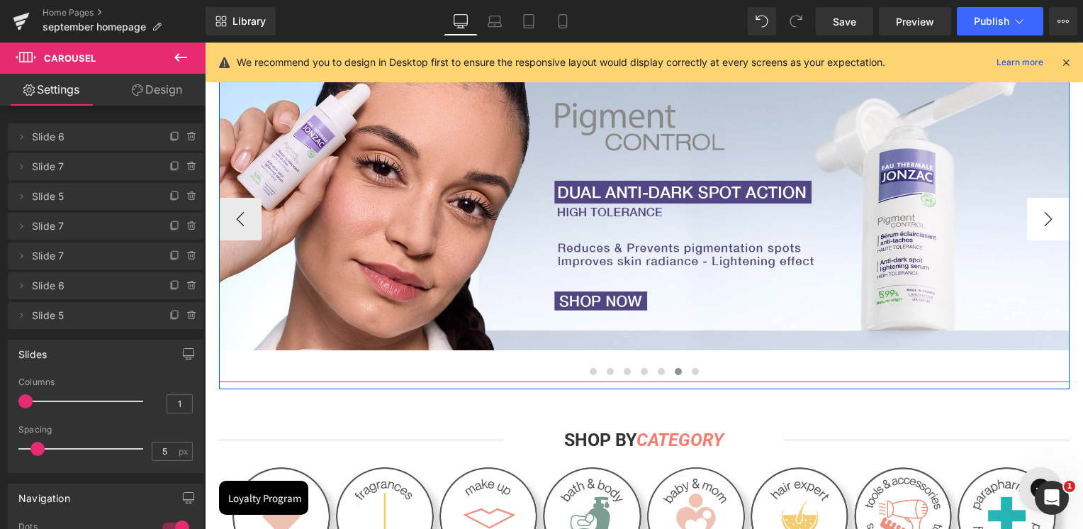
click at [1041, 228] on button "›" at bounding box center [1048, 219] width 43 height 43
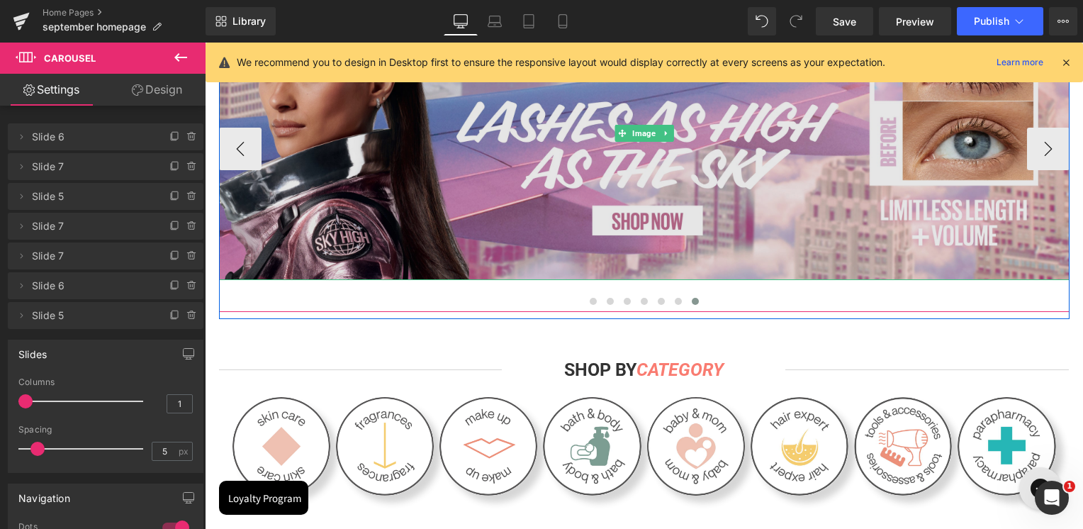
scroll to position [284, 0]
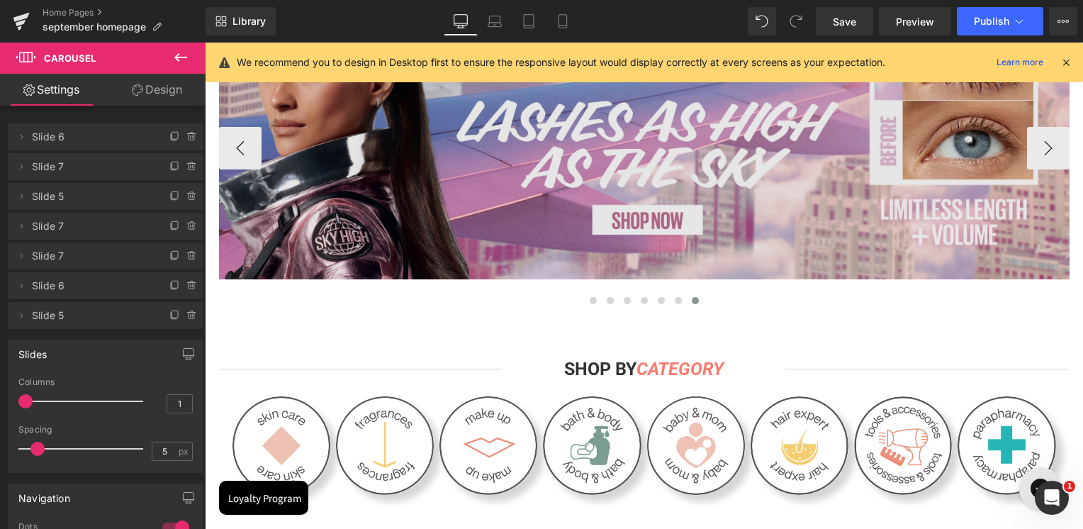
click at [618, 189] on img at bounding box center [644, 132] width 851 height 294
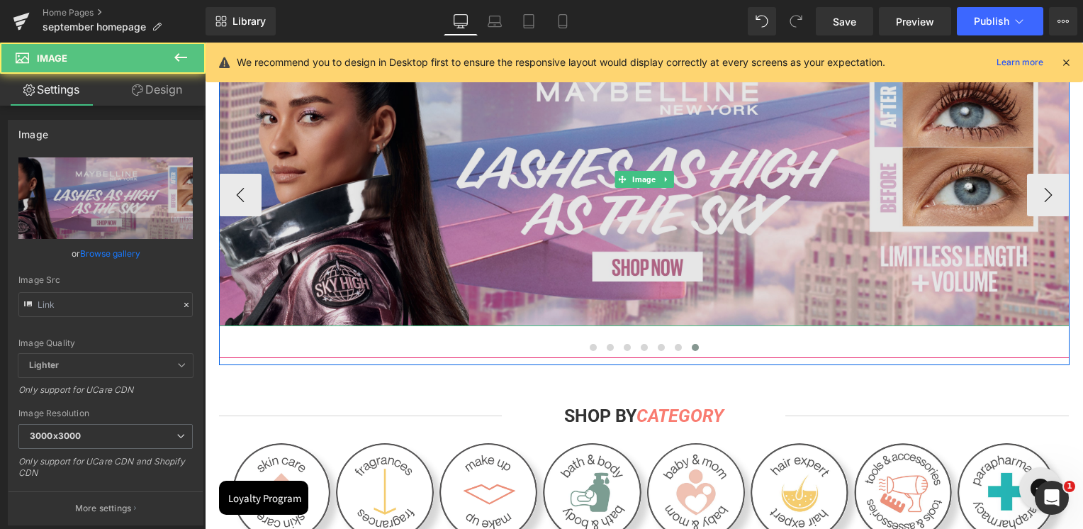
scroll to position [213, 0]
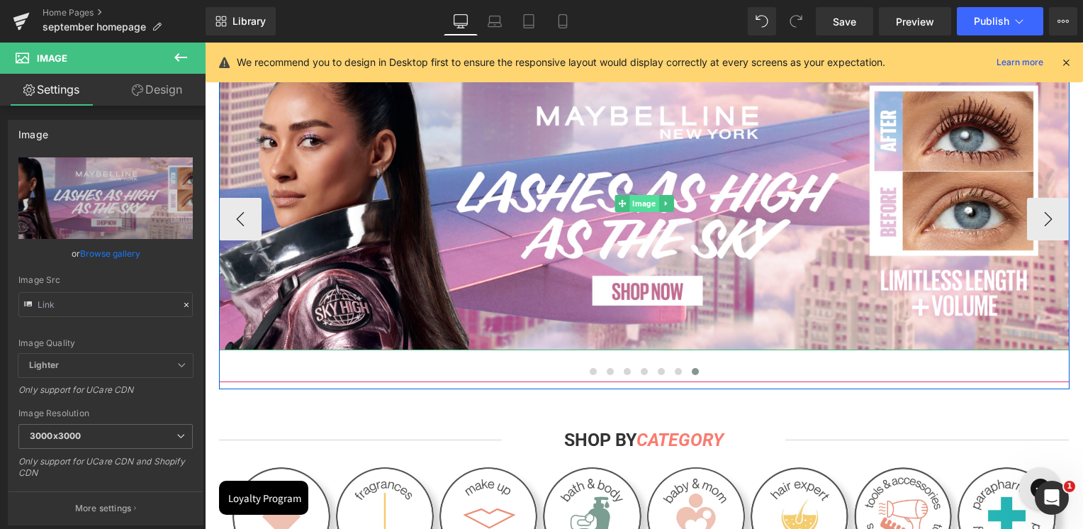
click at [635, 209] on span "Image" at bounding box center [644, 203] width 29 height 17
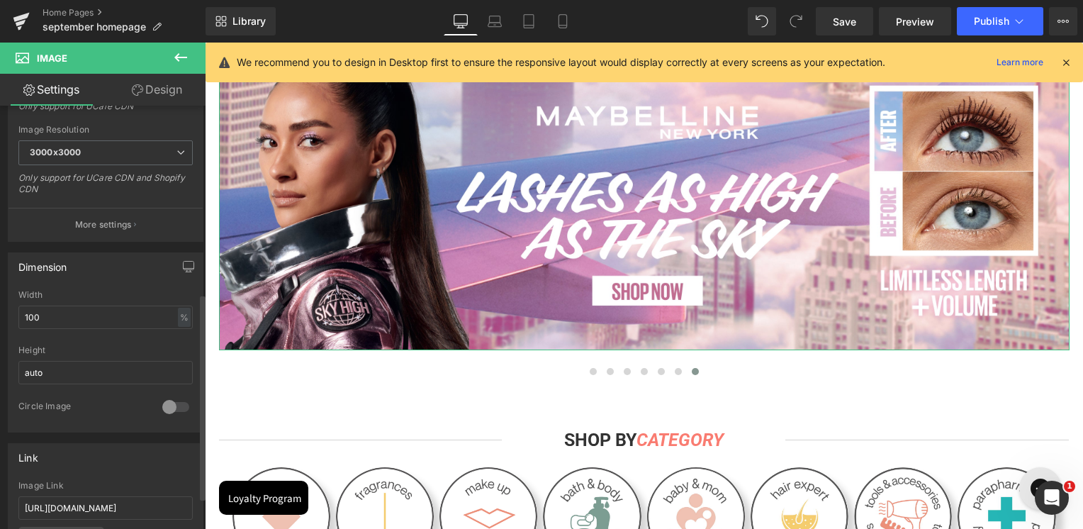
scroll to position [567, 0]
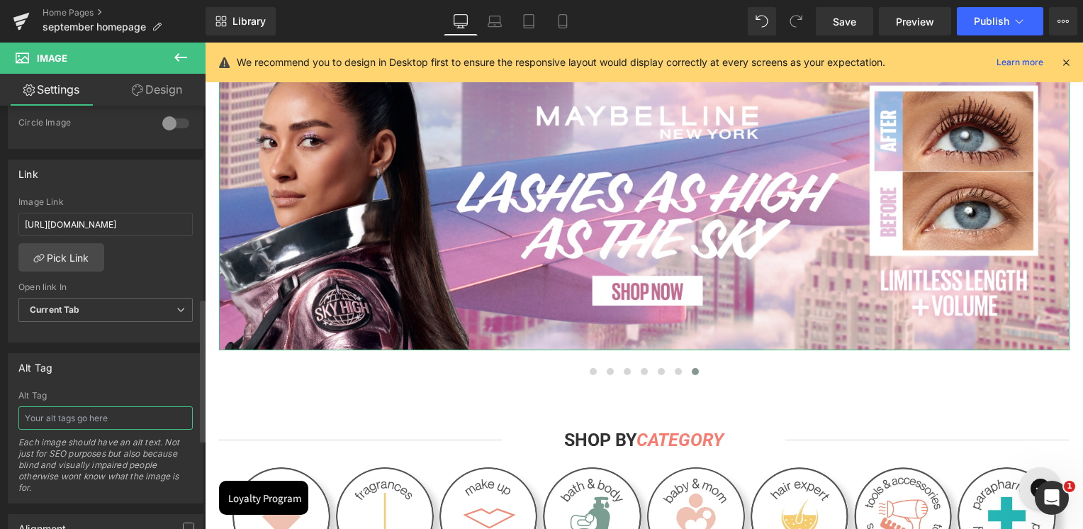
click at [96, 420] on input "text" at bounding box center [105, 417] width 174 height 23
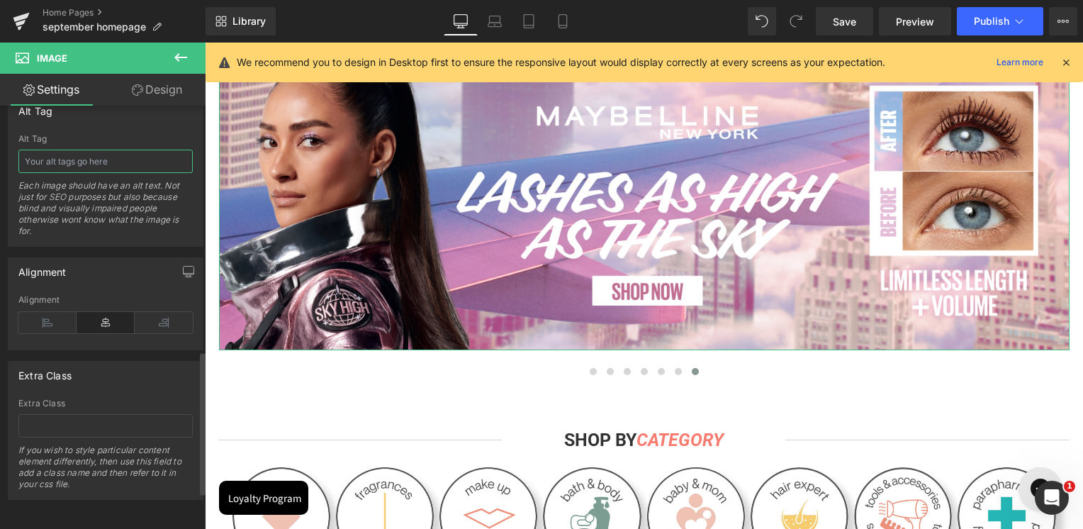
scroll to position [547, 0]
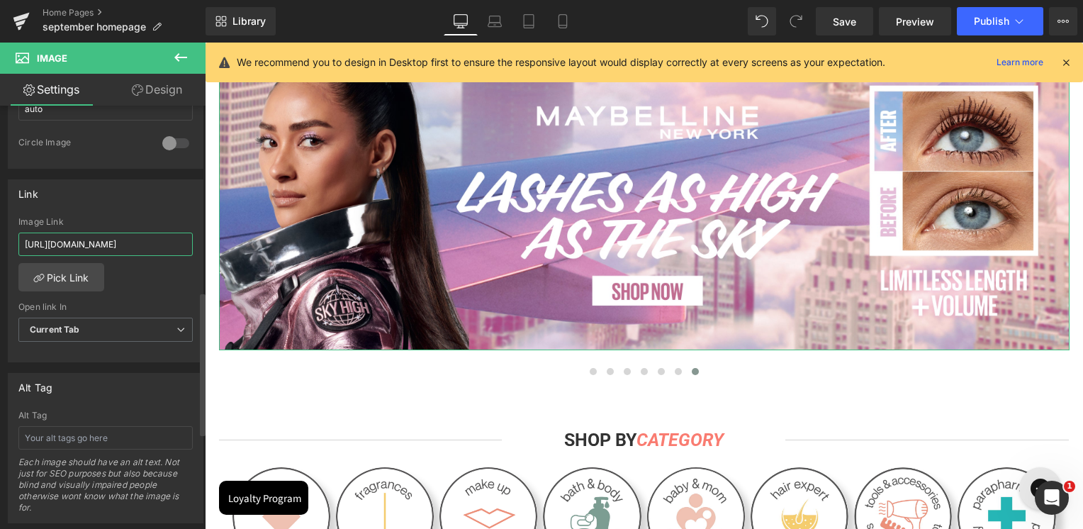
click at [94, 243] on input "[URL][DOMAIN_NAME]" at bounding box center [105, 244] width 174 height 23
paste input "collections/mny-sky-high"
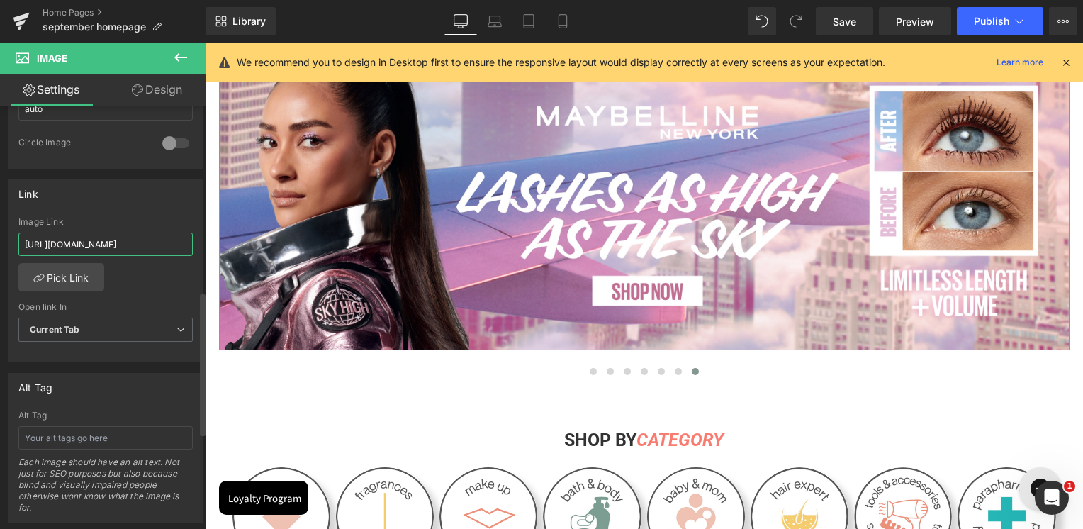
type input "[URL][DOMAIN_NAME]"
click at [116, 207] on div "Link [URL][DOMAIN_NAME] Image Link [URL][DOMAIN_NAME] Pick Link Current Tab New…" at bounding box center [106, 271] width 196 height 184
click at [561, 19] on icon at bounding box center [563, 21] width 14 height 14
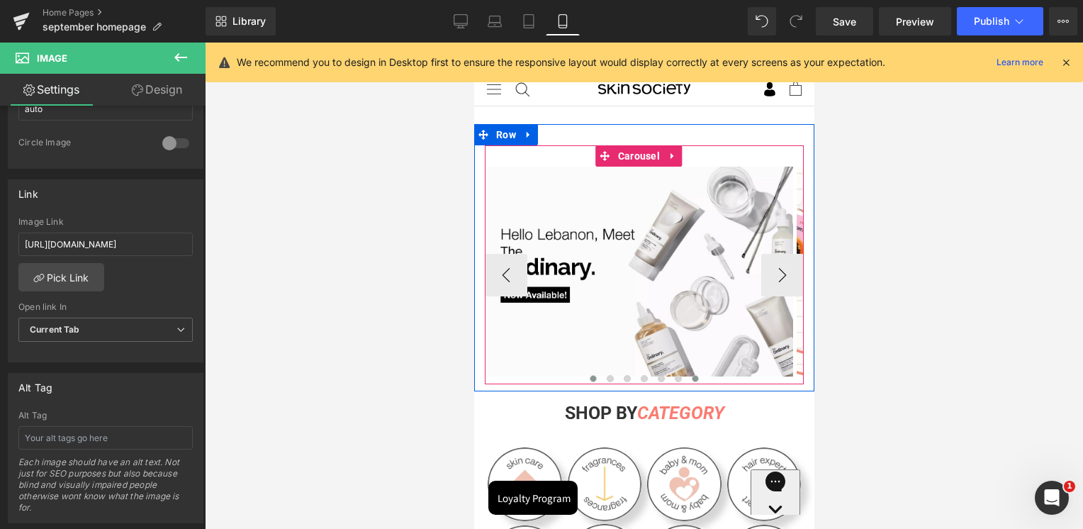
click at [691, 376] on span at bounding box center [694, 378] width 7 height 7
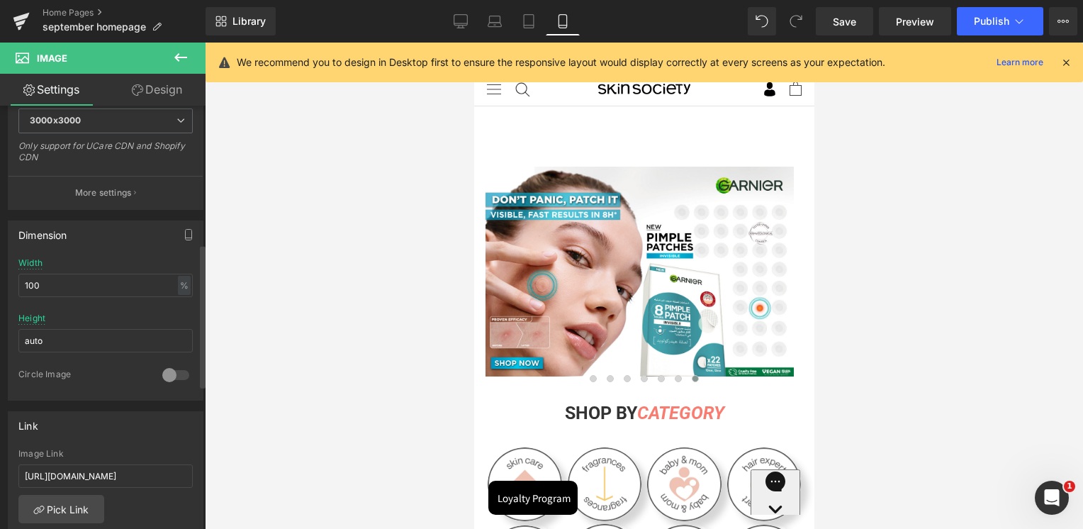
scroll to position [425, 0]
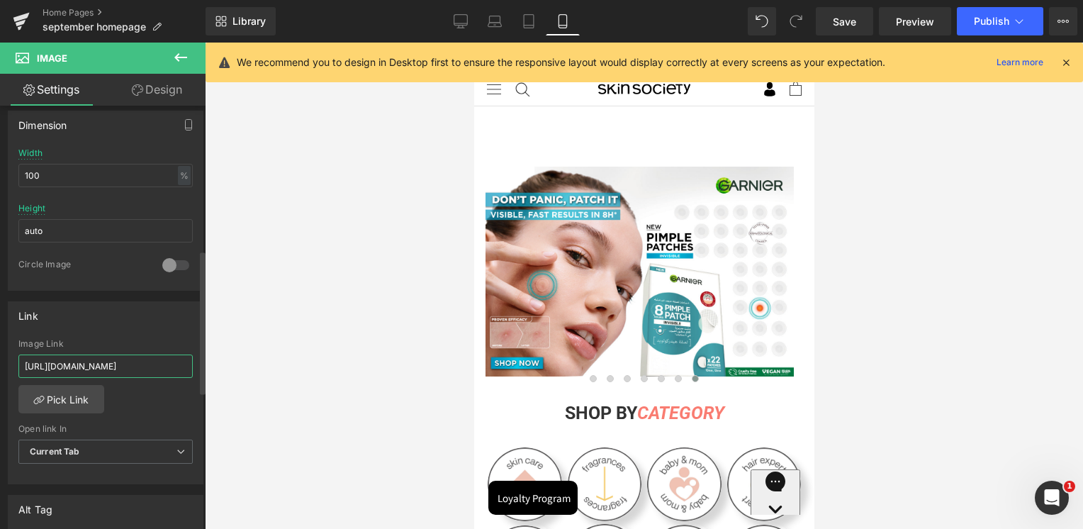
click at [102, 367] on input "[URL][DOMAIN_NAME]" at bounding box center [105, 365] width 174 height 23
paste input "mny-sky-high"
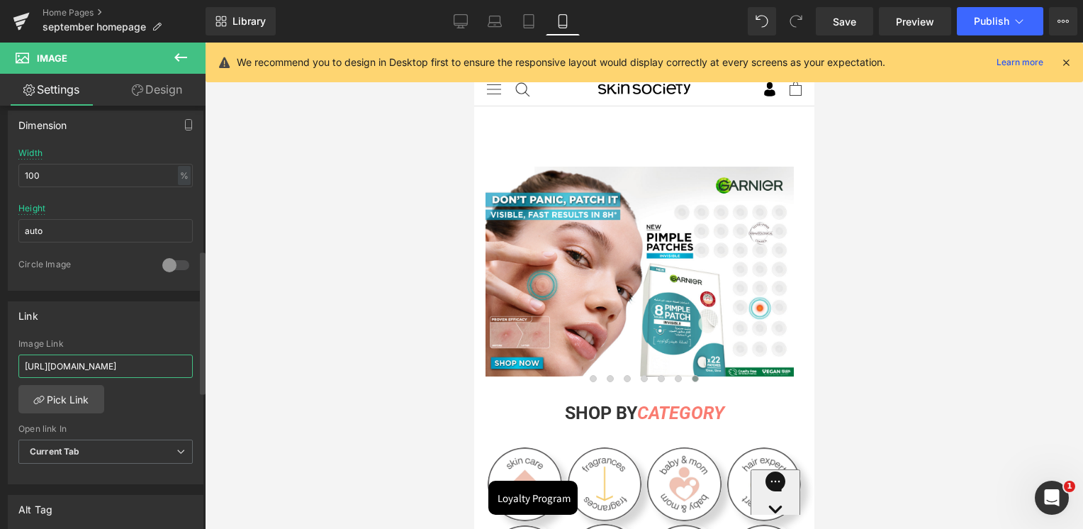
type input "[URL][DOMAIN_NAME]"
click at [104, 347] on div "Image Link [URL][DOMAIN_NAME]" at bounding box center [105, 362] width 174 height 46
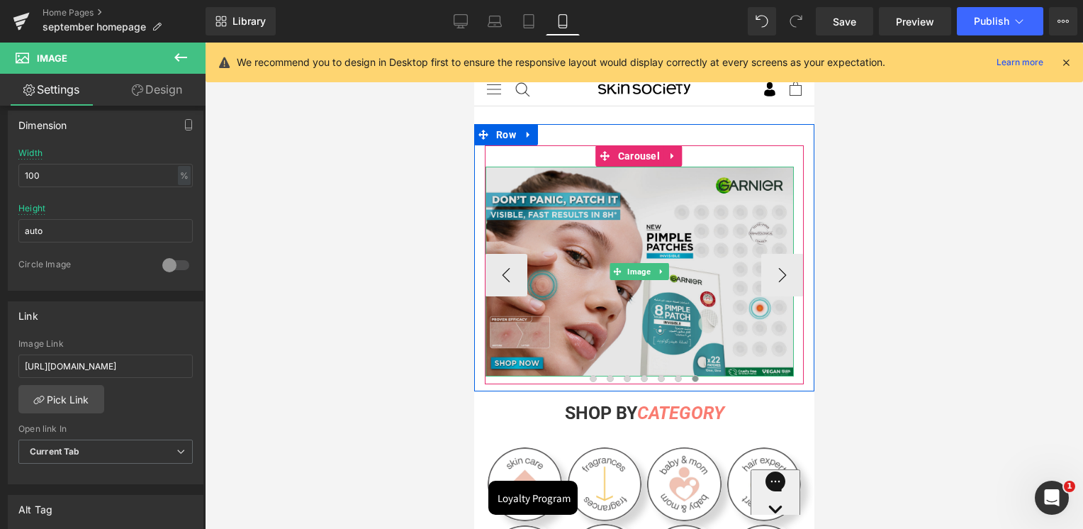
drag, startPoint x: 634, startPoint y: 277, endPoint x: 586, endPoint y: 277, distance: 48.2
click at [634, 277] on span "Image" at bounding box center [639, 271] width 29 height 17
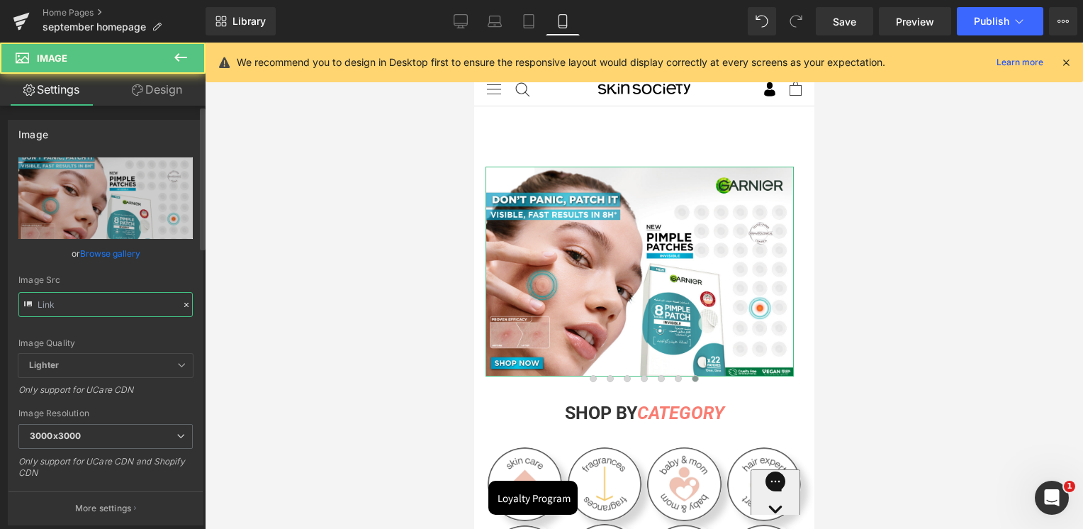
click at [102, 304] on input "text" at bounding box center [105, 304] width 174 height 25
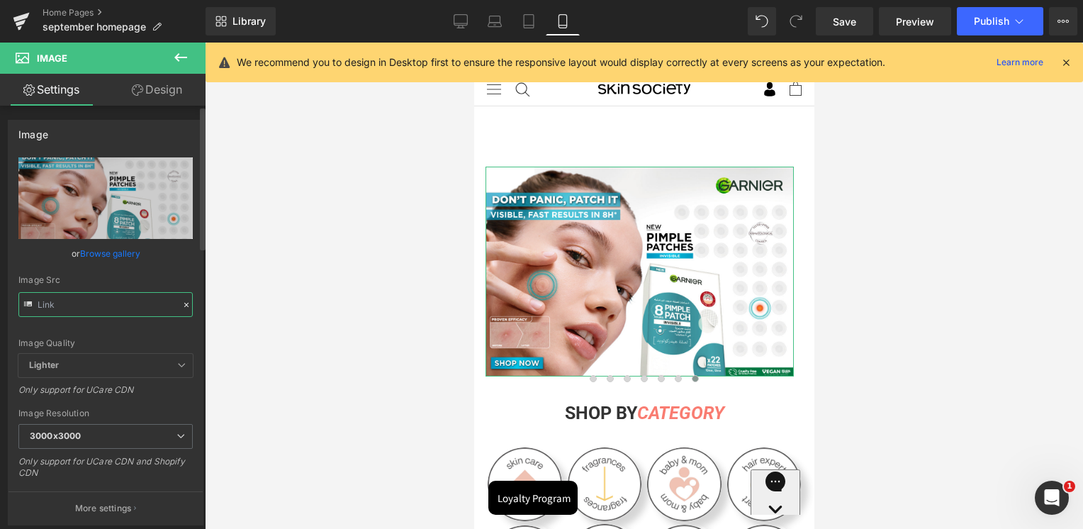
click at [102, 304] on input "text" at bounding box center [105, 304] width 174 height 25
paste input "SkinSociety_banners_Sky_High_2-03.jpg?v=175800164"
type input "[URL][DOMAIN_NAME]"
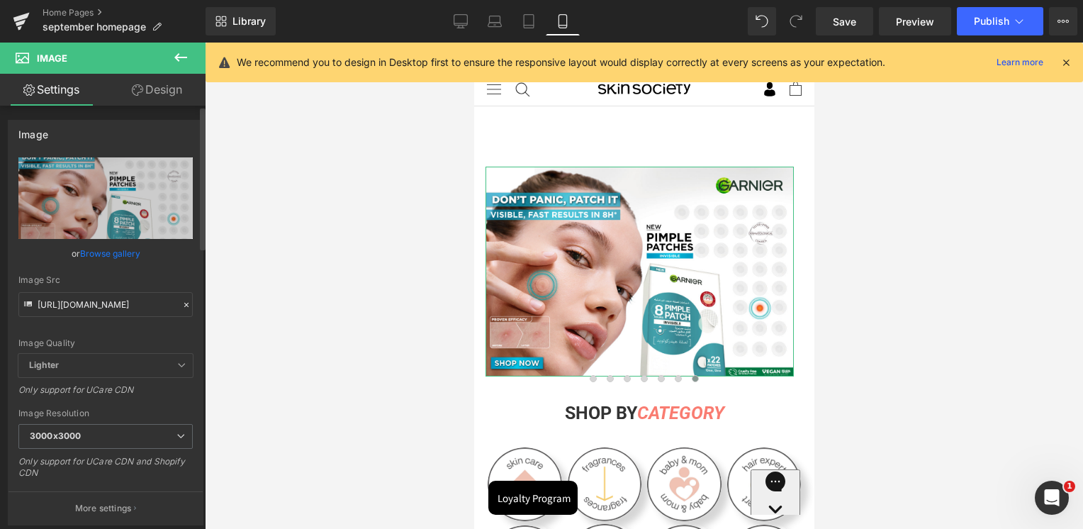
click at [110, 281] on div "Image Src" at bounding box center [105, 280] width 174 height 10
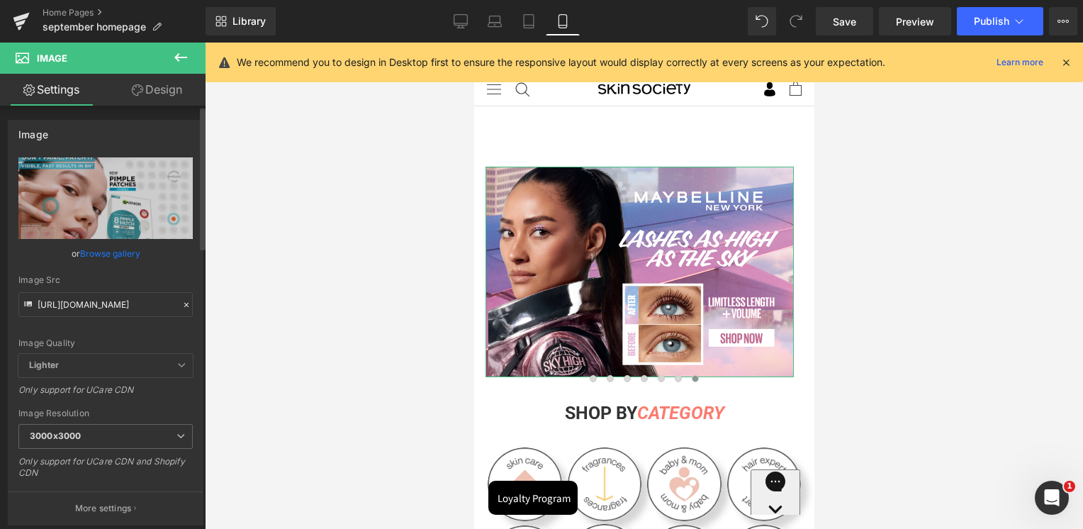
scroll to position [0, 0]
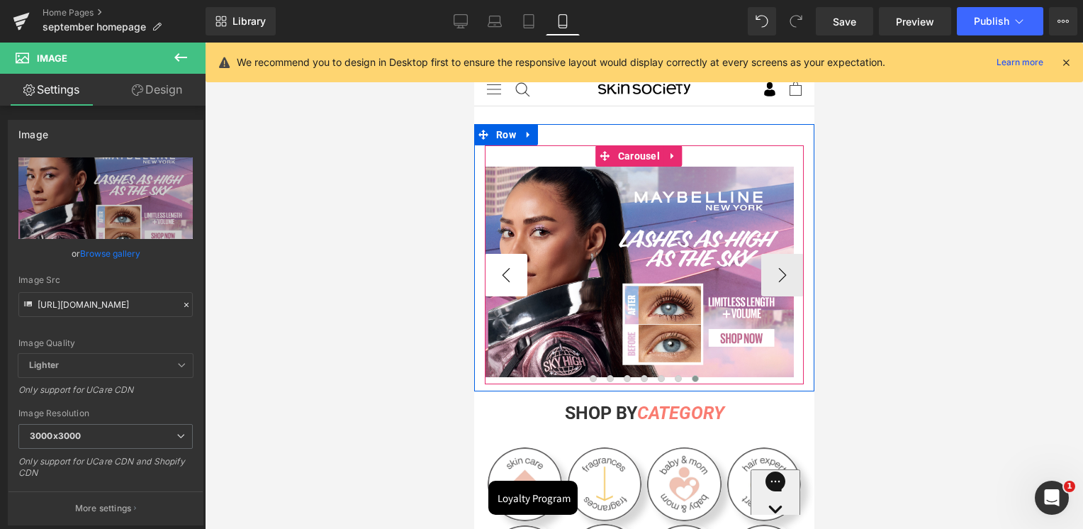
click at [524, 284] on button "‹" at bounding box center [505, 275] width 43 height 43
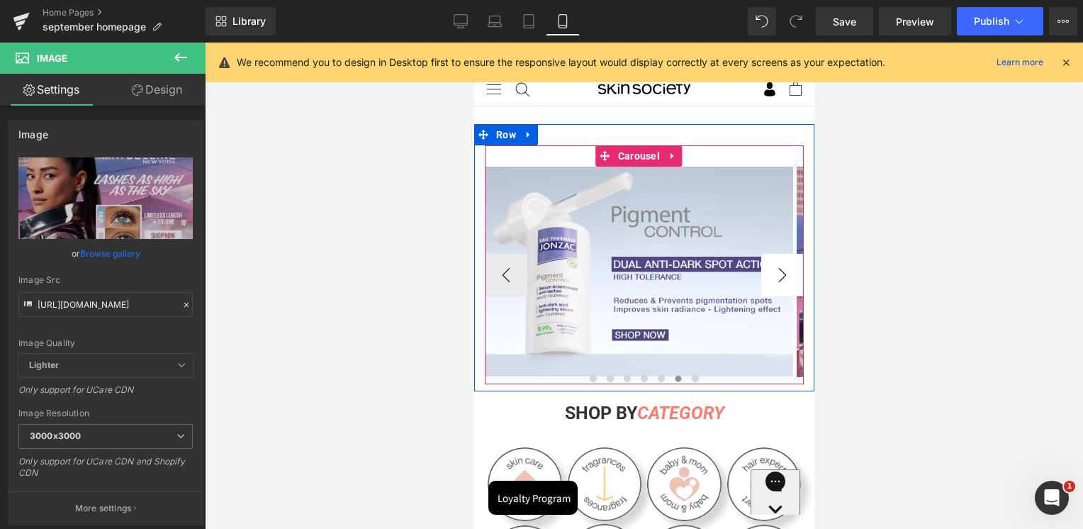
click at [765, 274] on button "›" at bounding box center [782, 275] width 43 height 43
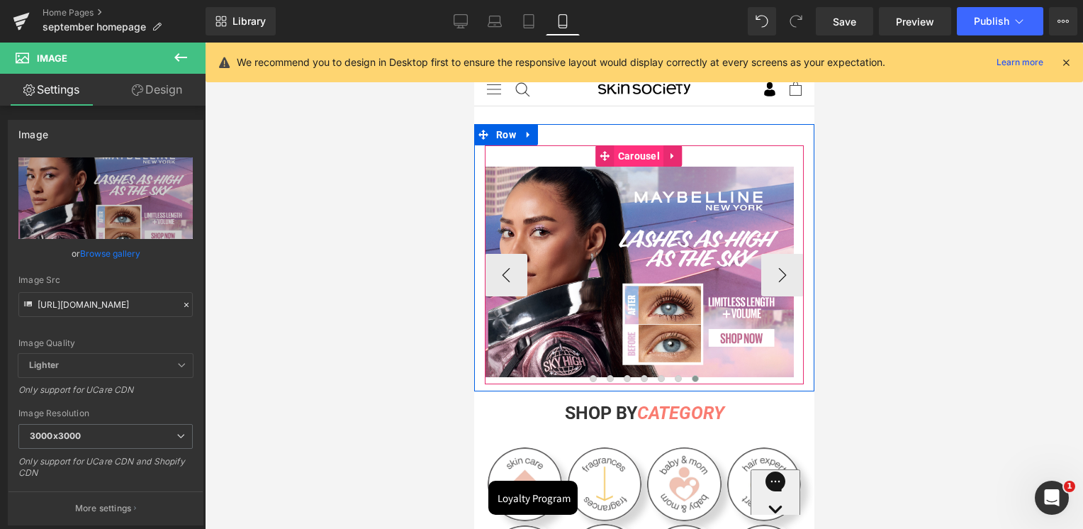
click at [641, 155] on span "Carousel" at bounding box center [638, 155] width 49 height 21
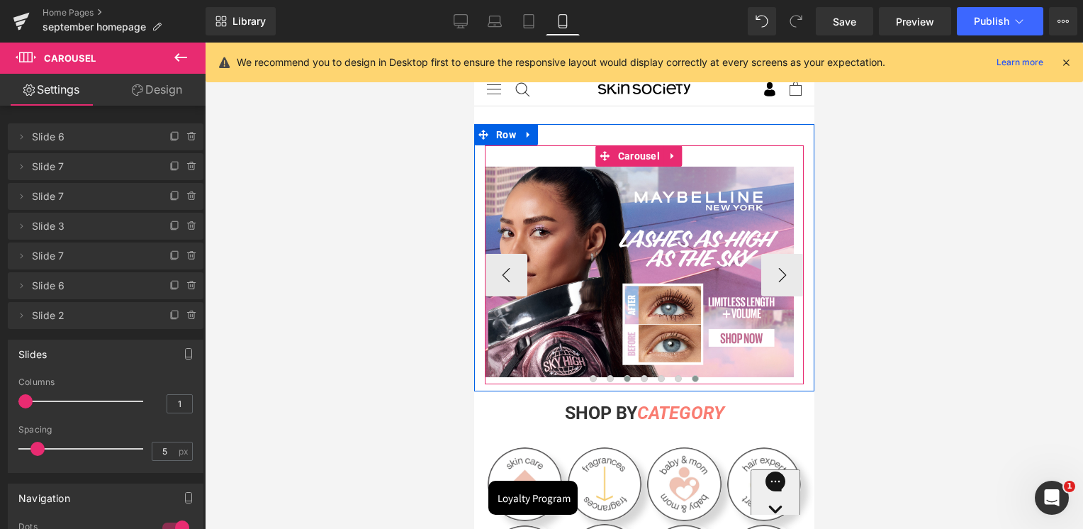
click at [618, 379] on button at bounding box center [626, 379] width 17 height 14
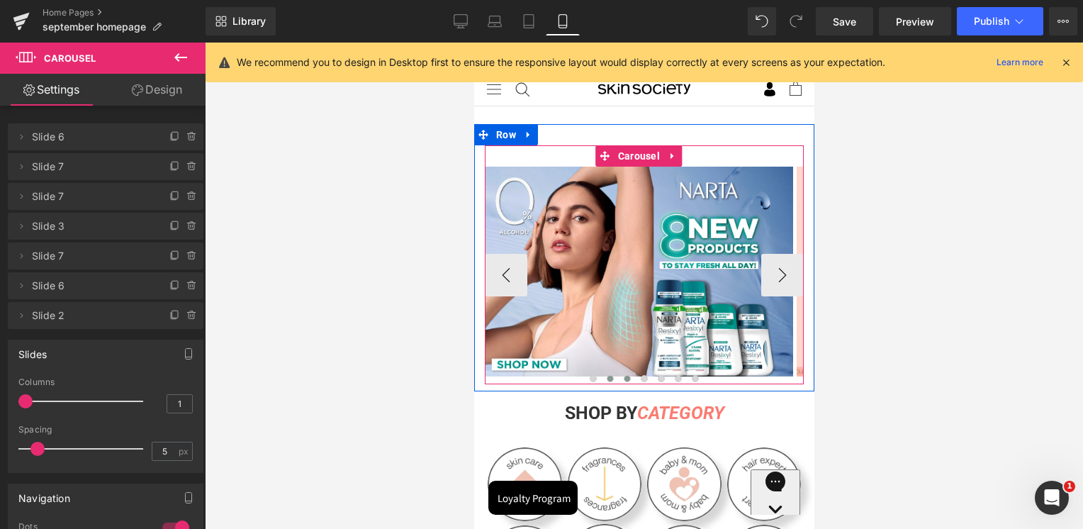
click at [608, 376] on button at bounding box center [609, 379] width 17 height 14
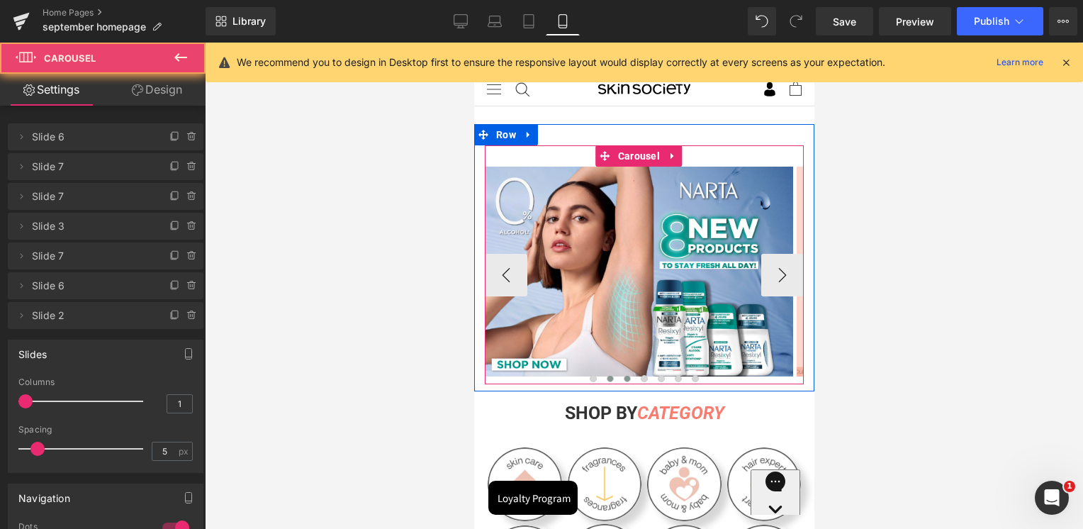
click at [608, 376] on button at bounding box center [609, 379] width 17 height 14
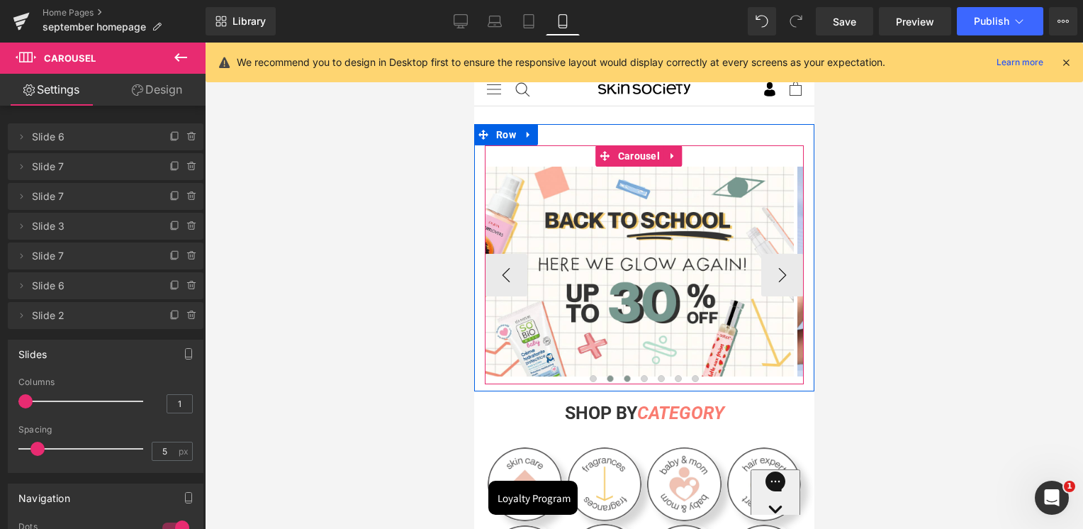
click at [618, 376] on button at bounding box center [626, 379] width 17 height 14
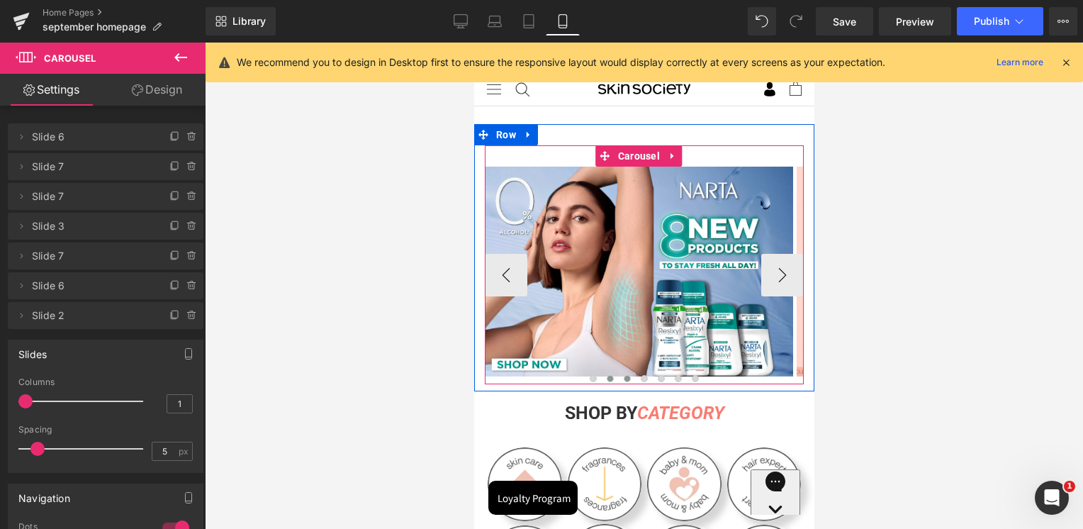
click at [606, 379] on span at bounding box center [609, 378] width 7 height 7
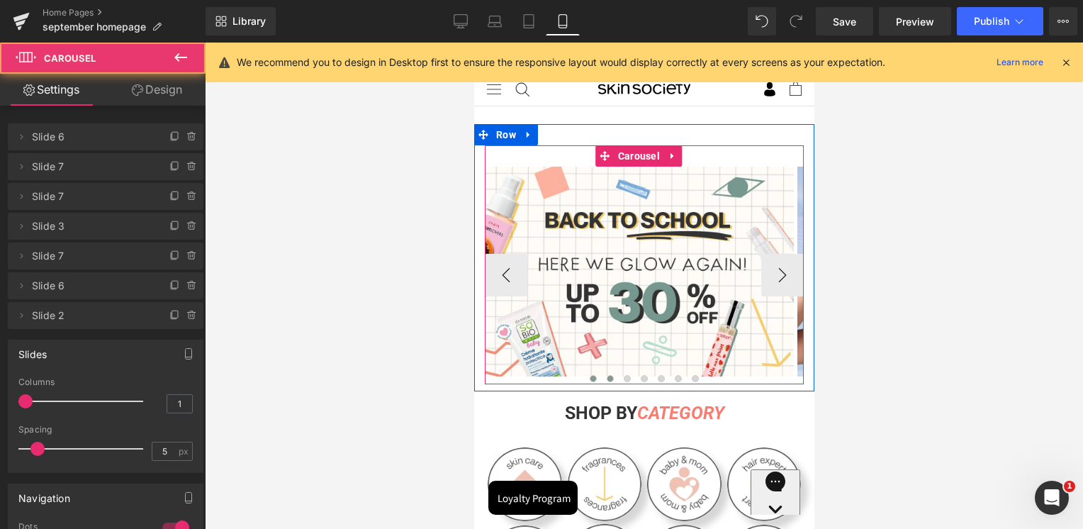
click at [589, 377] on span at bounding box center [592, 378] width 7 height 7
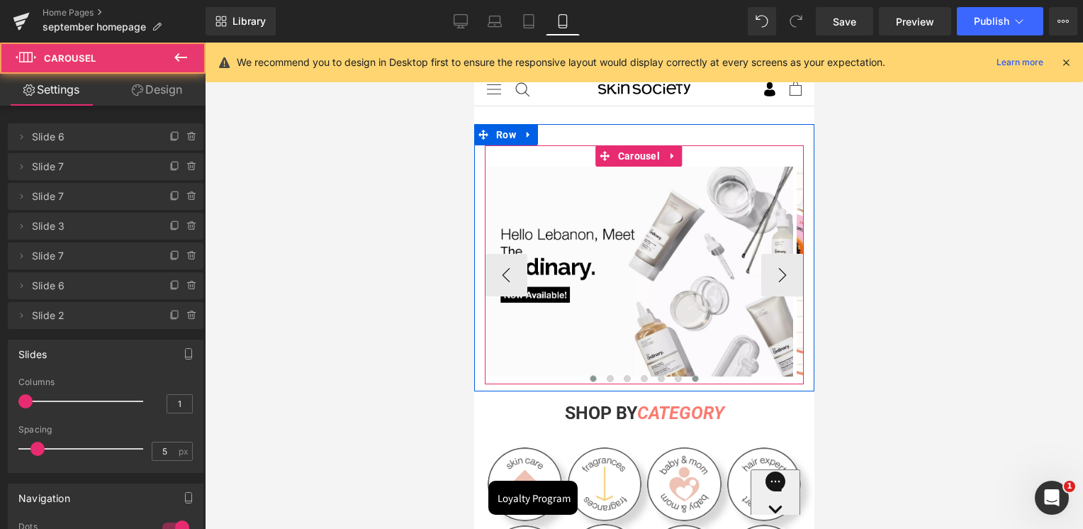
click at [693, 379] on button at bounding box center [694, 379] width 17 height 14
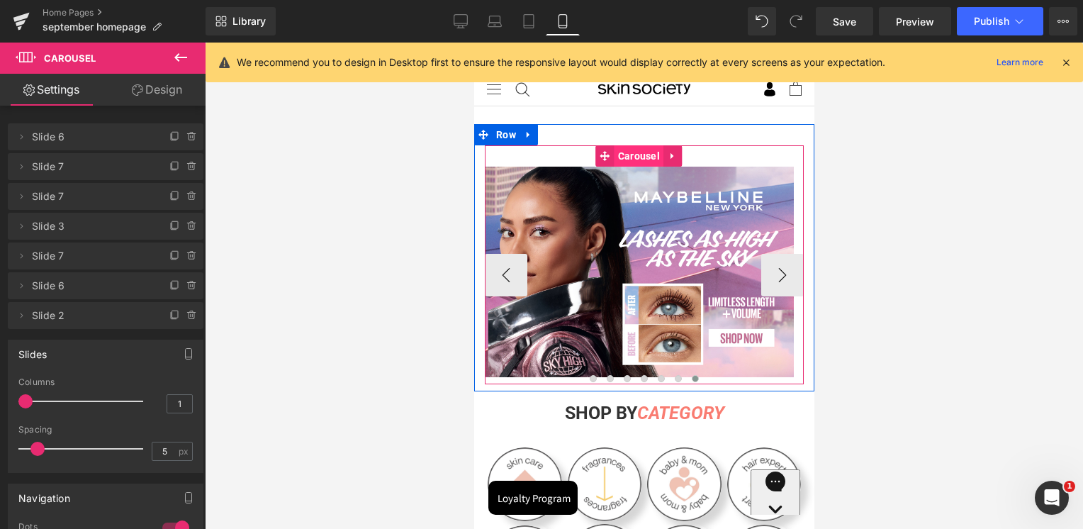
click at [644, 152] on span "Carousel" at bounding box center [638, 155] width 49 height 21
click at [510, 277] on button "‹" at bounding box center [505, 275] width 43 height 43
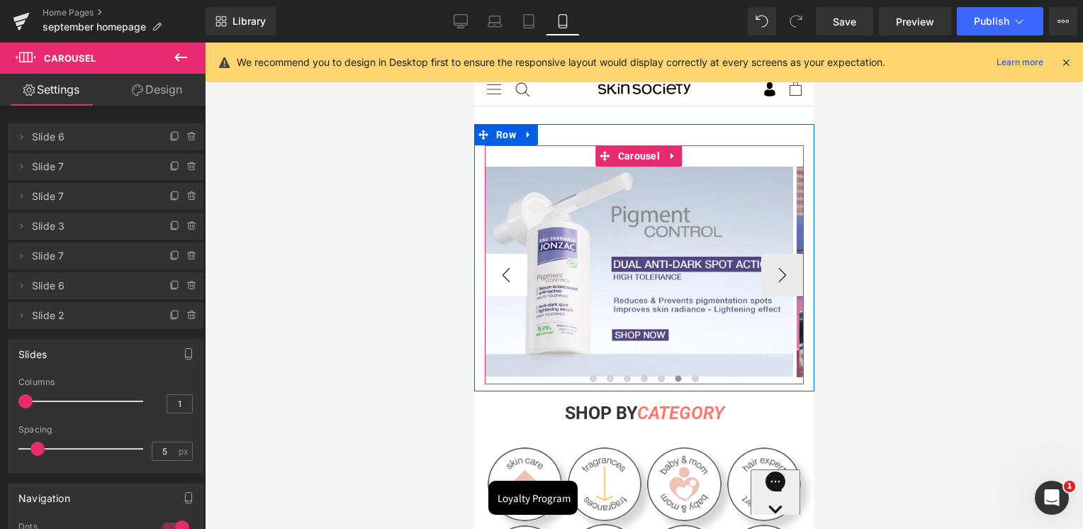
click at [510, 277] on button "‹" at bounding box center [505, 275] width 43 height 43
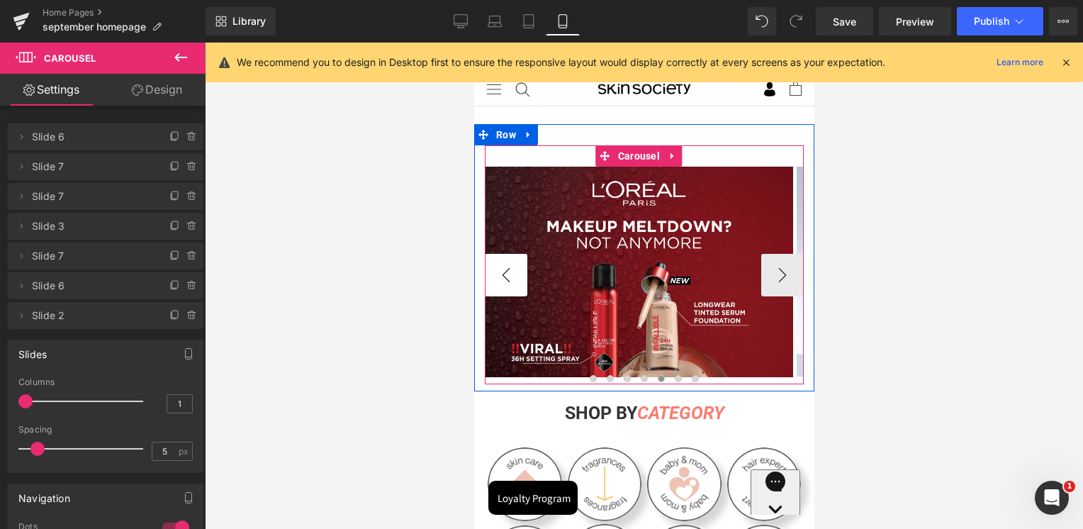
click at [510, 277] on button "‹" at bounding box center [505, 275] width 43 height 43
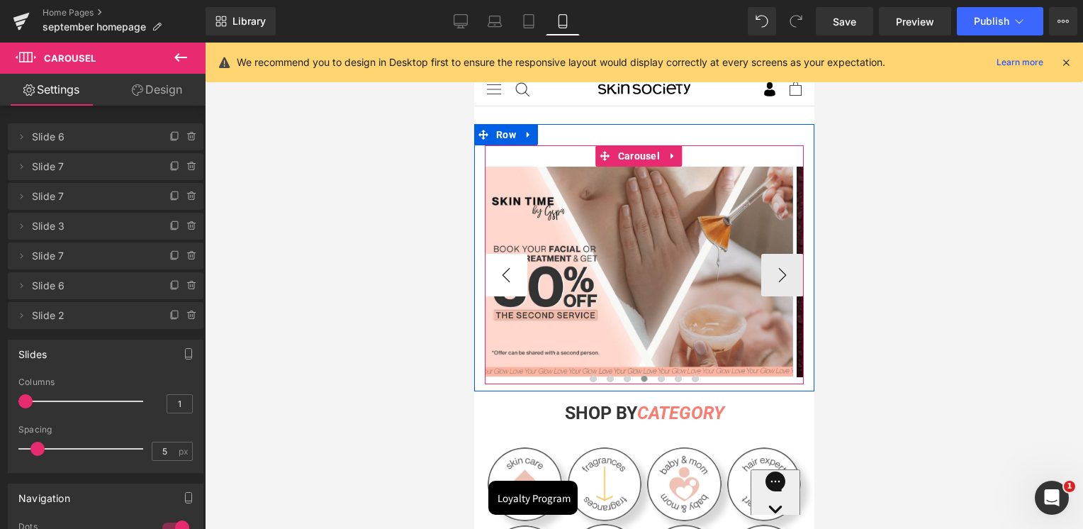
click at [510, 277] on button "‹" at bounding box center [505, 275] width 43 height 43
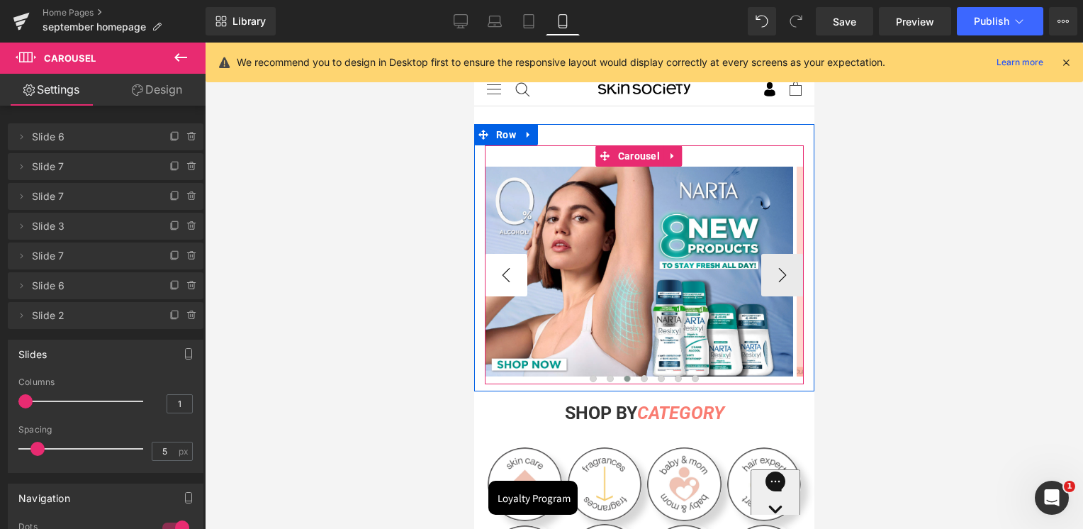
click at [510, 277] on button "‹" at bounding box center [505, 275] width 43 height 43
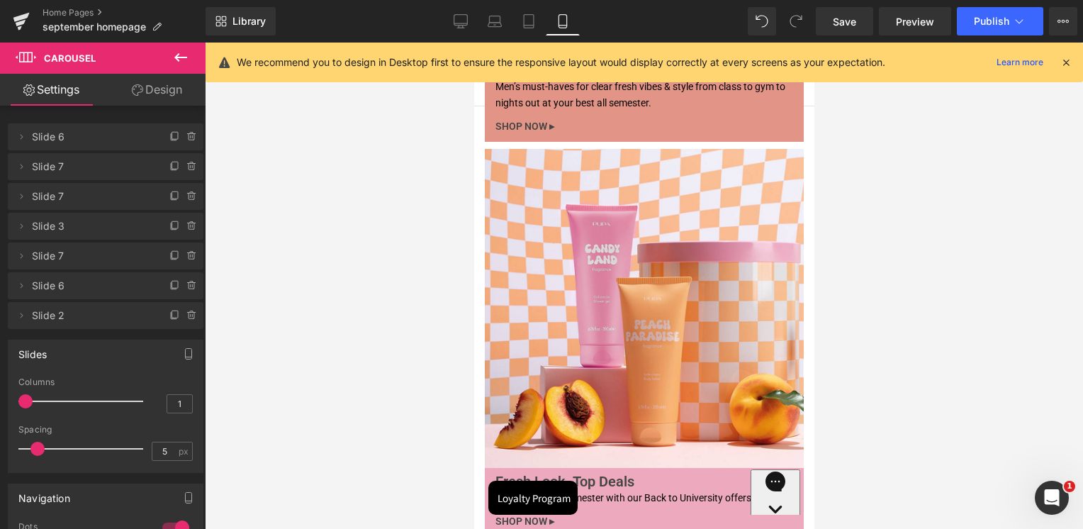
scroll to position [4112, 0]
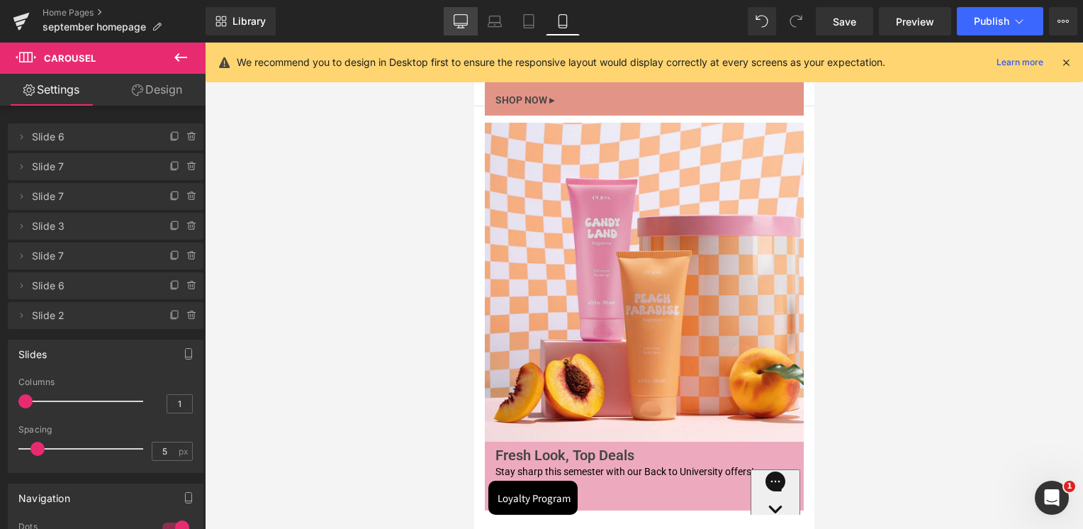
click at [457, 16] on icon at bounding box center [461, 21] width 14 height 14
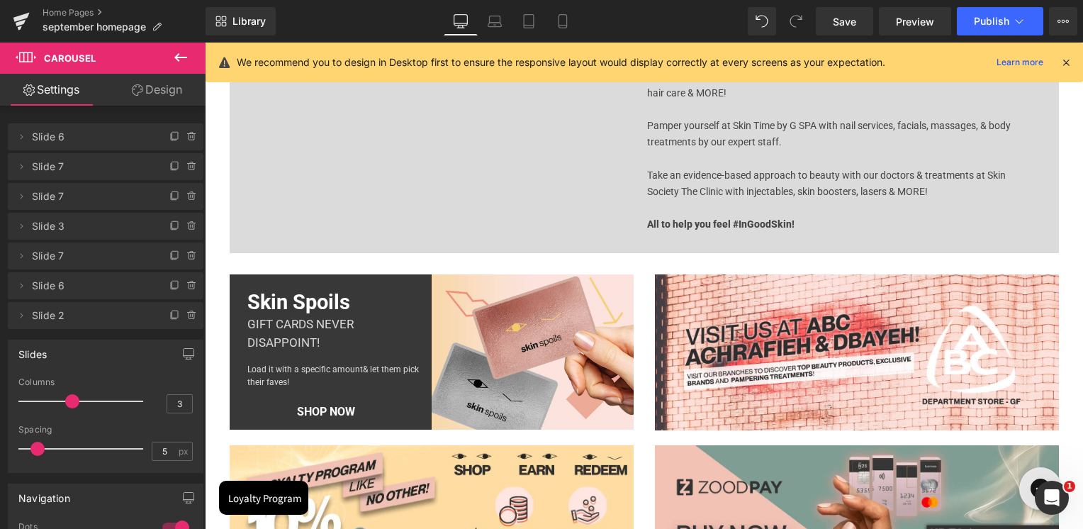
scroll to position [4963, 0]
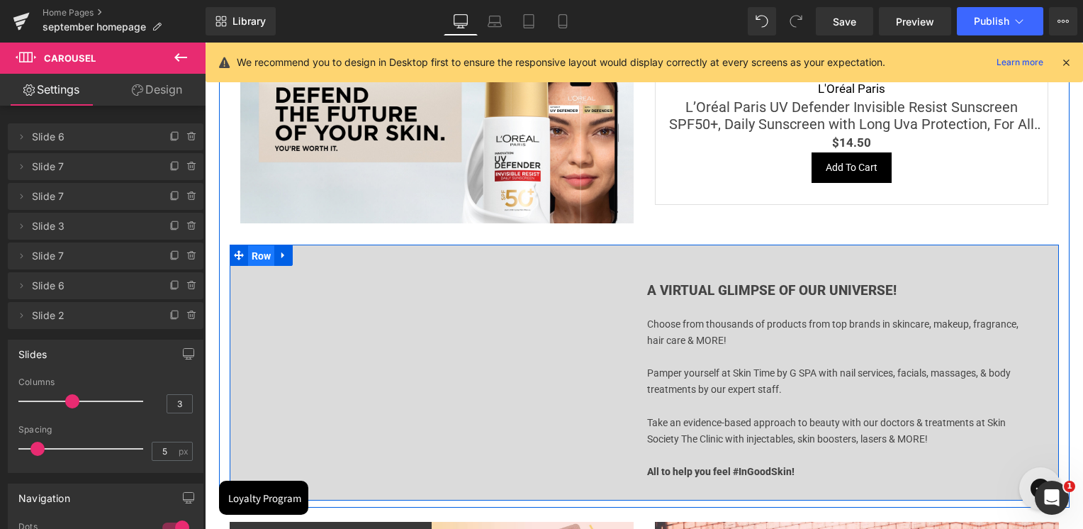
click at [250, 250] on span "Row" at bounding box center [261, 255] width 27 height 21
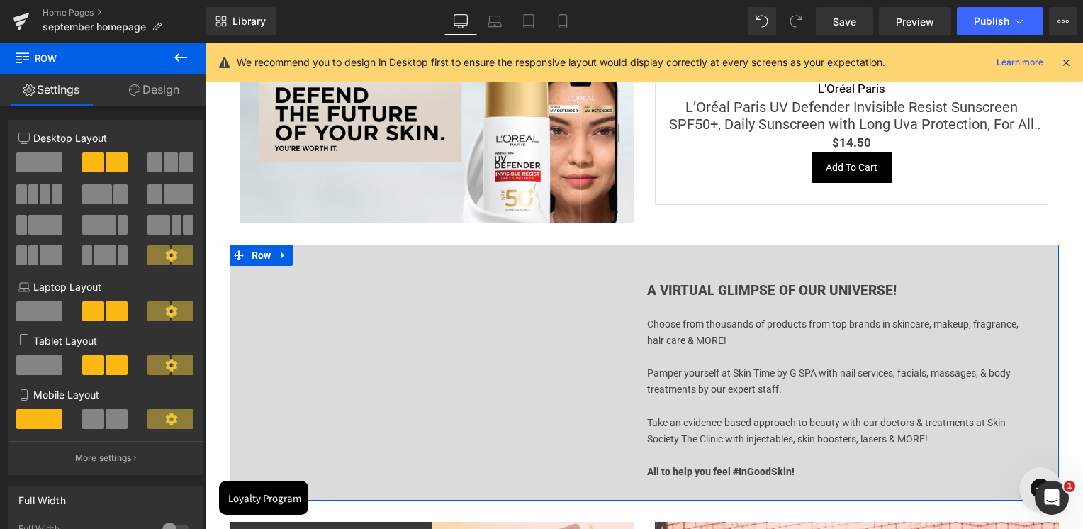
click at [169, 98] on link "Design" at bounding box center [154, 90] width 103 height 32
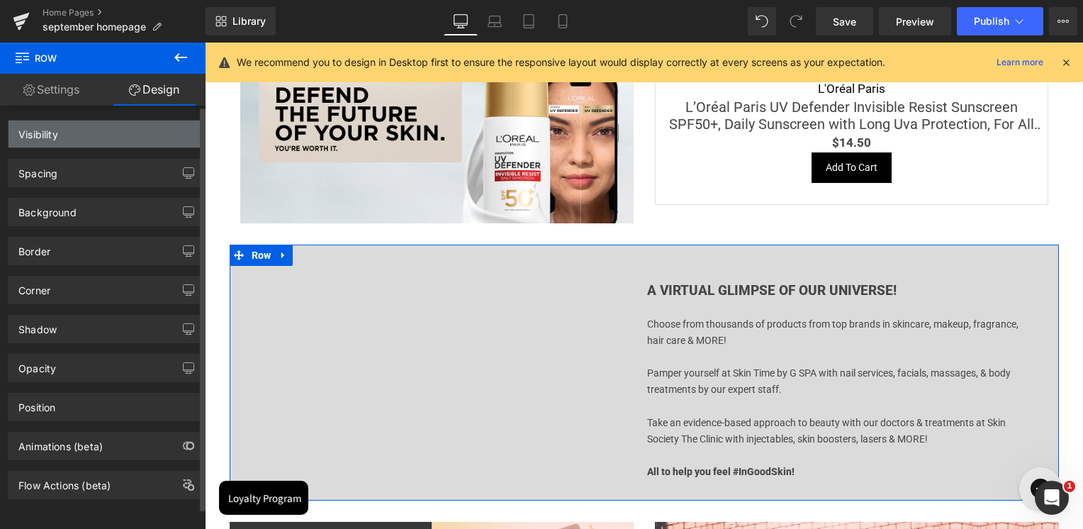
click at [77, 136] on div "Visibility" at bounding box center [106, 134] width 194 height 27
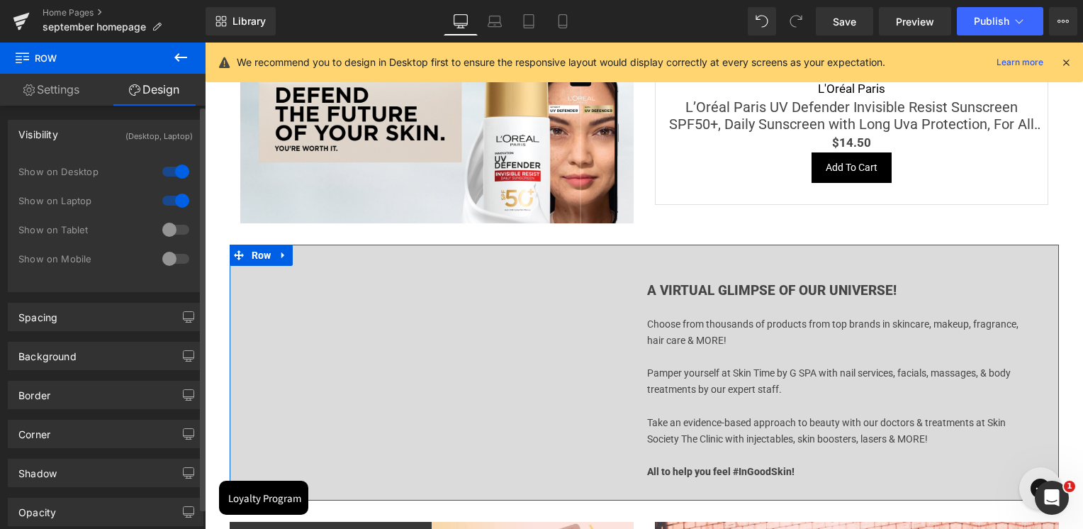
click at [166, 257] on div at bounding box center [176, 258] width 34 height 23
click at [167, 228] on div at bounding box center [176, 229] width 34 height 23
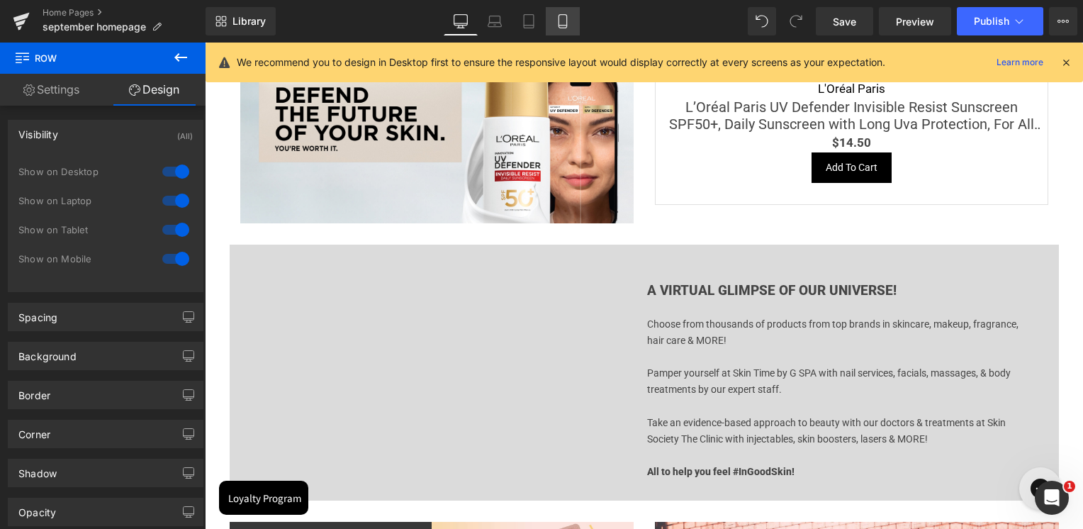
click at [565, 23] on icon at bounding box center [563, 21] width 14 height 14
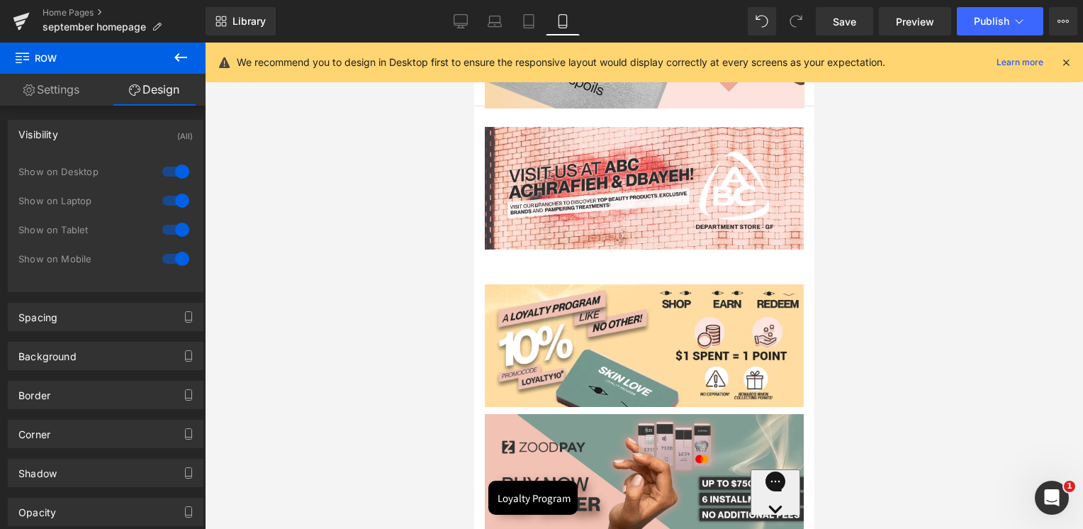
scroll to position [6436, 0]
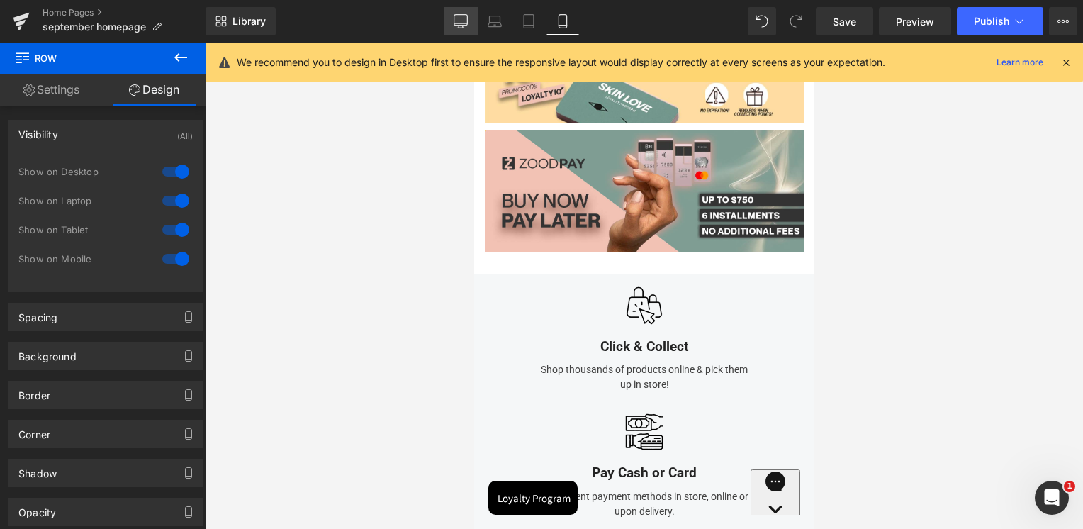
click at [473, 20] on link "Desktop" at bounding box center [461, 21] width 34 height 28
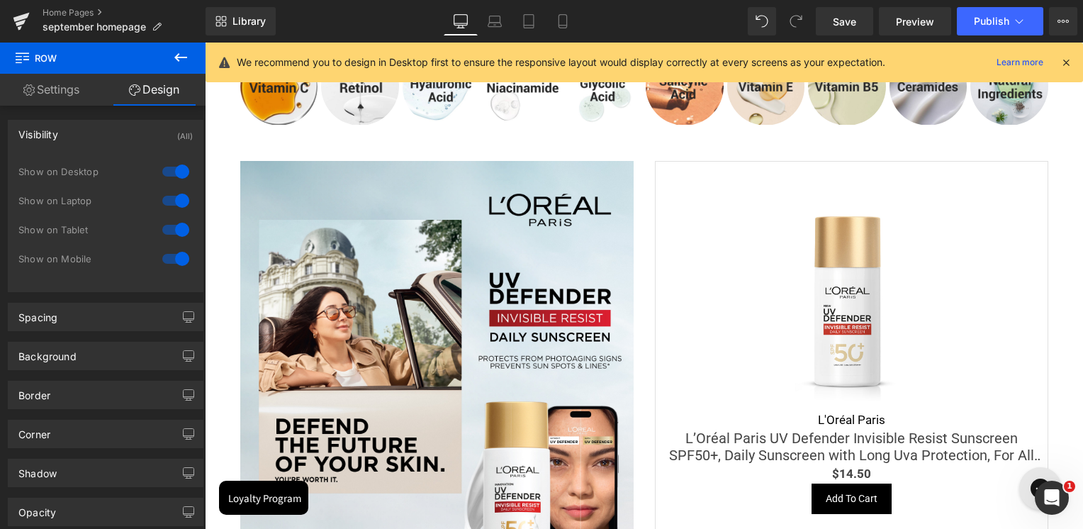
scroll to position [5000, 0]
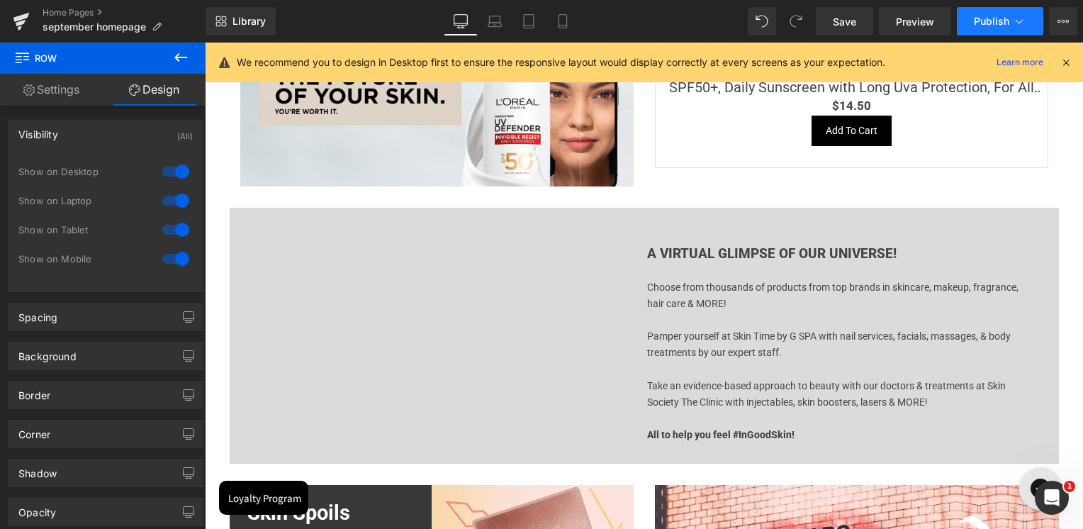
click at [998, 24] on span "Publish" at bounding box center [991, 21] width 35 height 11
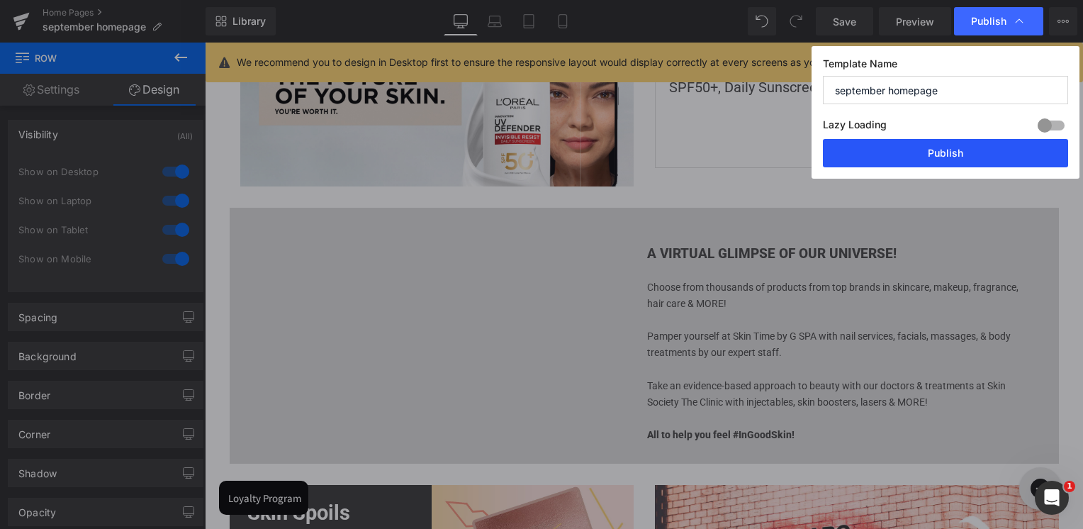
click at [893, 147] on button "Publish" at bounding box center [945, 153] width 245 height 28
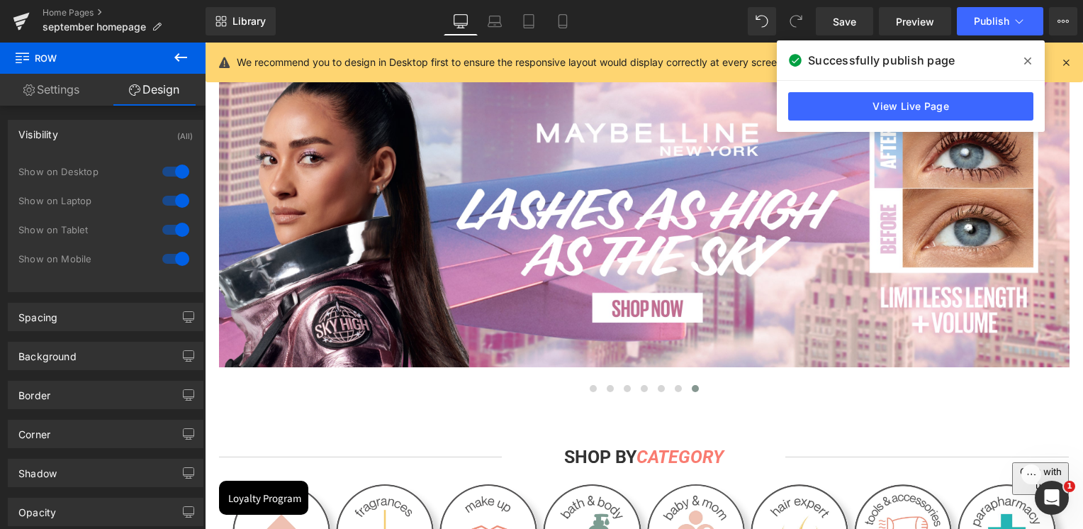
scroll to position [108, 0]
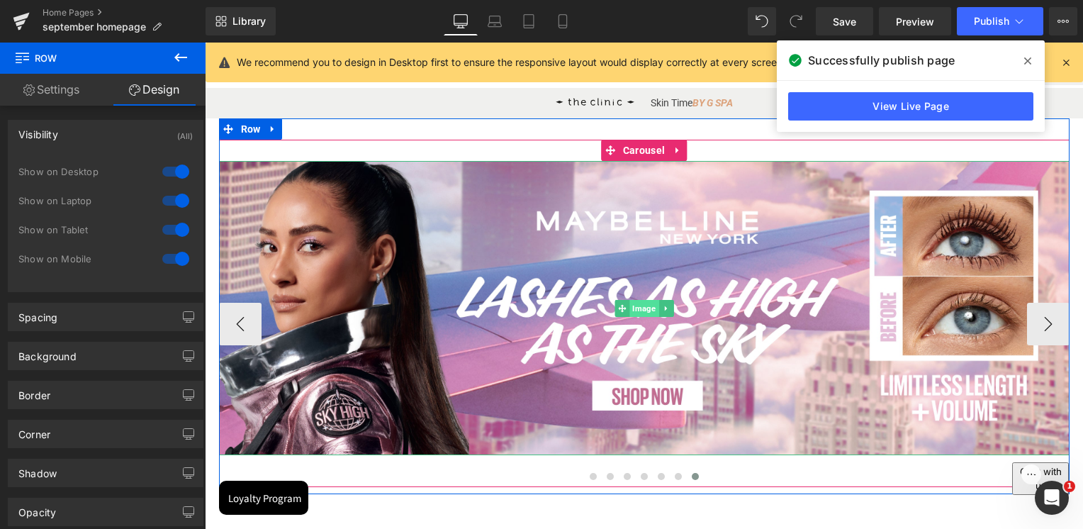
click at [630, 313] on span "Image" at bounding box center [644, 308] width 29 height 17
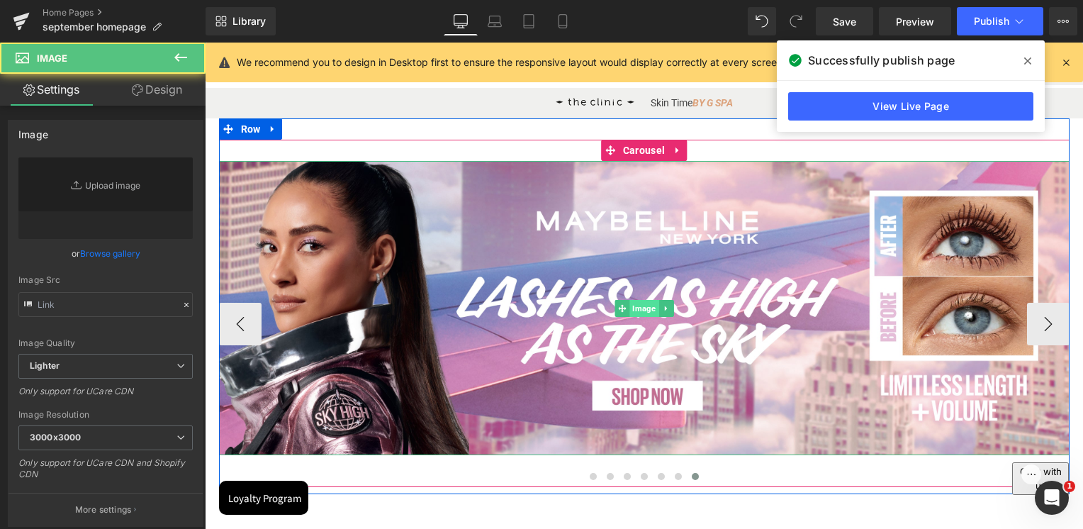
click at [630, 310] on span "Image" at bounding box center [644, 308] width 29 height 17
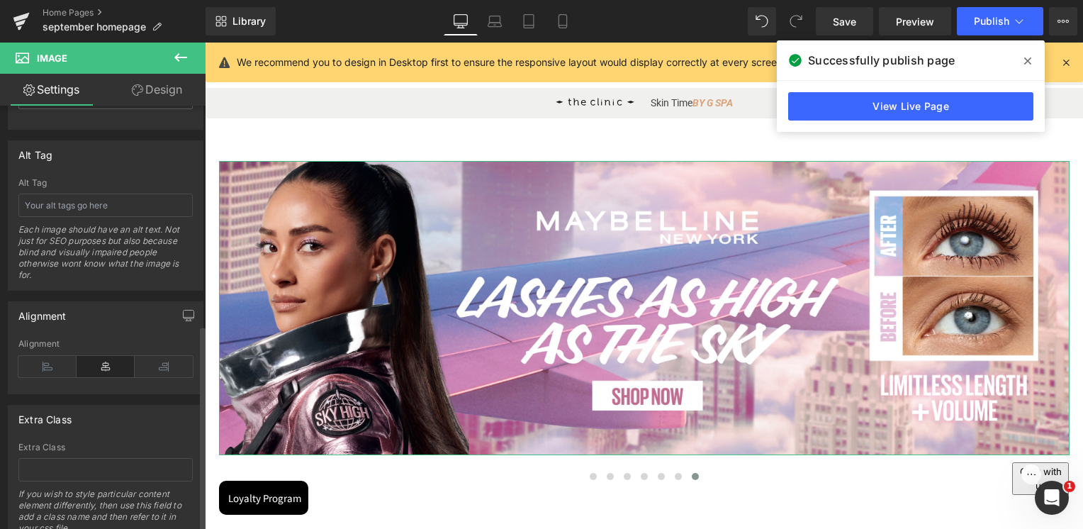
scroll to position [567, 0]
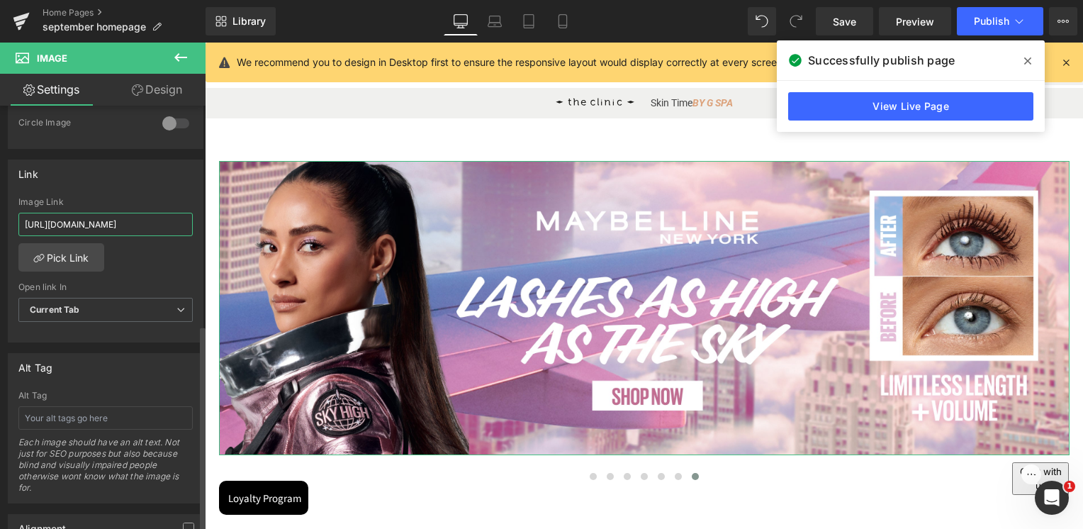
click at [142, 220] on input "[URL][DOMAIN_NAME]" at bounding box center [105, 224] width 174 height 23
click at [152, 189] on div "Link [URL][DOMAIN_NAME] Image Link [URL][DOMAIN_NAME] Pick Link Current Tab New…" at bounding box center [106, 252] width 196 height 184
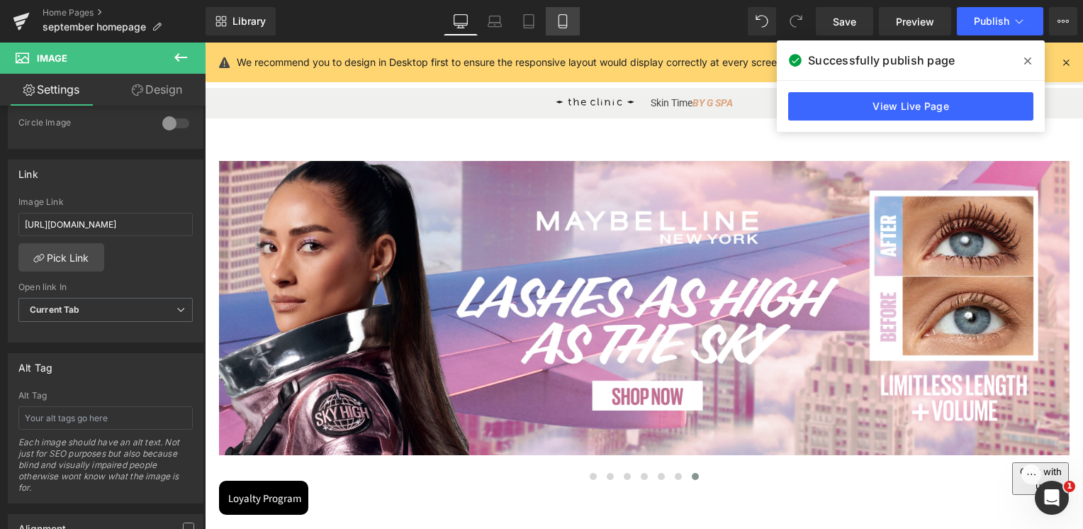
click at [553, 20] on link "Mobile" at bounding box center [563, 21] width 34 height 28
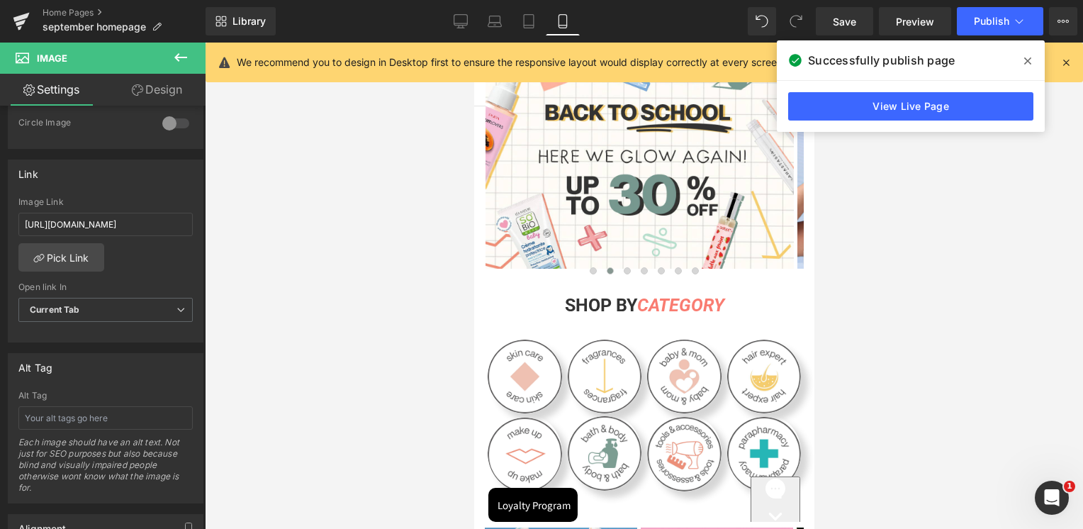
scroll to position [0, 0]
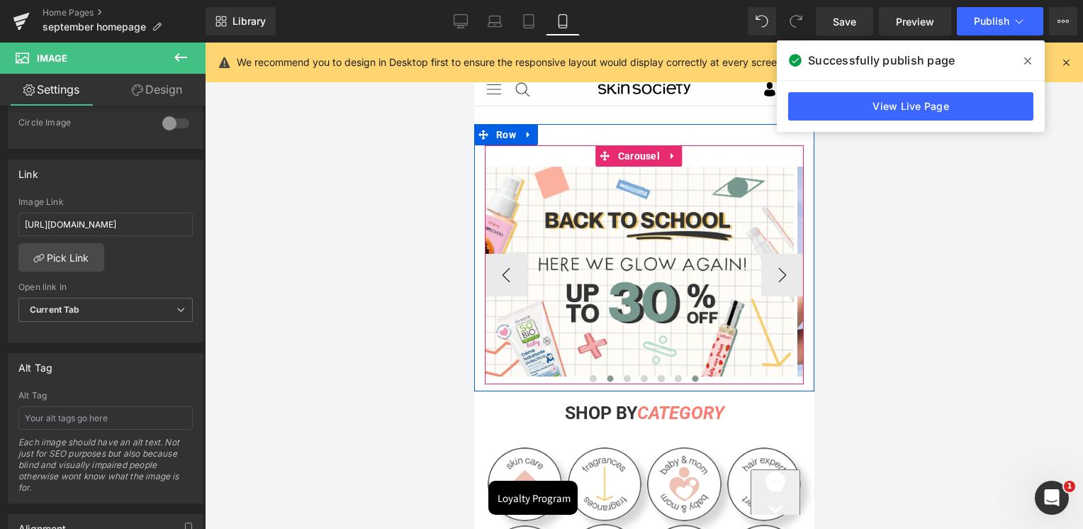
click at [695, 379] on button at bounding box center [694, 379] width 17 height 14
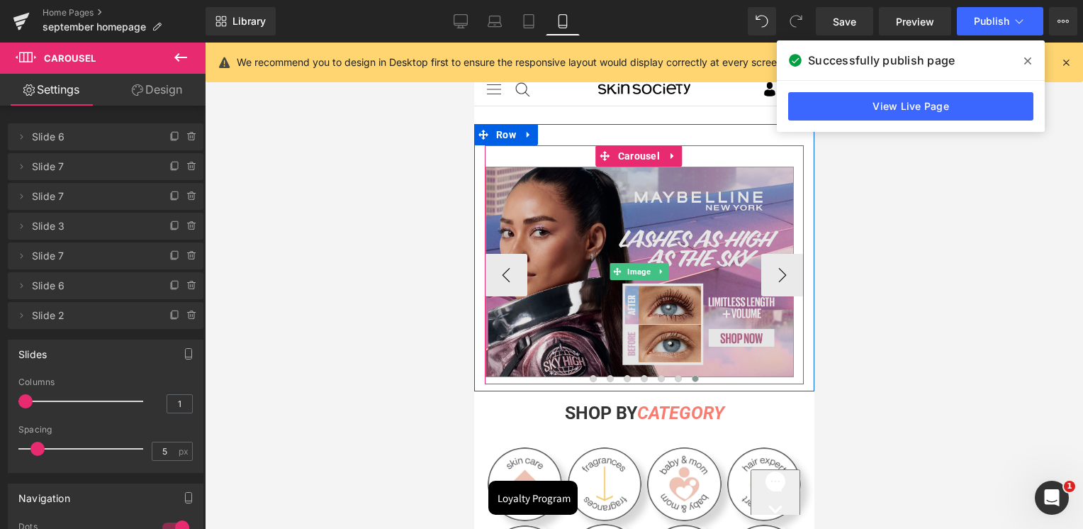
click at [634, 297] on img at bounding box center [639, 272] width 308 height 211
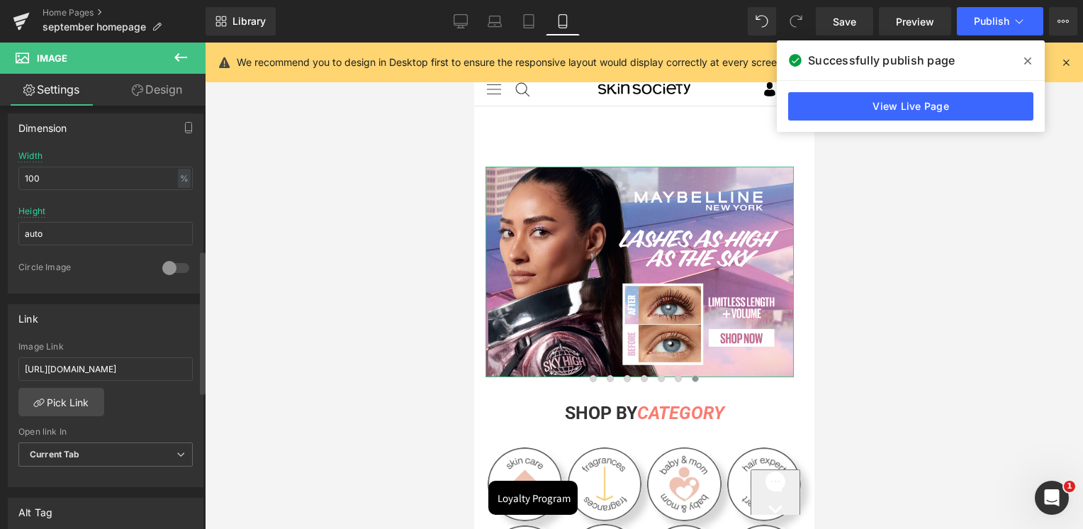
scroll to position [425, 0]
click at [112, 358] on input "[URL][DOMAIN_NAME]" at bounding box center [105, 365] width 174 height 23
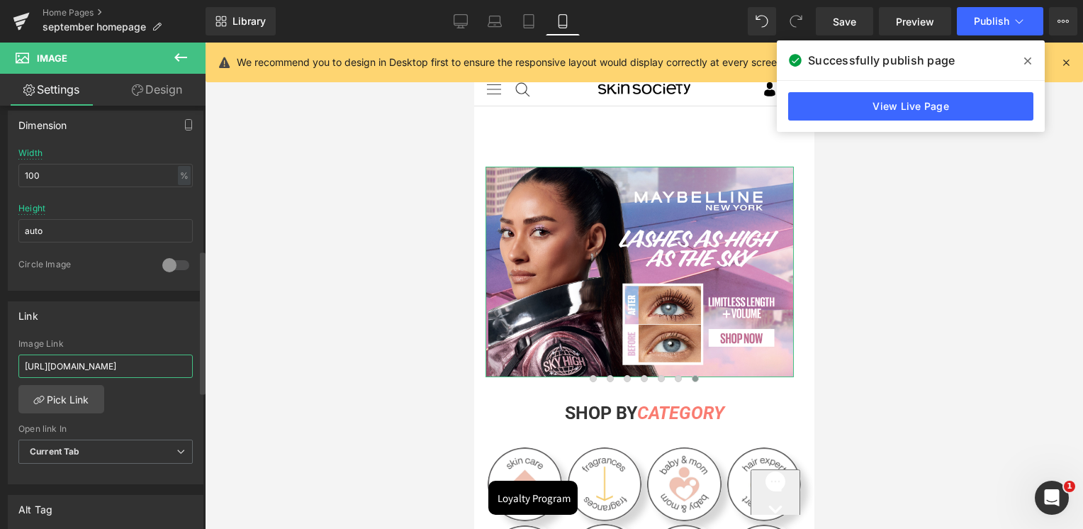
paste input "collections/mny-sky-high"
type input "[URL][DOMAIN_NAME]"
click at [128, 334] on div "Link [URL][DOMAIN_NAME] Image Link [URL][DOMAIN_NAME] Pick Link Current Tab New…" at bounding box center [106, 393] width 196 height 184
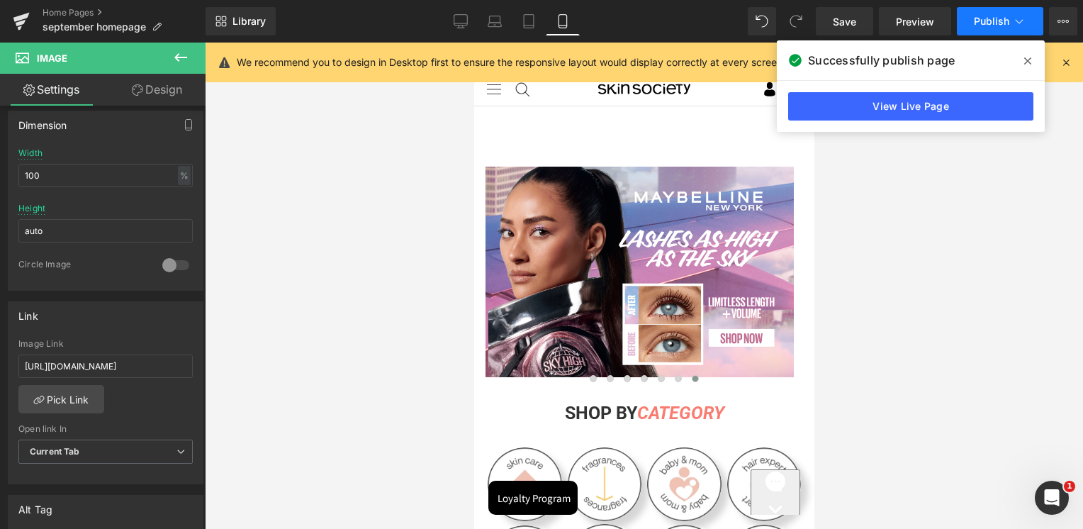
click at [1005, 21] on span "Publish" at bounding box center [991, 21] width 35 height 11
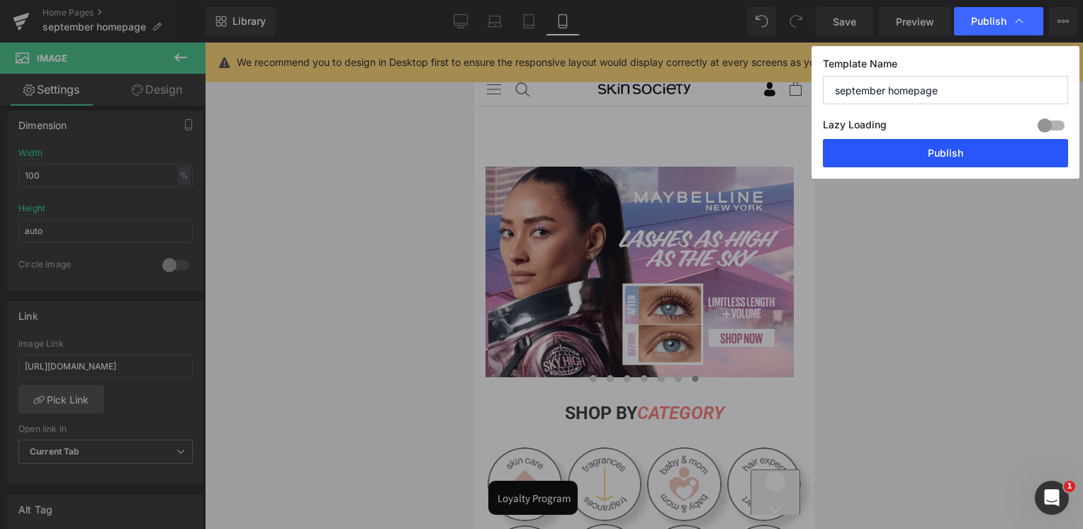
click at [956, 157] on button "Publish" at bounding box center [945, 153] width 245 height 28
